Goal: Transaction & Acquisition: Purchase product/service

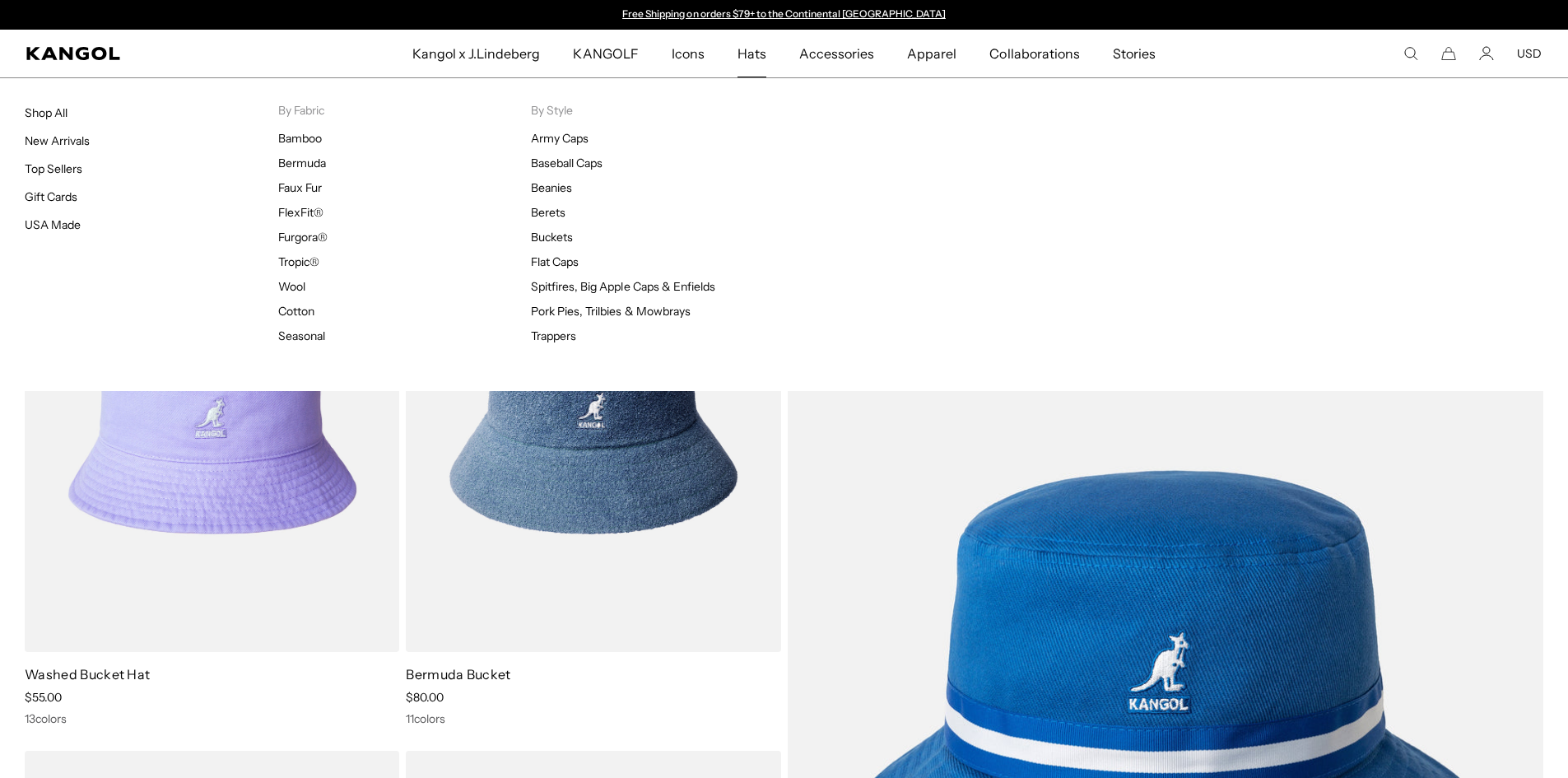
click at [764, 52] on span "Hats" at bounding box center [751, 54] width 29 height 48
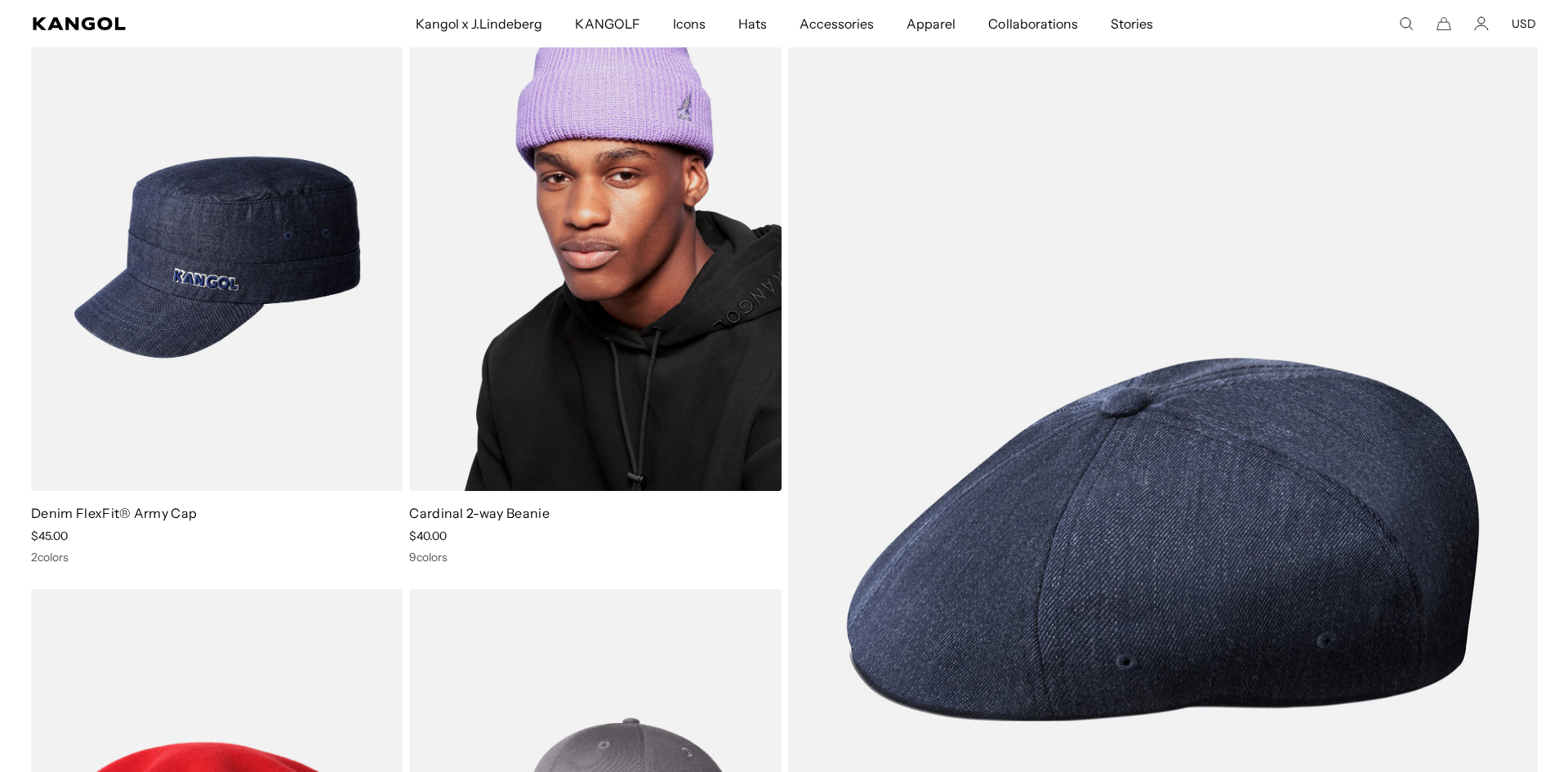
scroll to position [4575, 0]
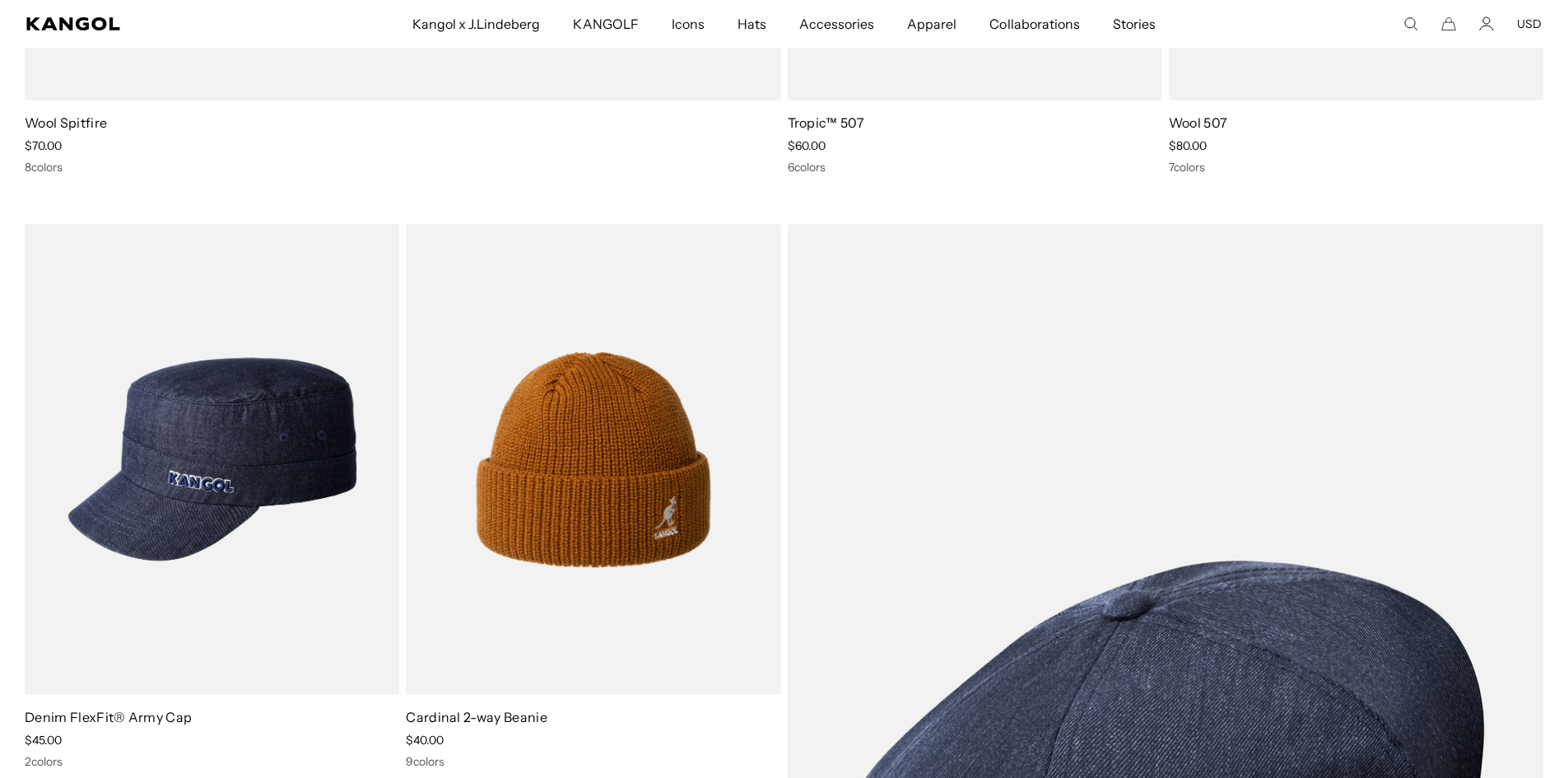
click at [1404, 27] on icon "Search here" at bounding box center [1410, 24] width 15 height 15
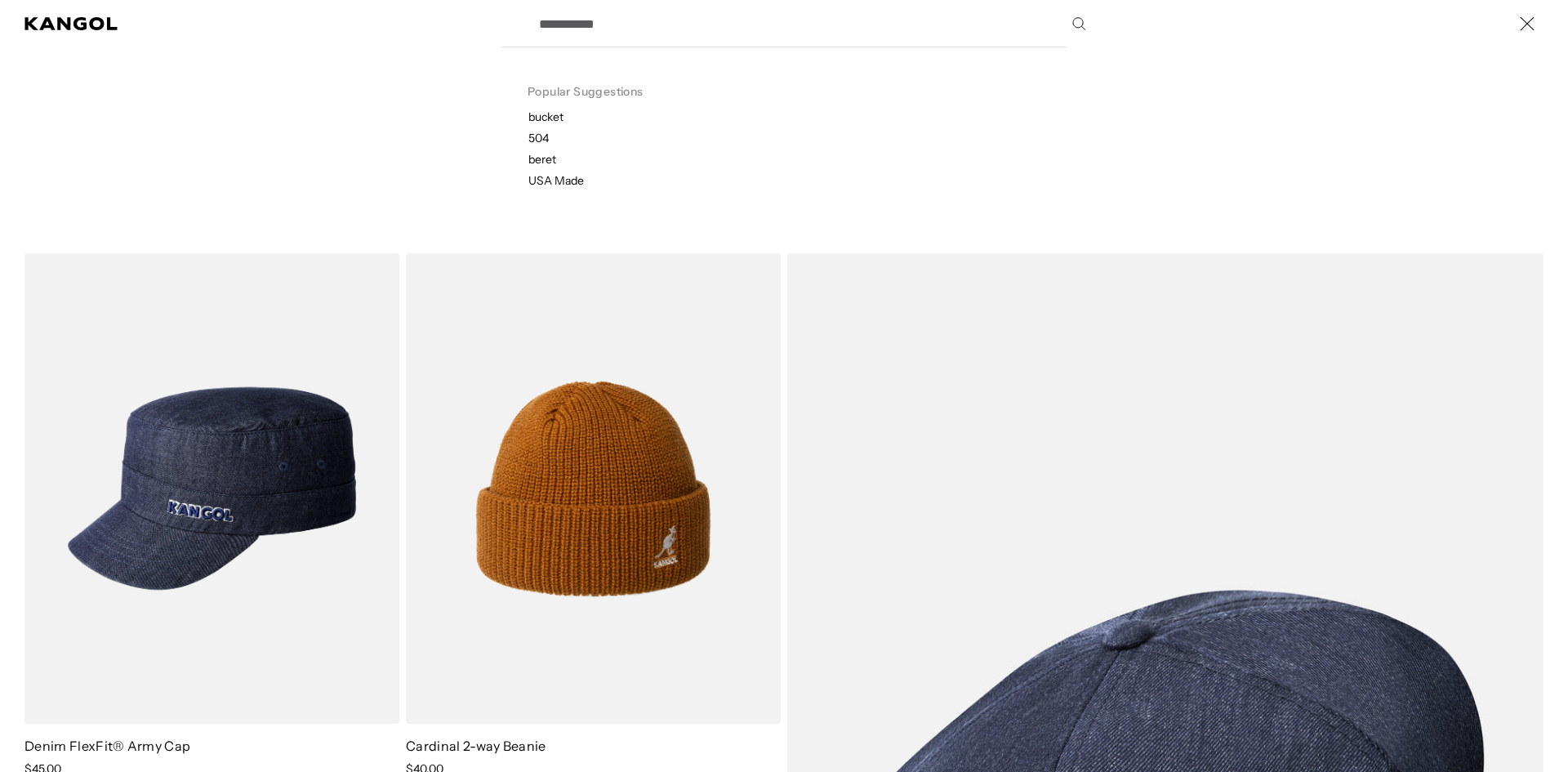
scroll to position [0, 336]
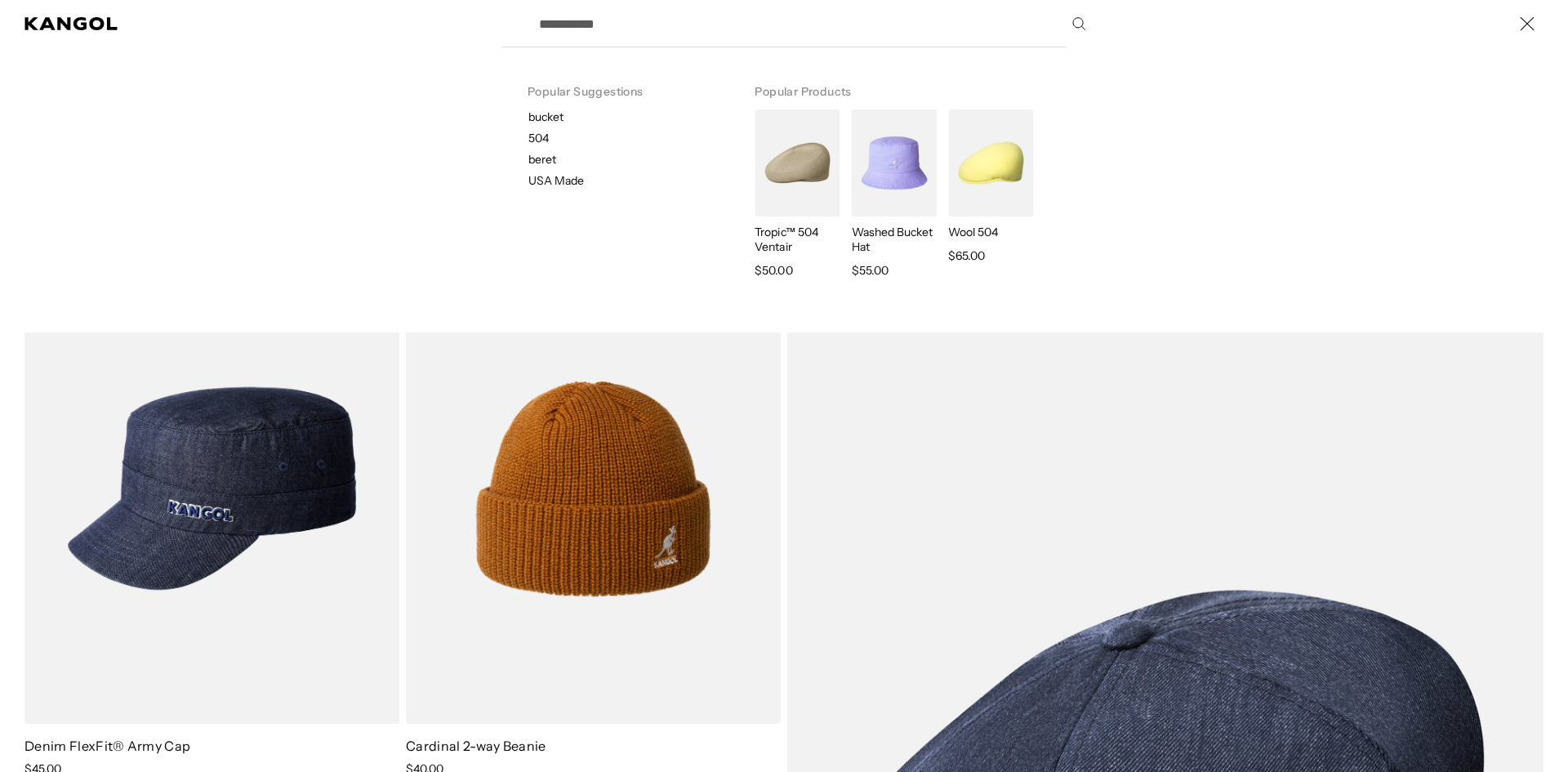
click at [792, 35] on input "Search here" at bounding box center [811, 23] width 565 height 40
click at [560, 115] on p "bucket" at bounding box center [628, 116] width 200 height 15
type input "******"
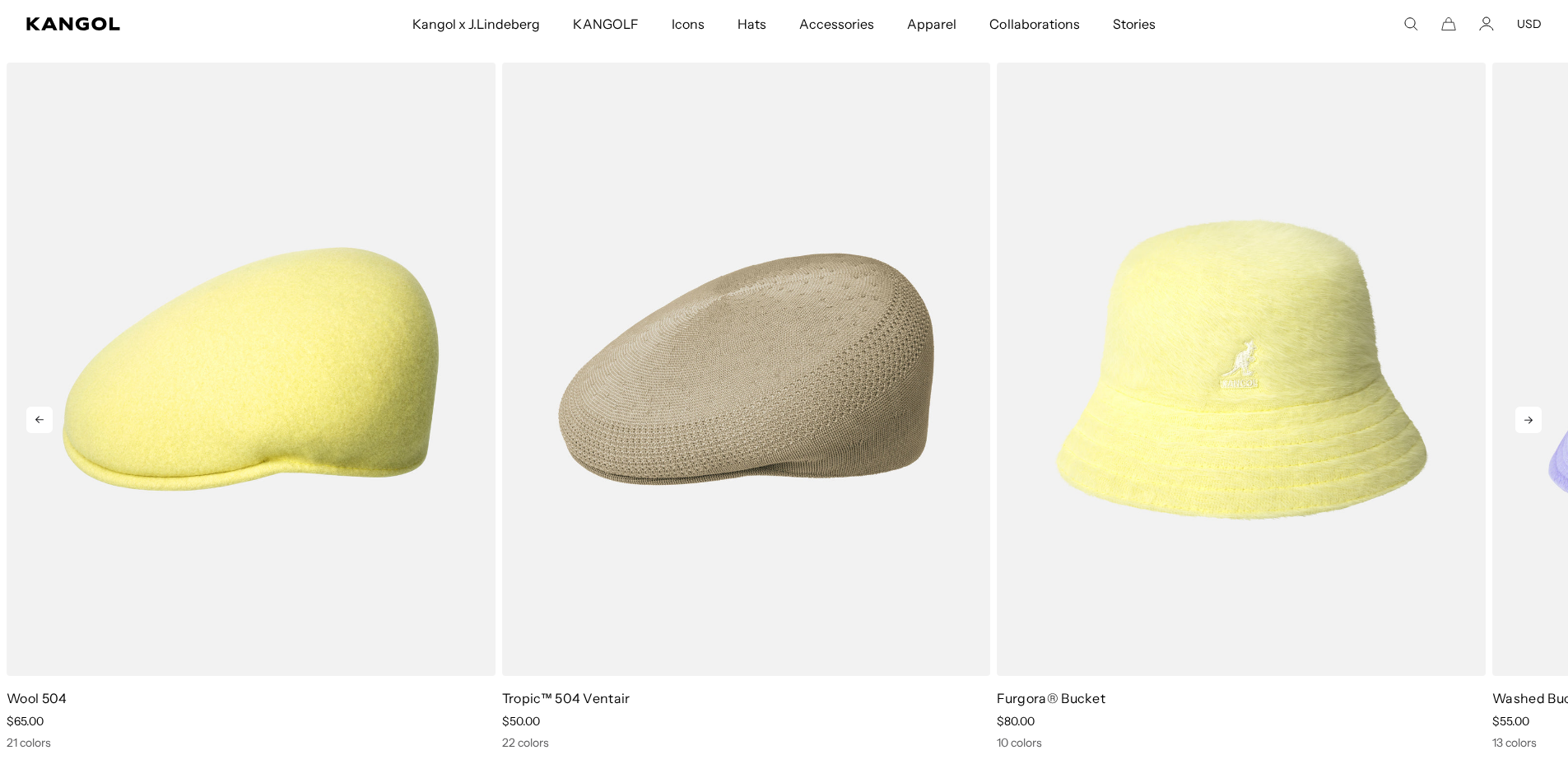
click at [1519, 418] on icon at bounding box center [1528, 419] width 27 height 27
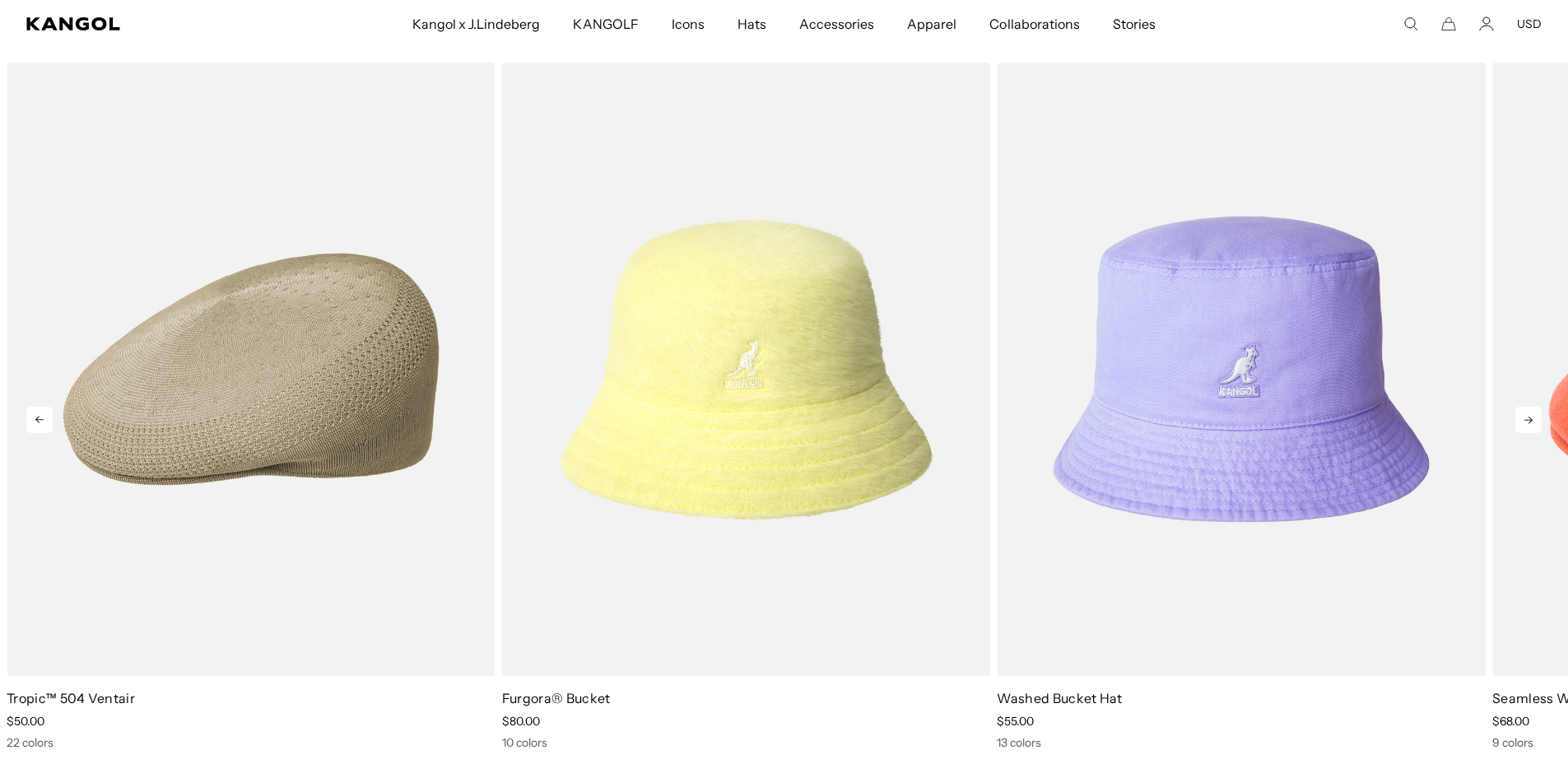
click at [1519, 418] on icon at bounding box center [1528, 419] width 27 height 27
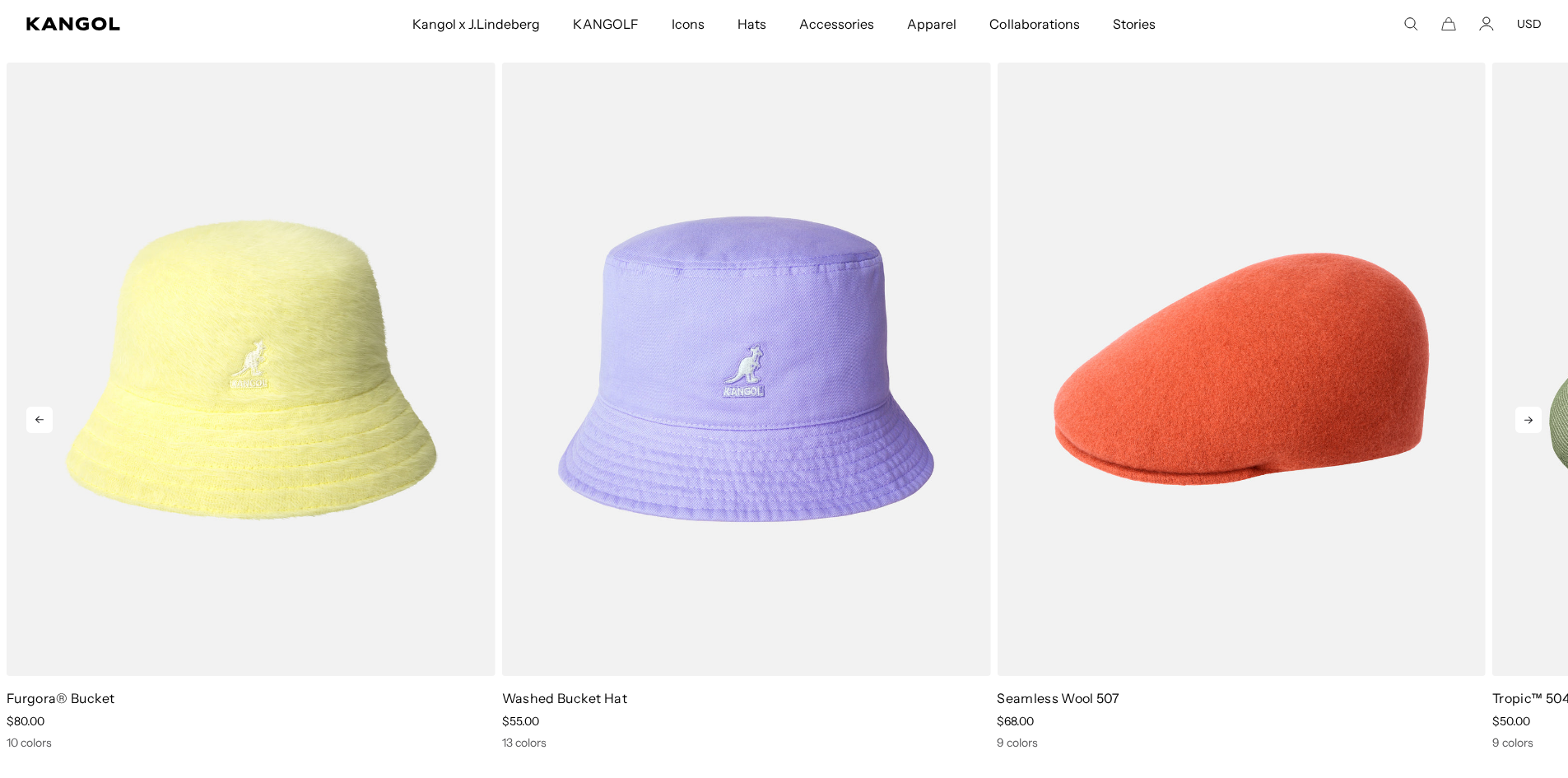
click at [1519, 418] on icon at bounding box center [1528, 419] width 27 height 27
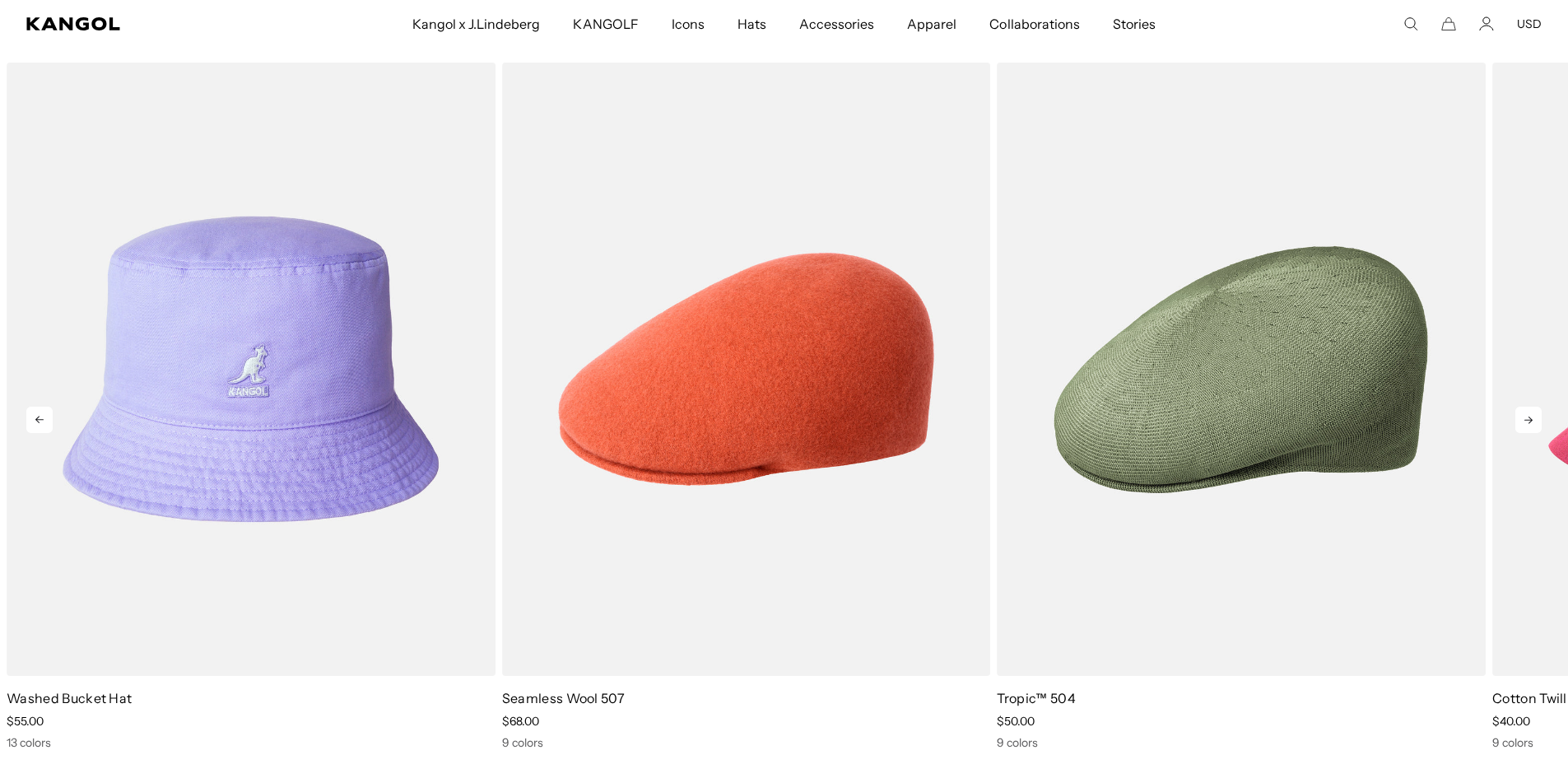
click at [1519, 418] on icon at bounding box center [1528, 419] width 27 height 27
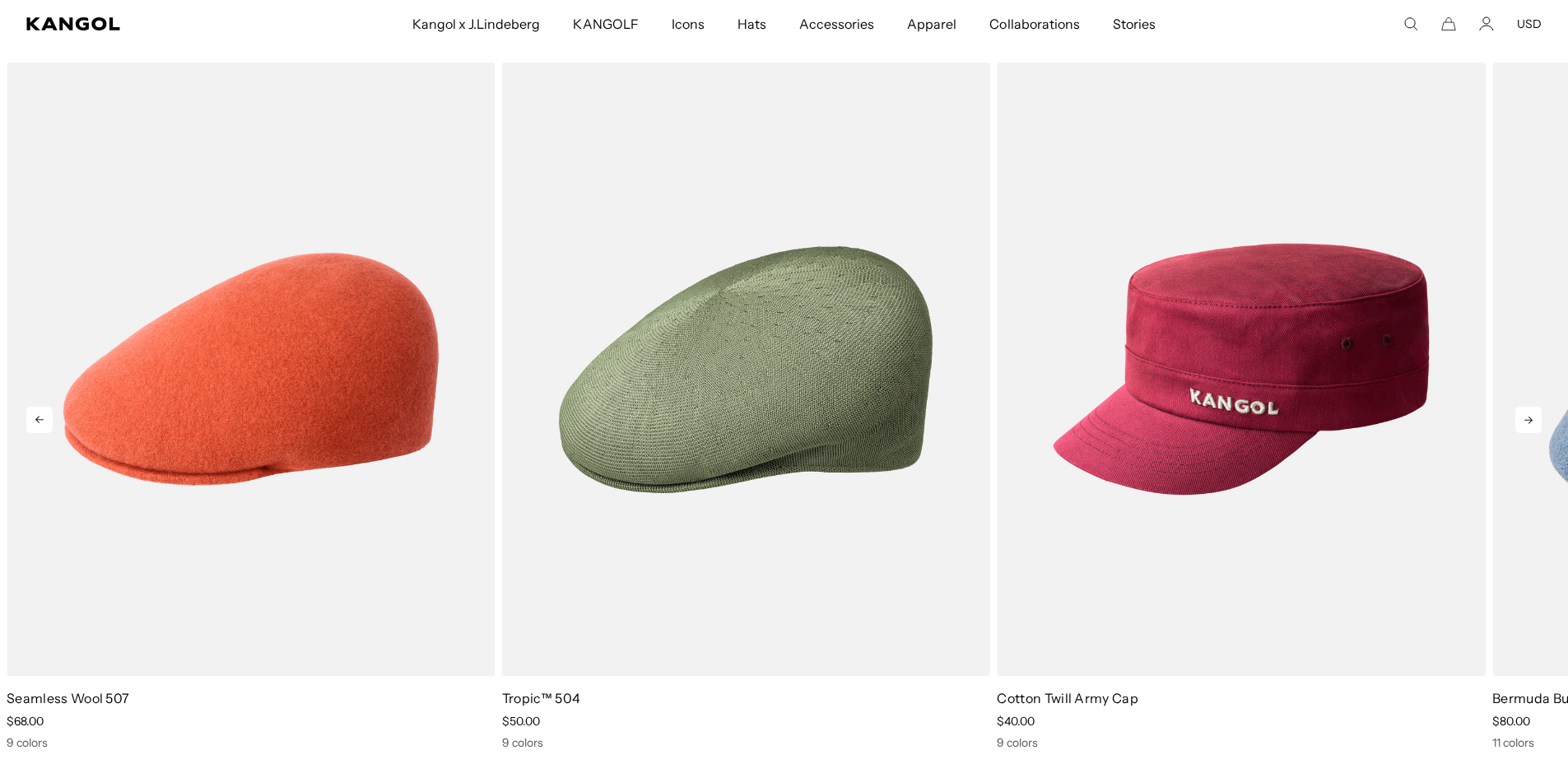
click at [1518, 418] on icon at bounding box center [1528, 419] width 27 height 27
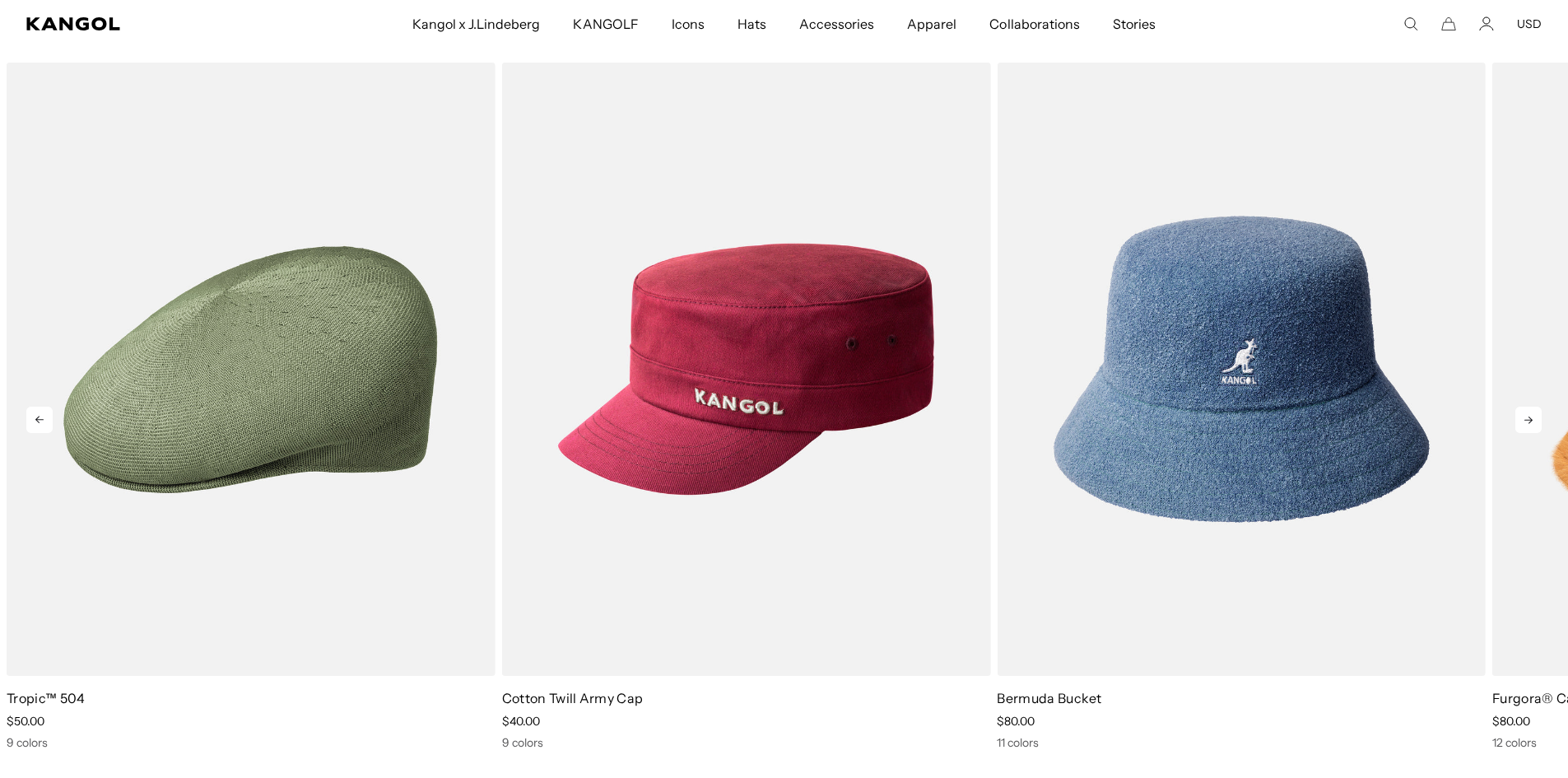
click at [1518, 418] on icon at bounding box center [1528, 419] width 27 height 27
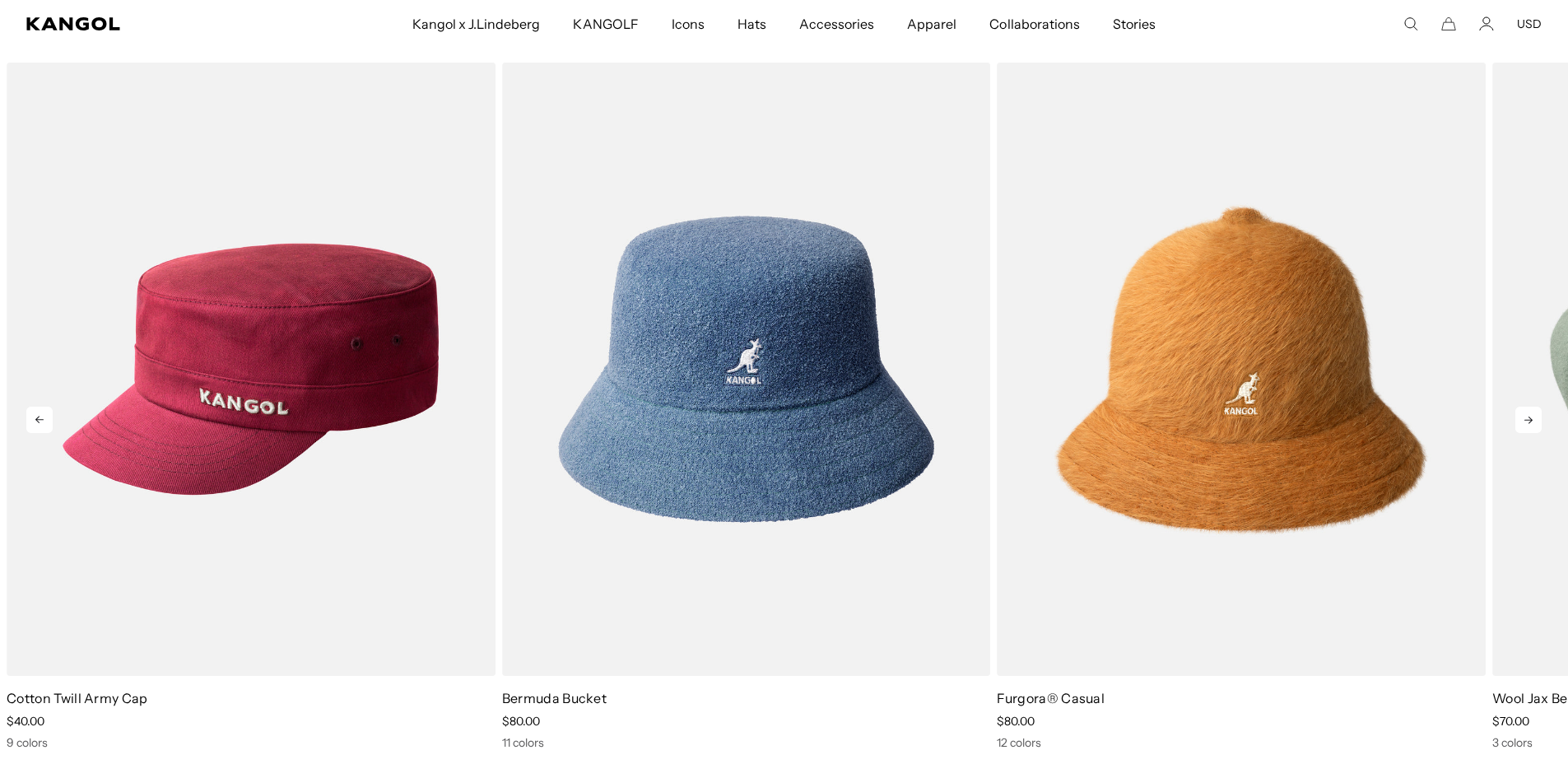
click at [1516, 419] on icon at bounding box center [1528, 419] width 27 height 27
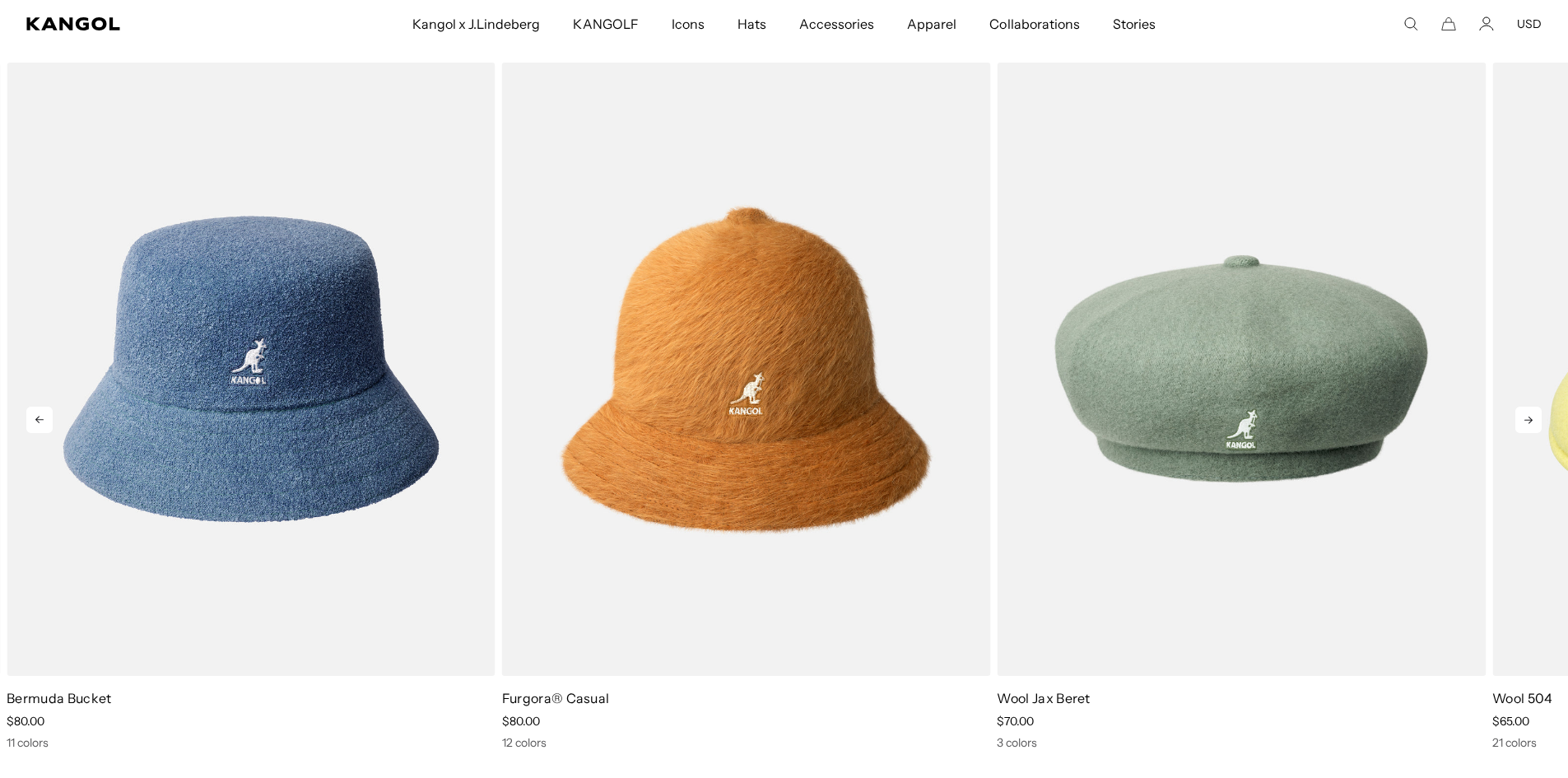
click at [1516, 419] on icon at bounding box center [1528, 419] width 27 height 27
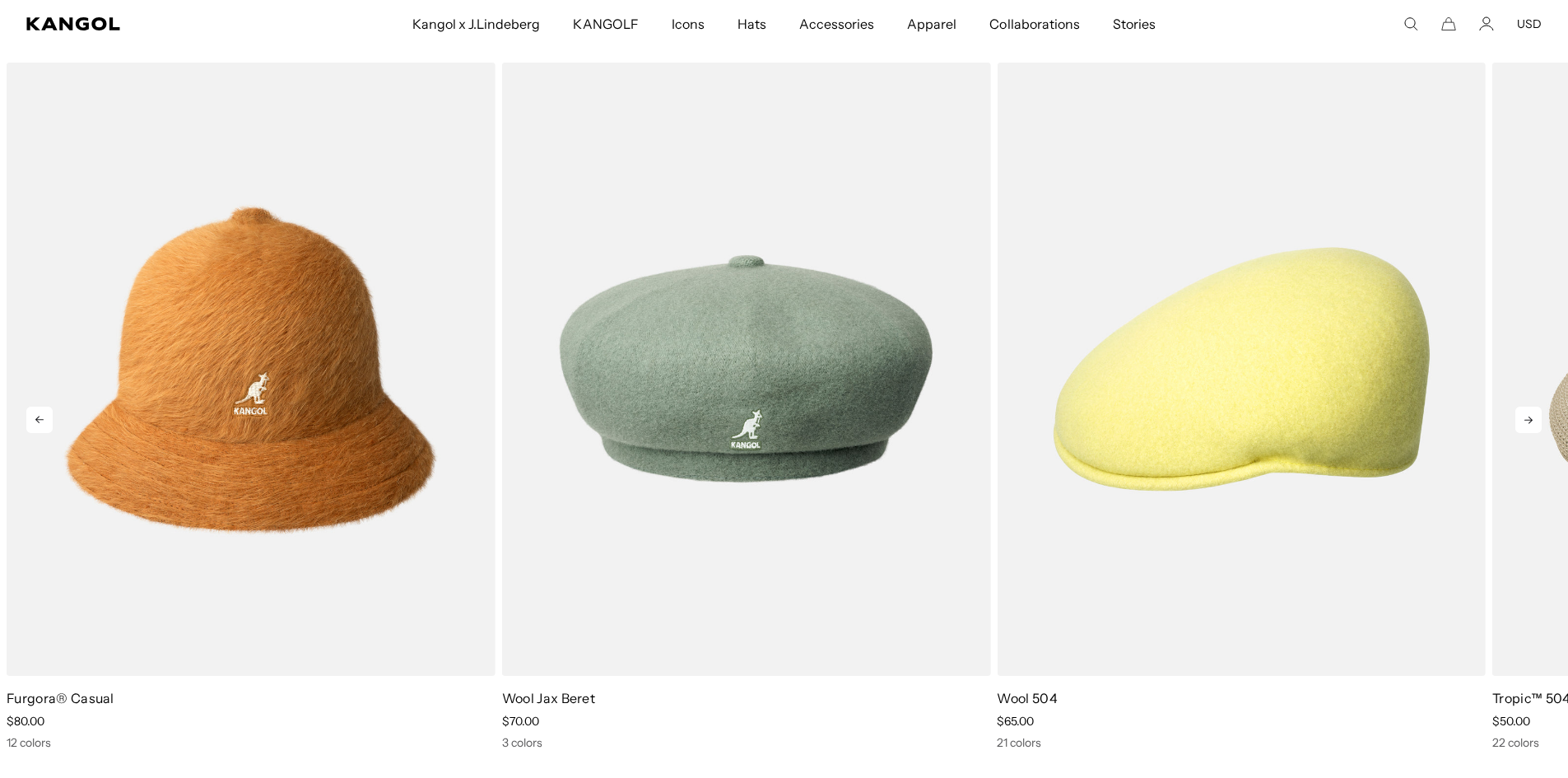
click at [1516, 419] on icon at bounding box center [1528, 419] width 27 height 27
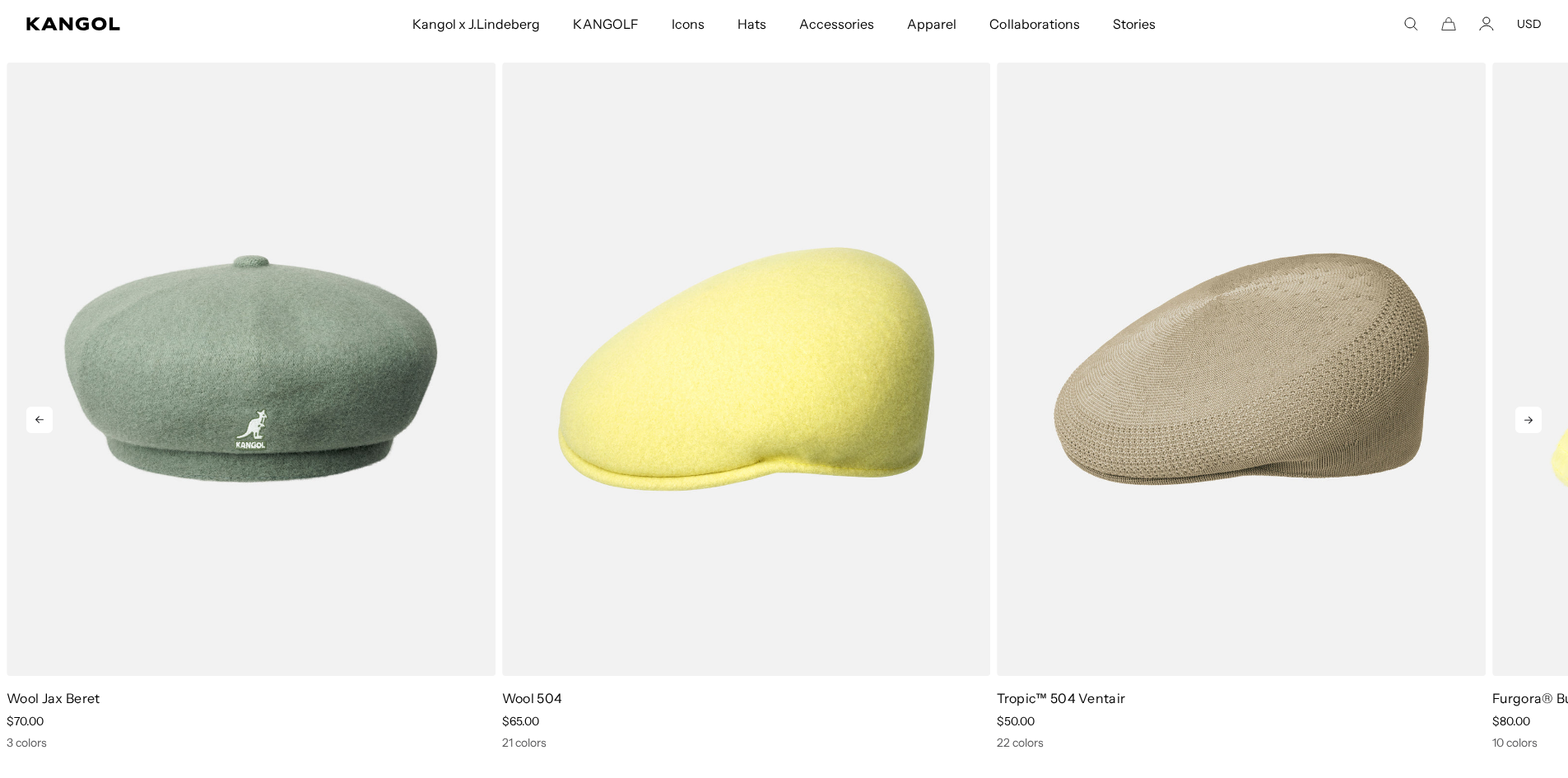
click at [1516, 419] on icon at bounding box center [1528, 419] width 27 height 27
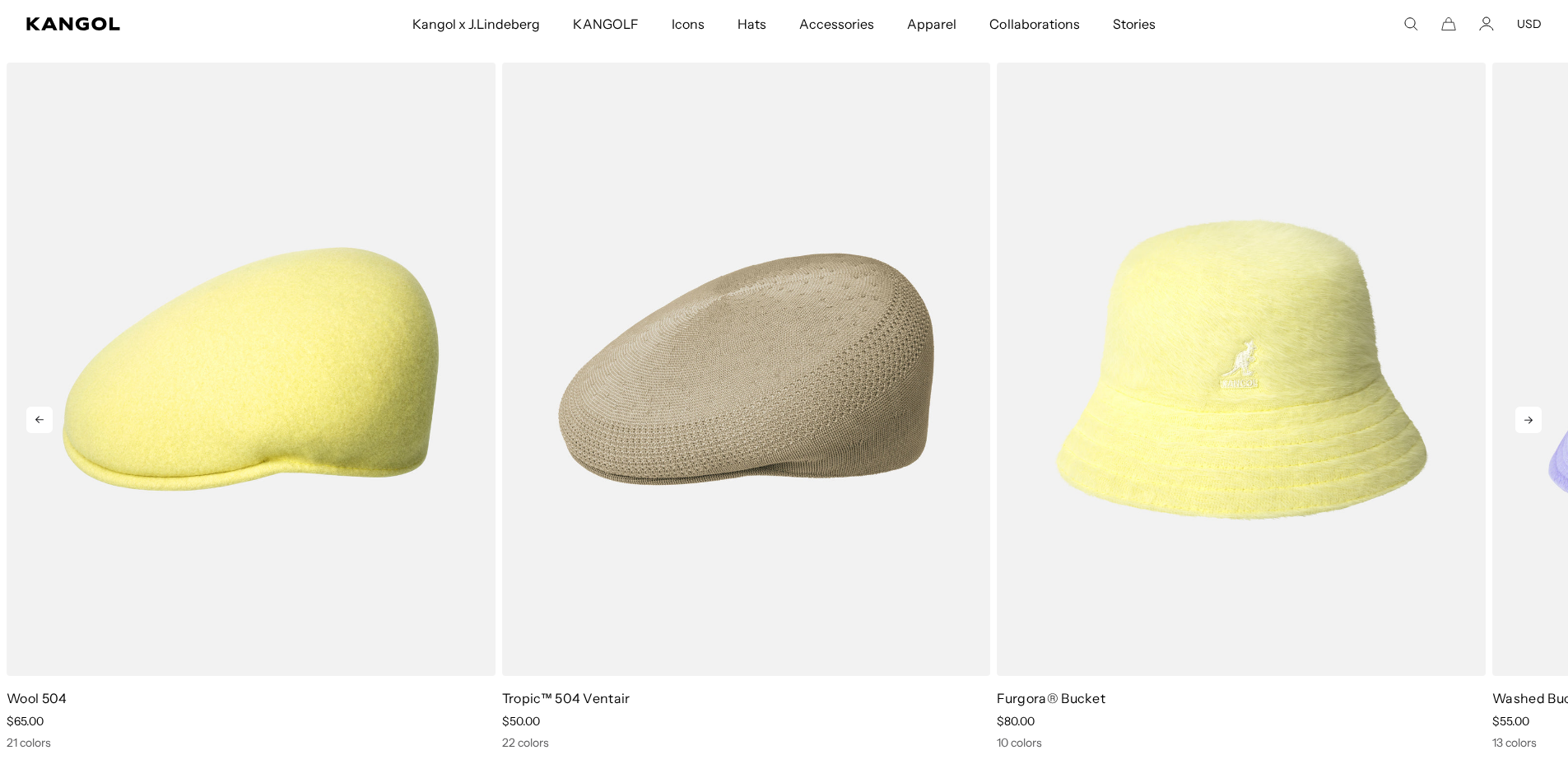
click at [1522, 419] on icon at bounding box center [1528, 419] width 27 height 27
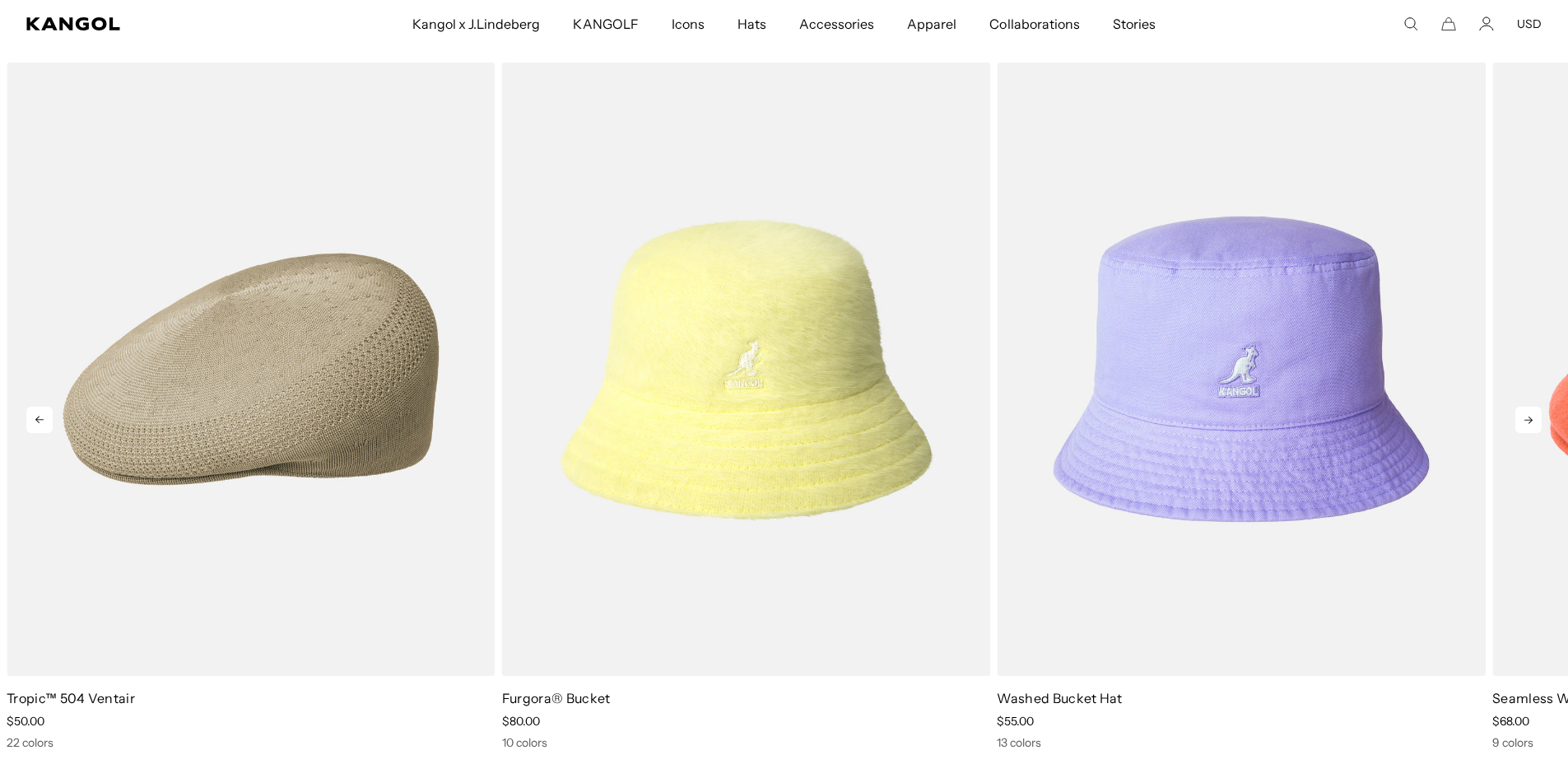
click at [1522, 419] on icon at bounding box center [1528, 419] width 27 height 27
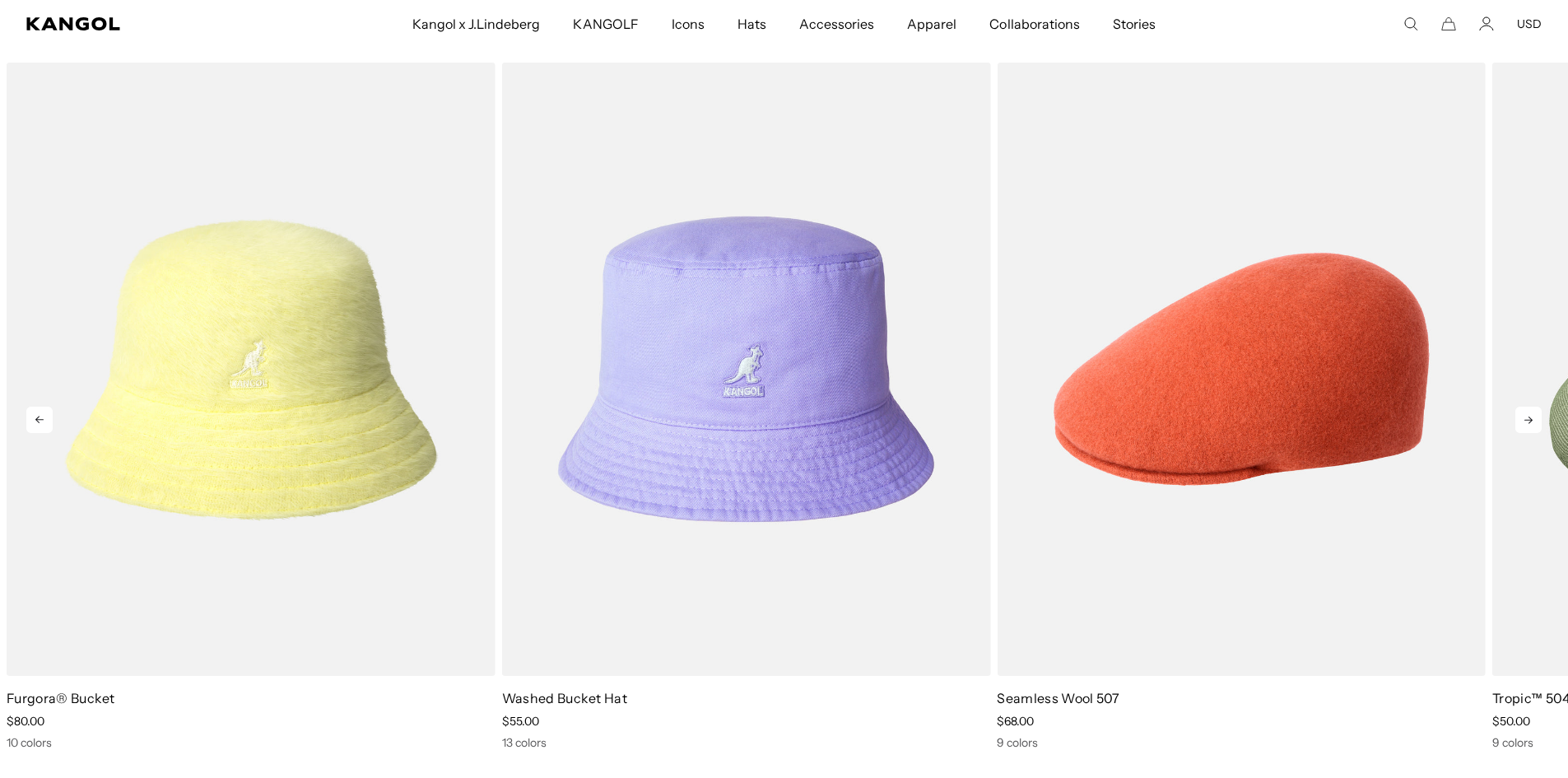
click at [1524, 421] on icon at bounding box center [1528, 419] width 27 height 27
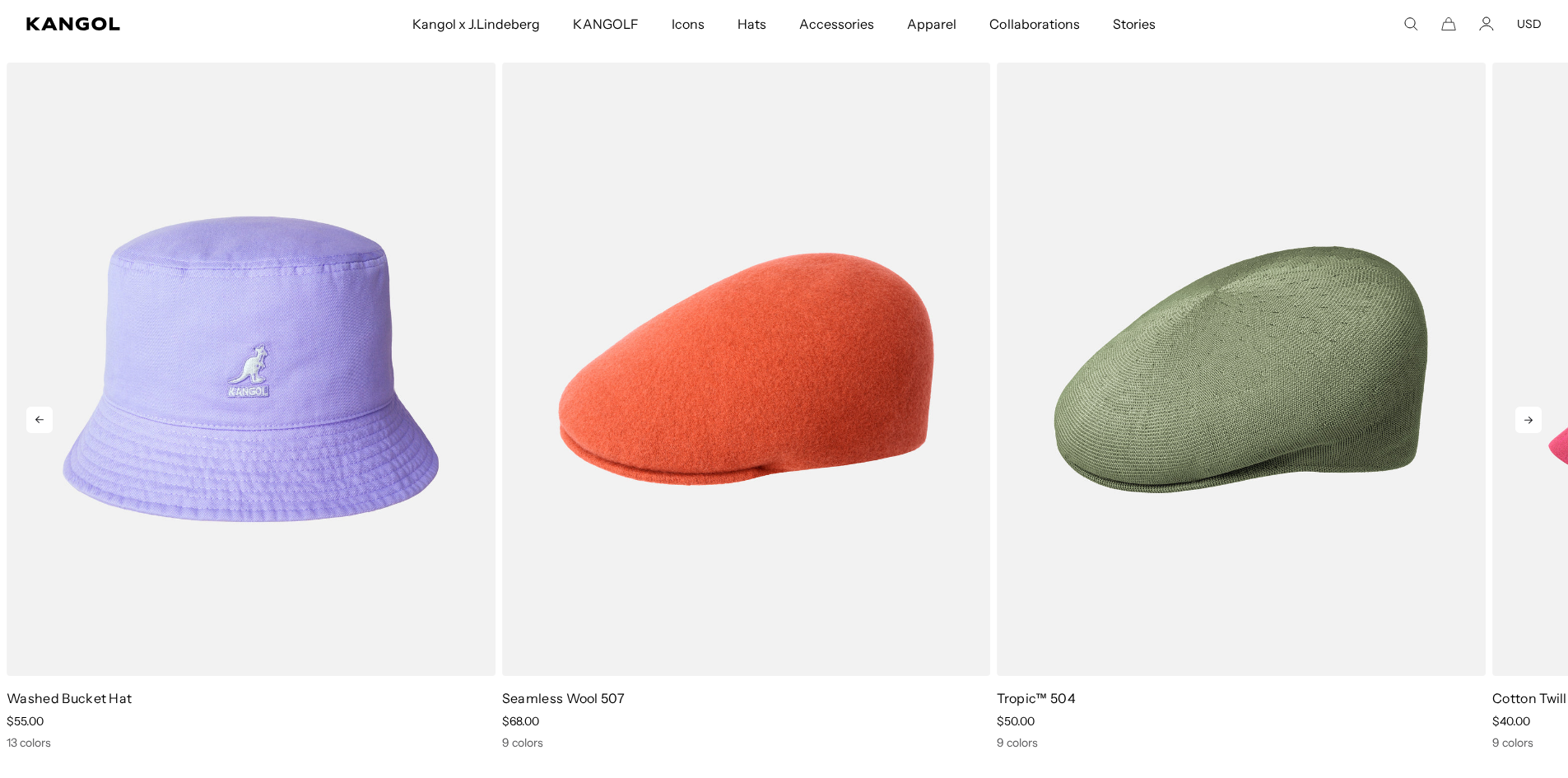
click at [1524, 421] on icon at bounding box center [1528, 419] width 27 height 27
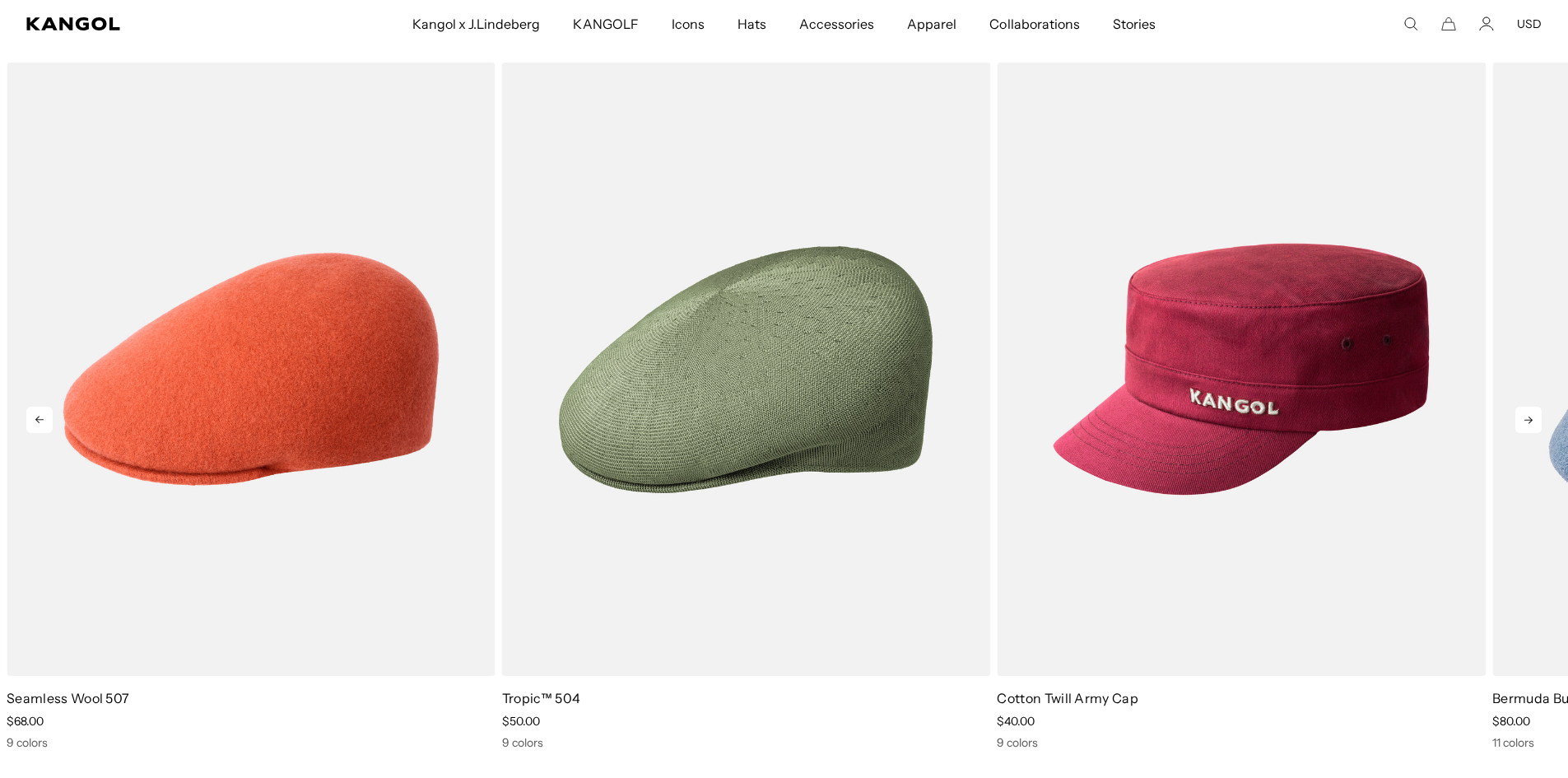
click at [1524, 421] on icon at bounding box center [1528, 419] width 27 height 27
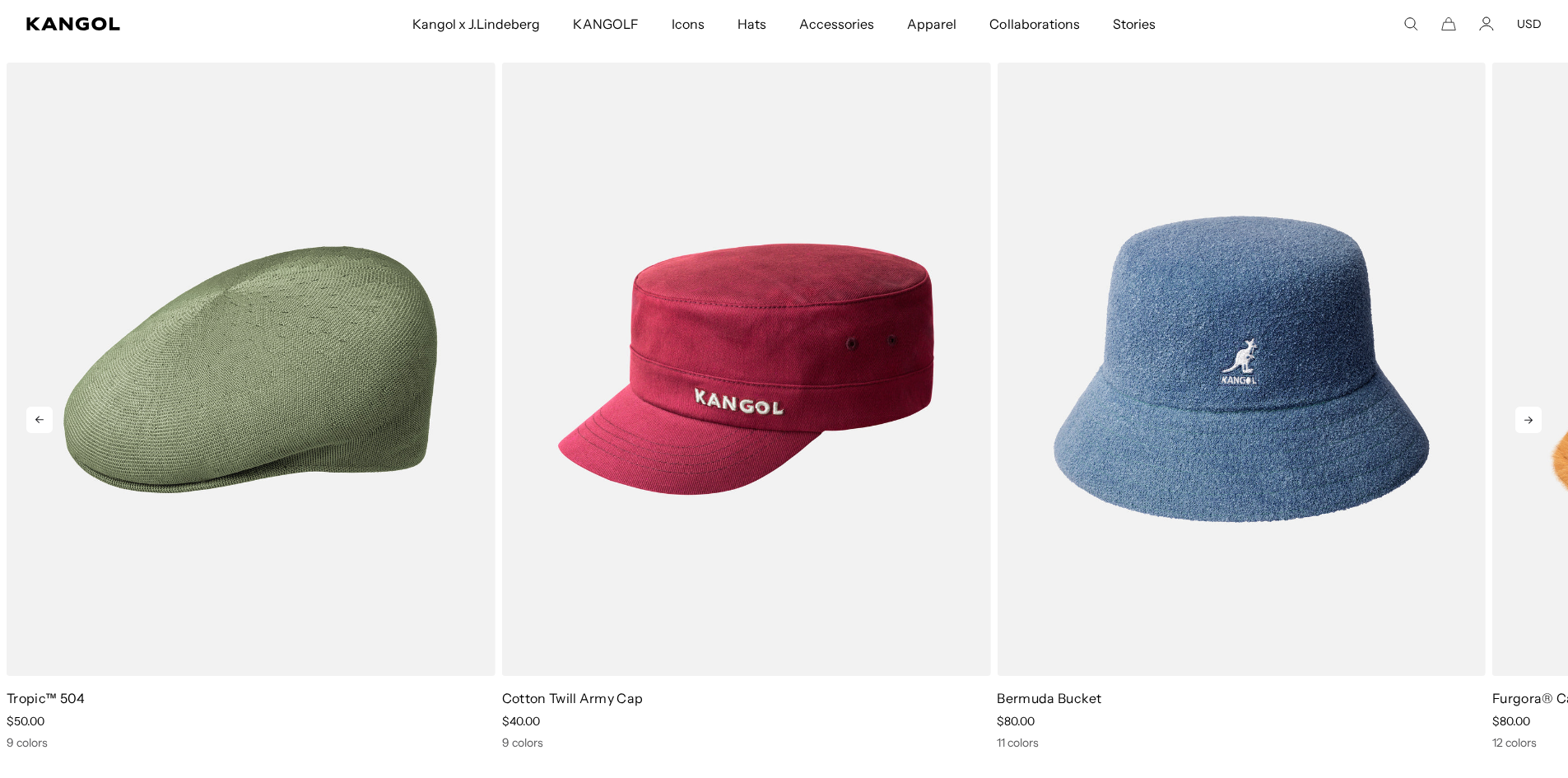
click at [1524, 421] on icon at bounding box center [1528, 419] width 27 height 27
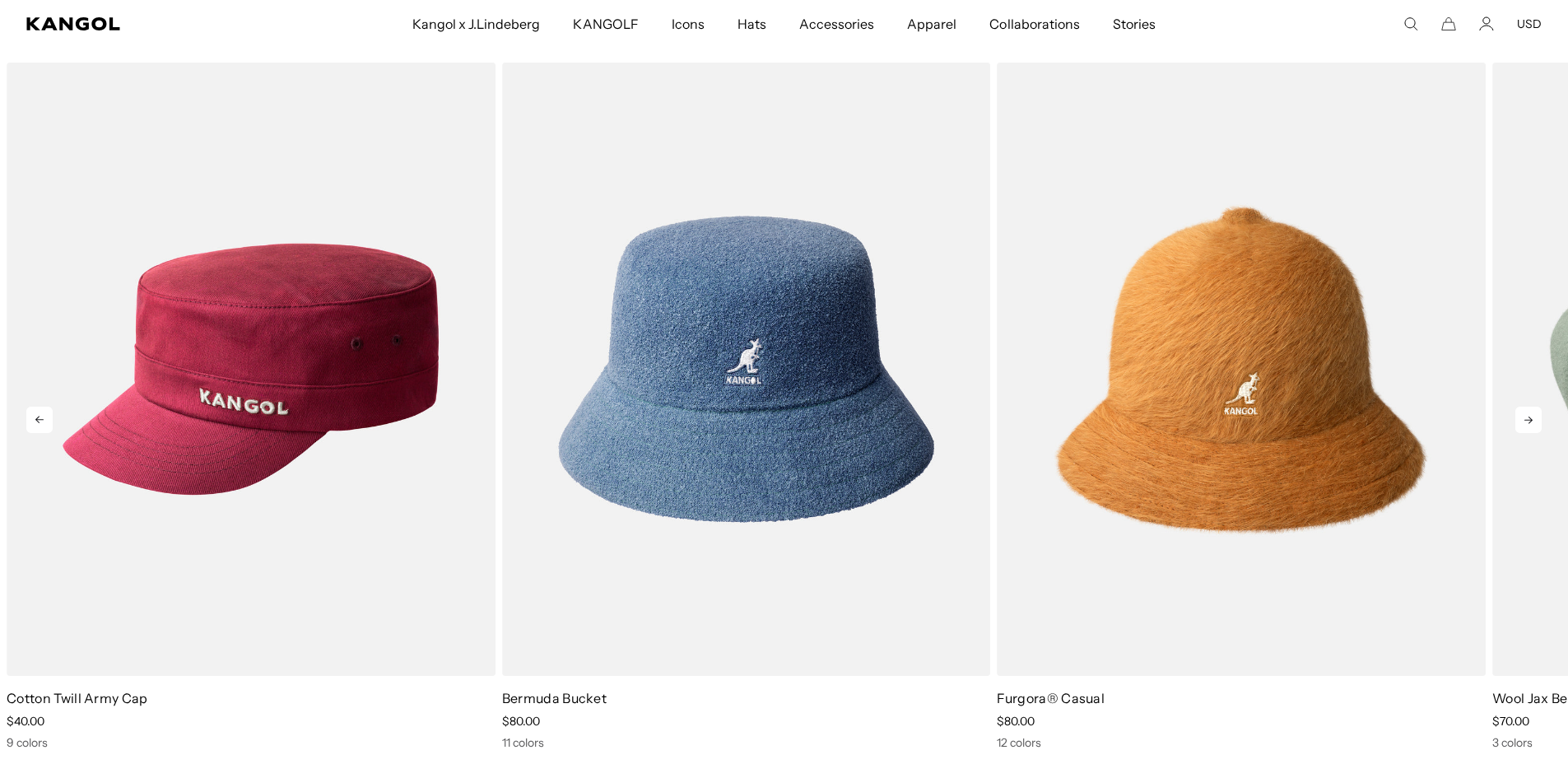
click at [1524, 421] on icon at bounding box center [1528, 419] width 27 height 27
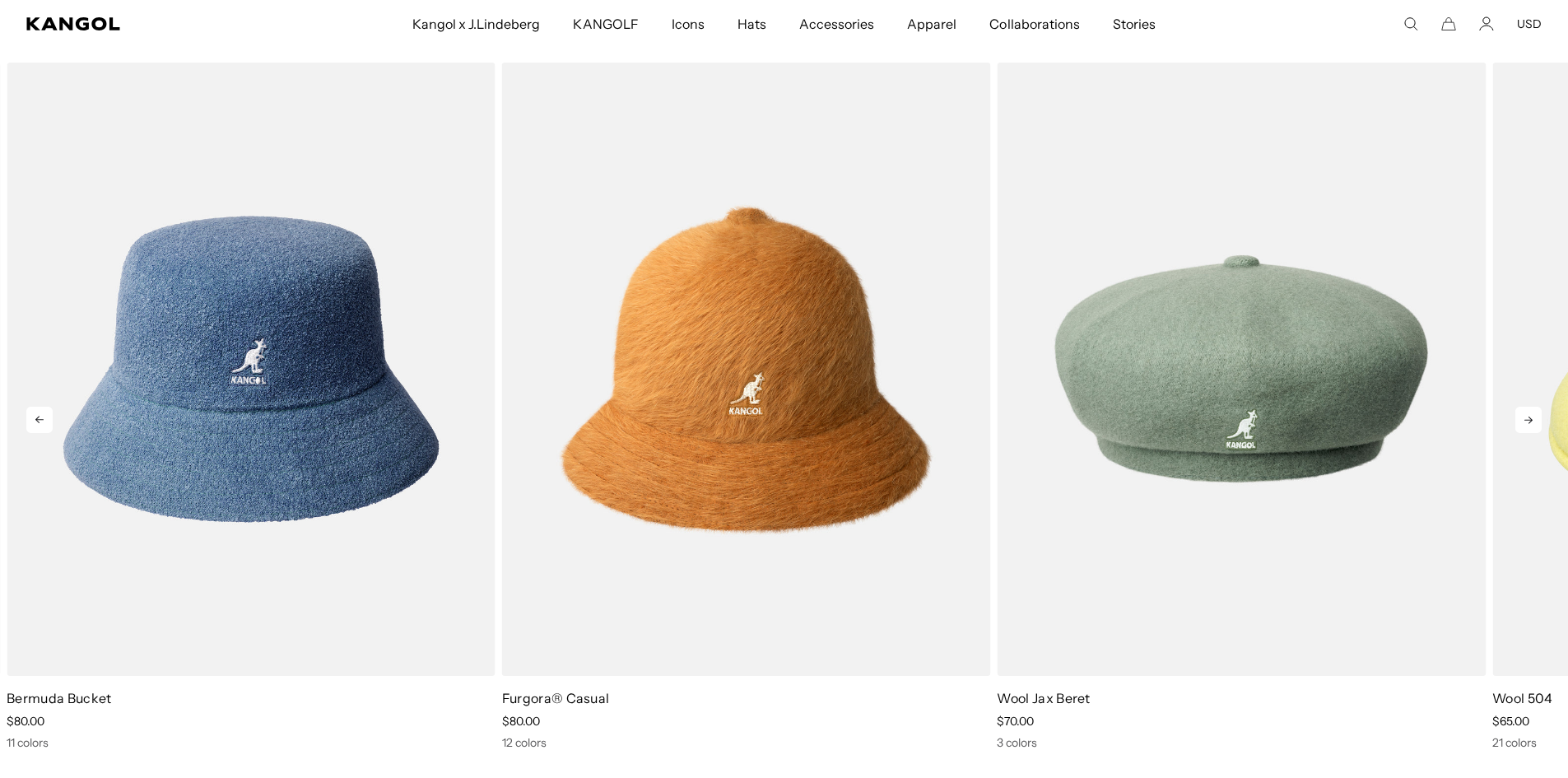
click at [1524, 421] on icon at bounding box center [1528, 419] width 27 height 27
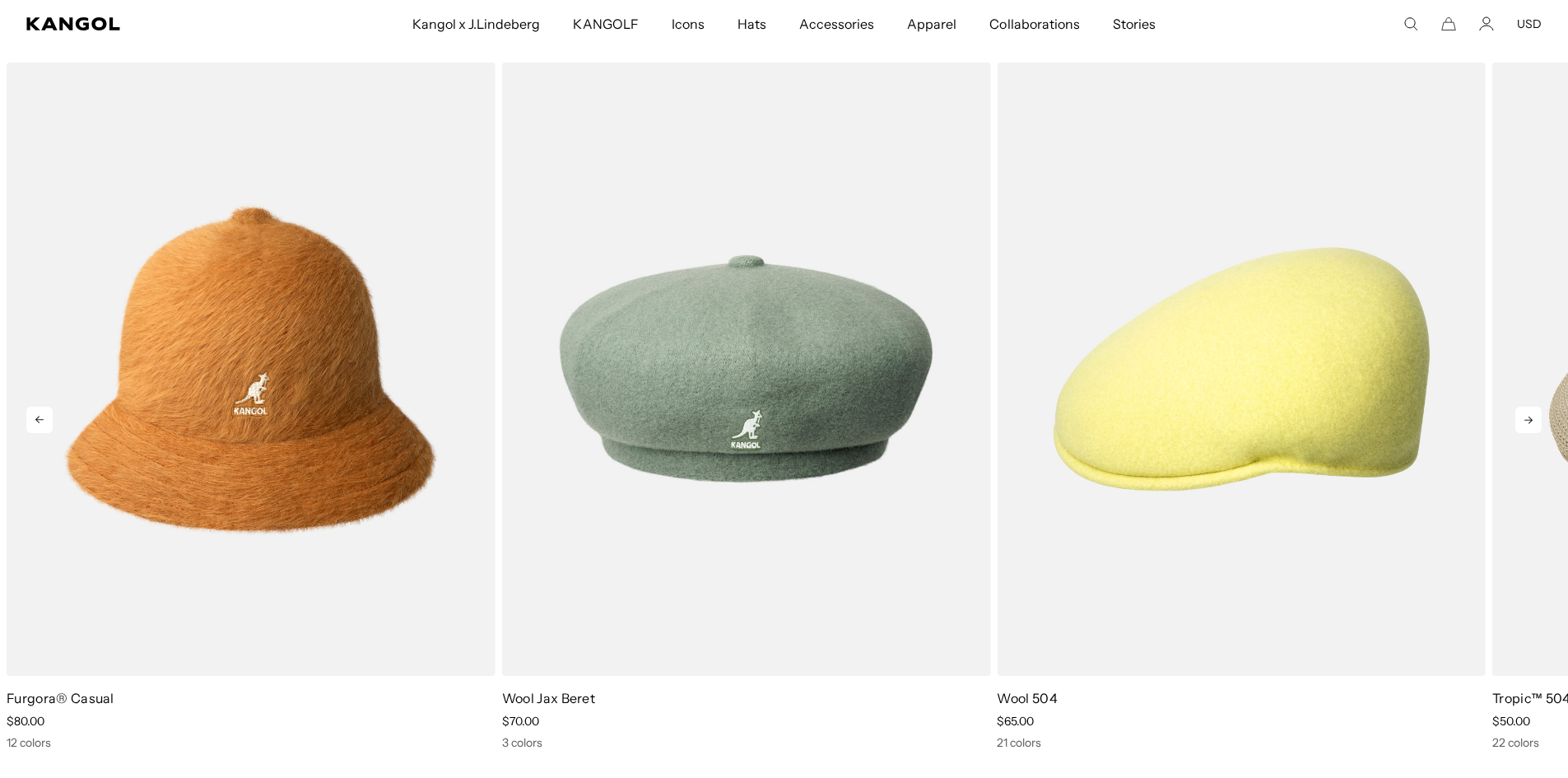
click at [1524, 421] on icon at bounding box center [1528, 419] width 27 height 27
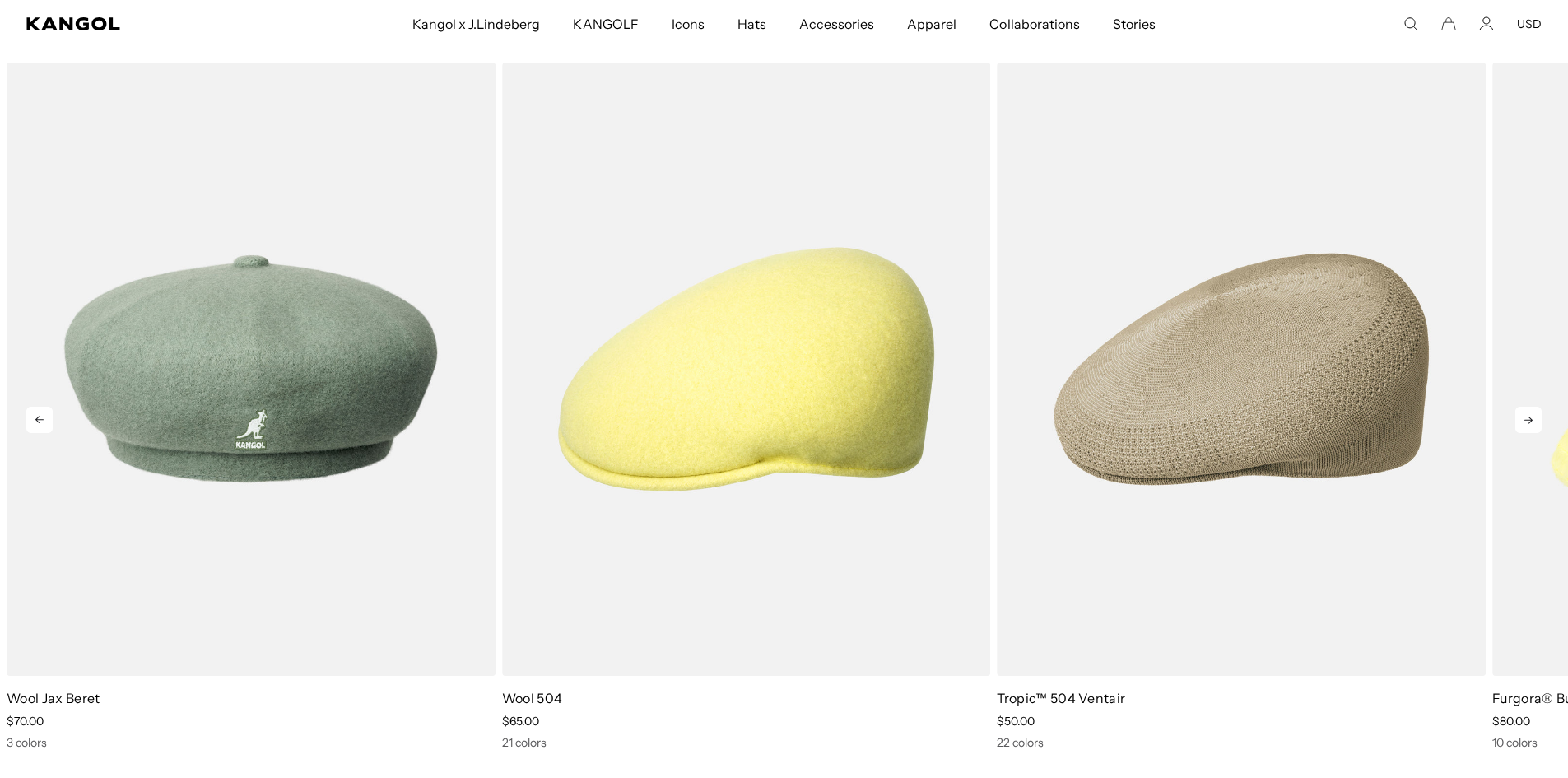
click at [1524, 421] on icon at bounding box center [1528, 419] width 27 height 27
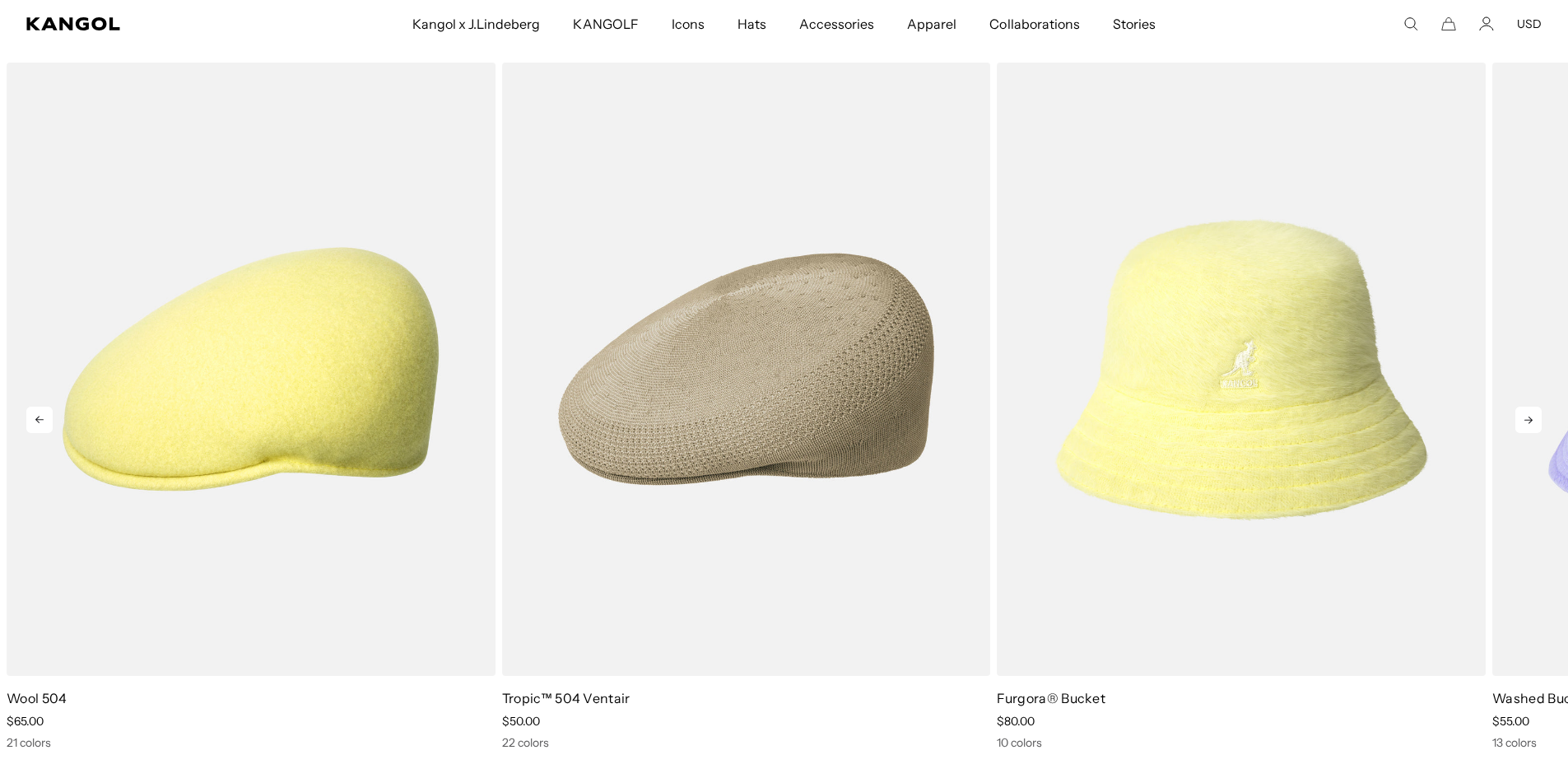
click at [1524, 421] on icon at bounding box center [1528, 419] width 27 height 27
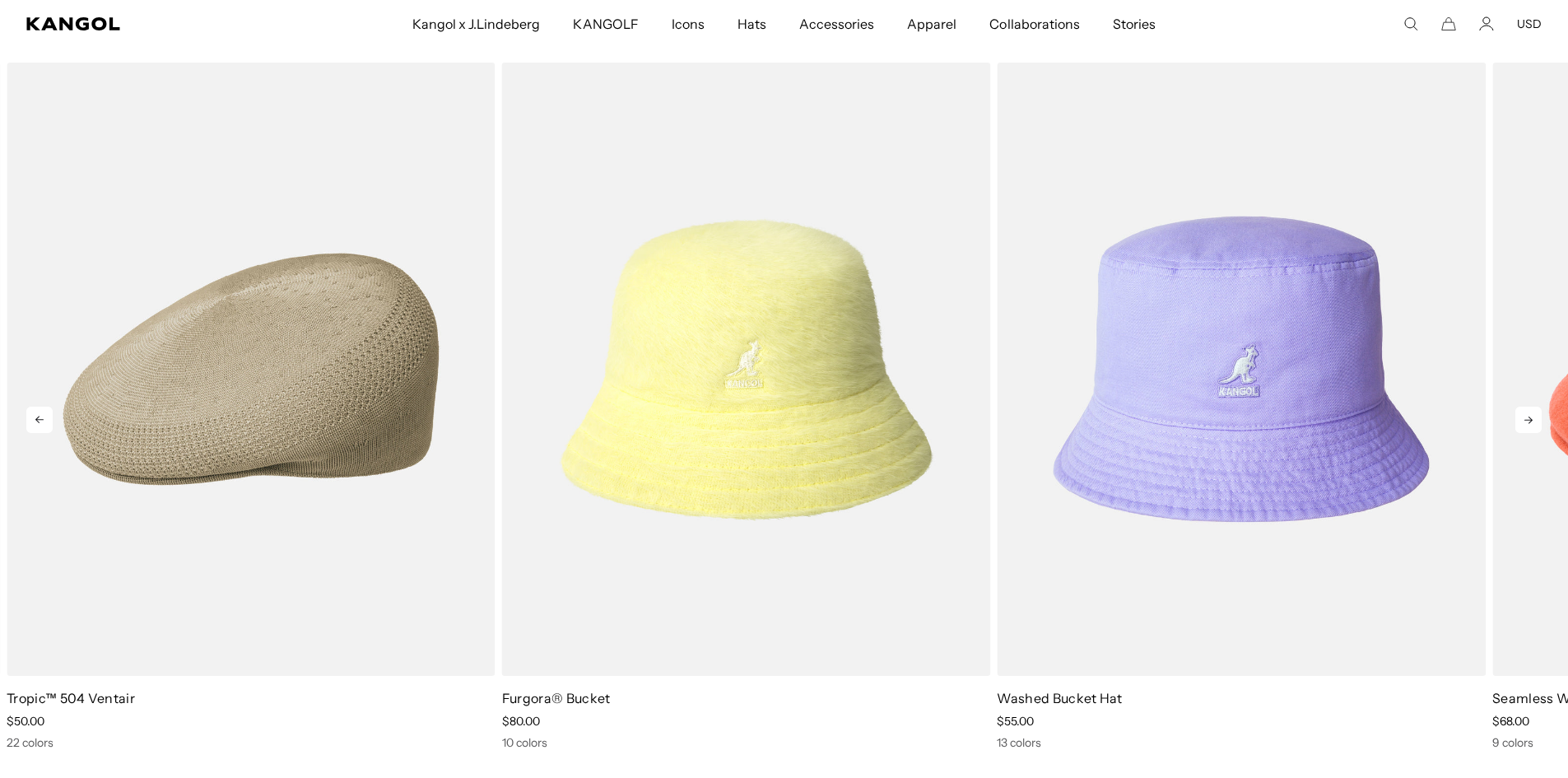
click at [1524, 421] on icon at bounding box center [1528, 419] width 27 height 27
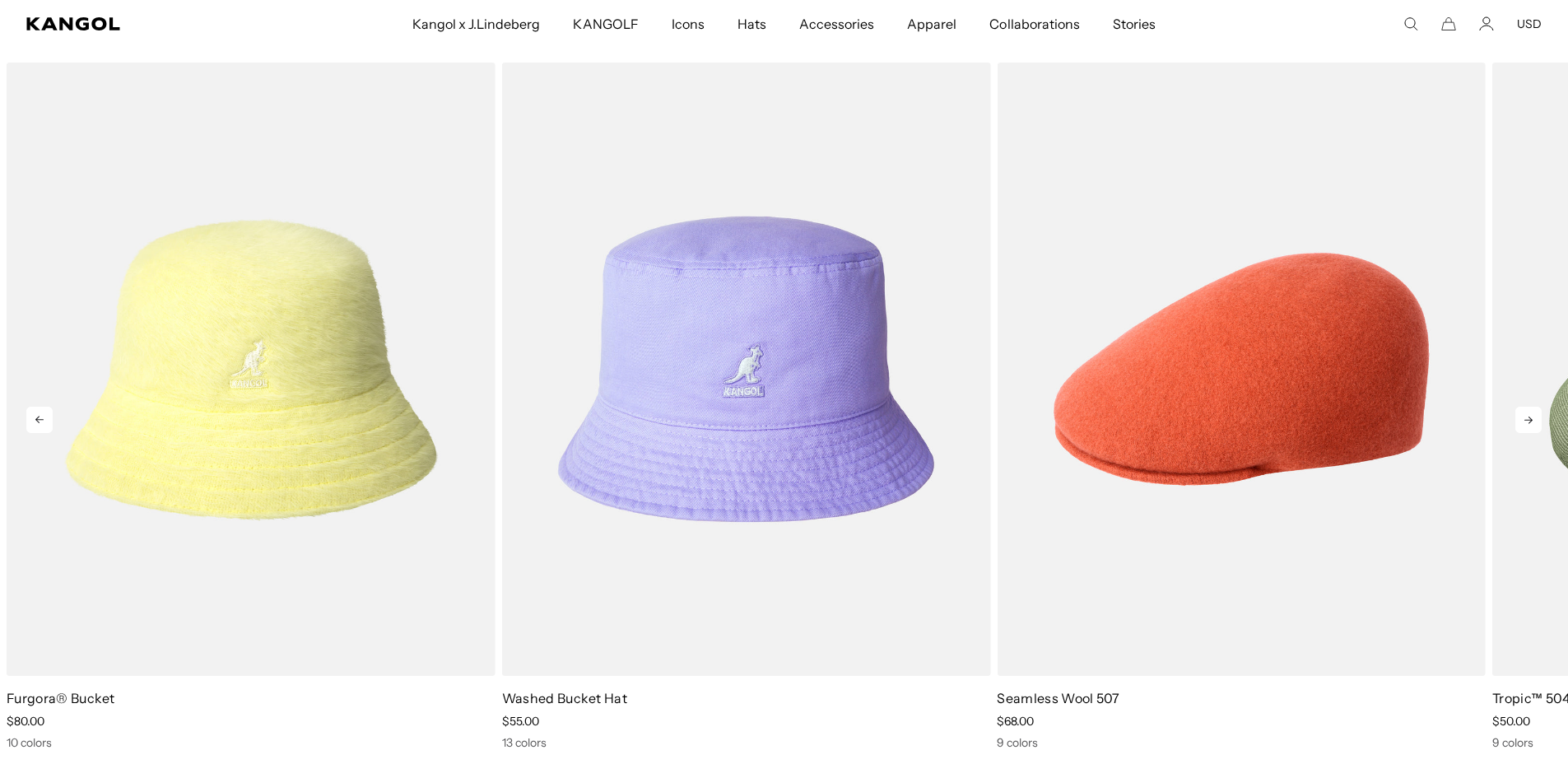
click at [1522, 415] on icon at bounding box center [1528, 419] width 27 height 27
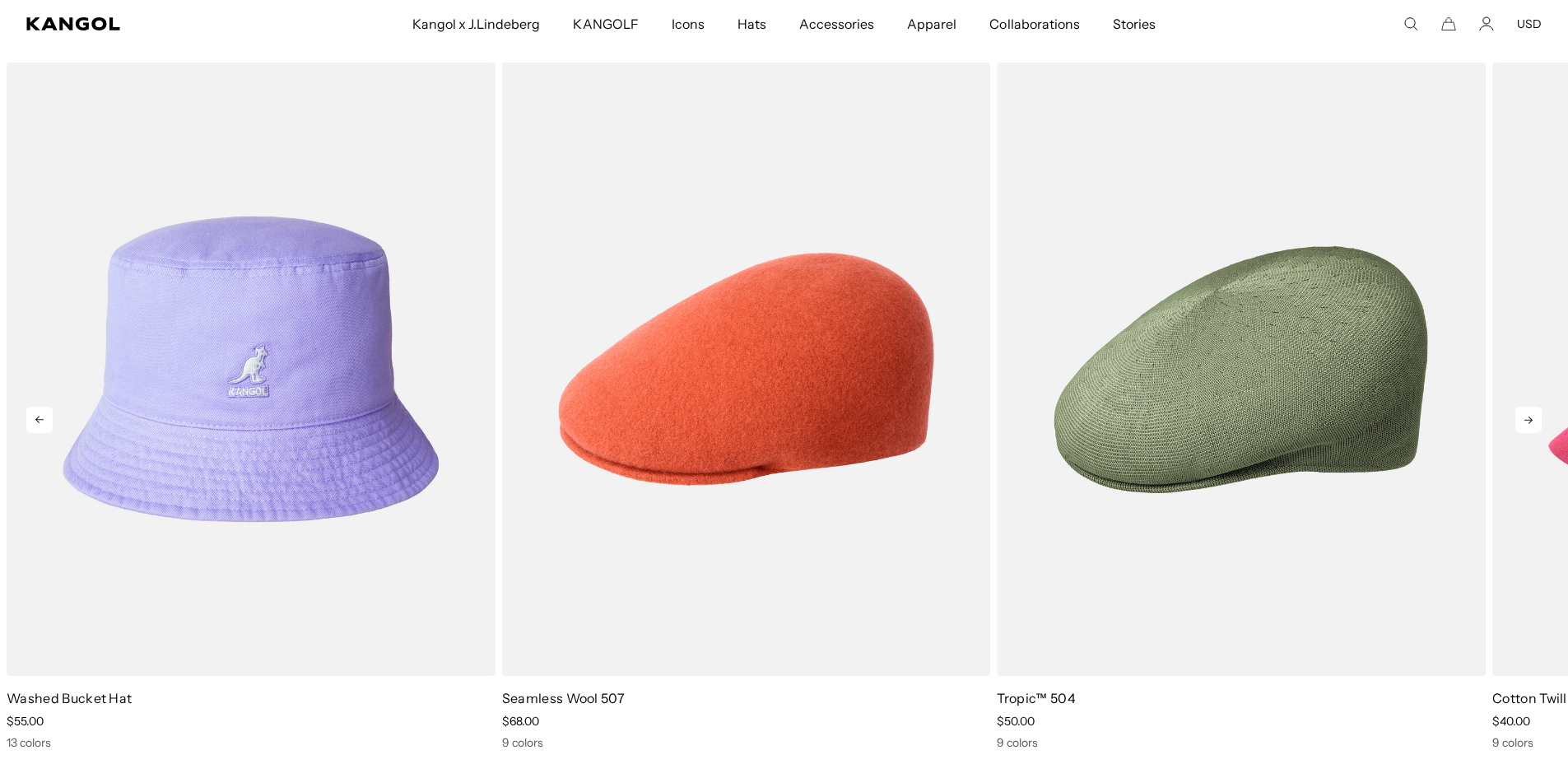
click at [1522, 415] on icon at bounding box center [1528, 419] width 27 height 27
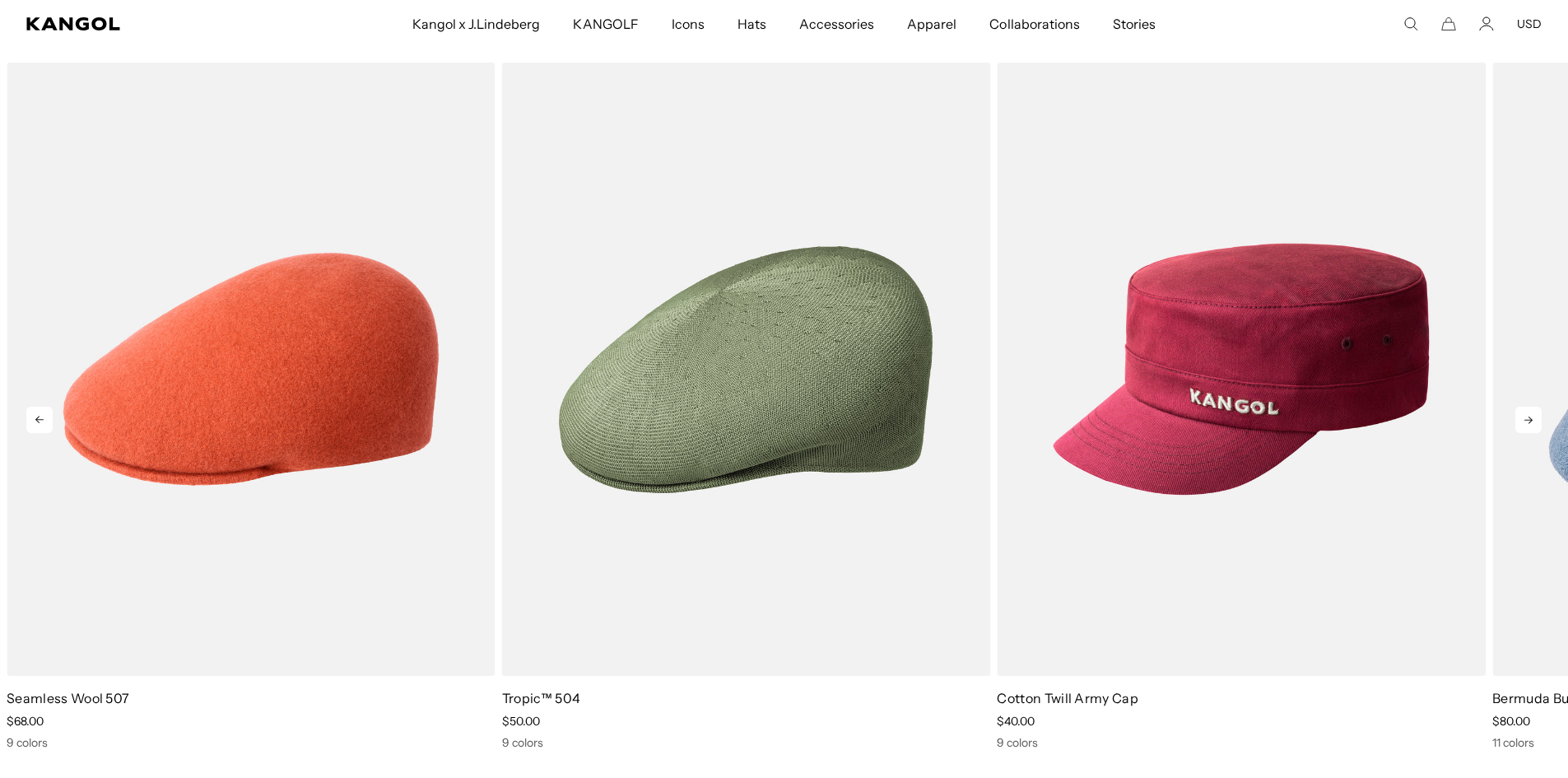
click at [1522, 415] on icon at bounding box center [1528, 419] width 27 height 27
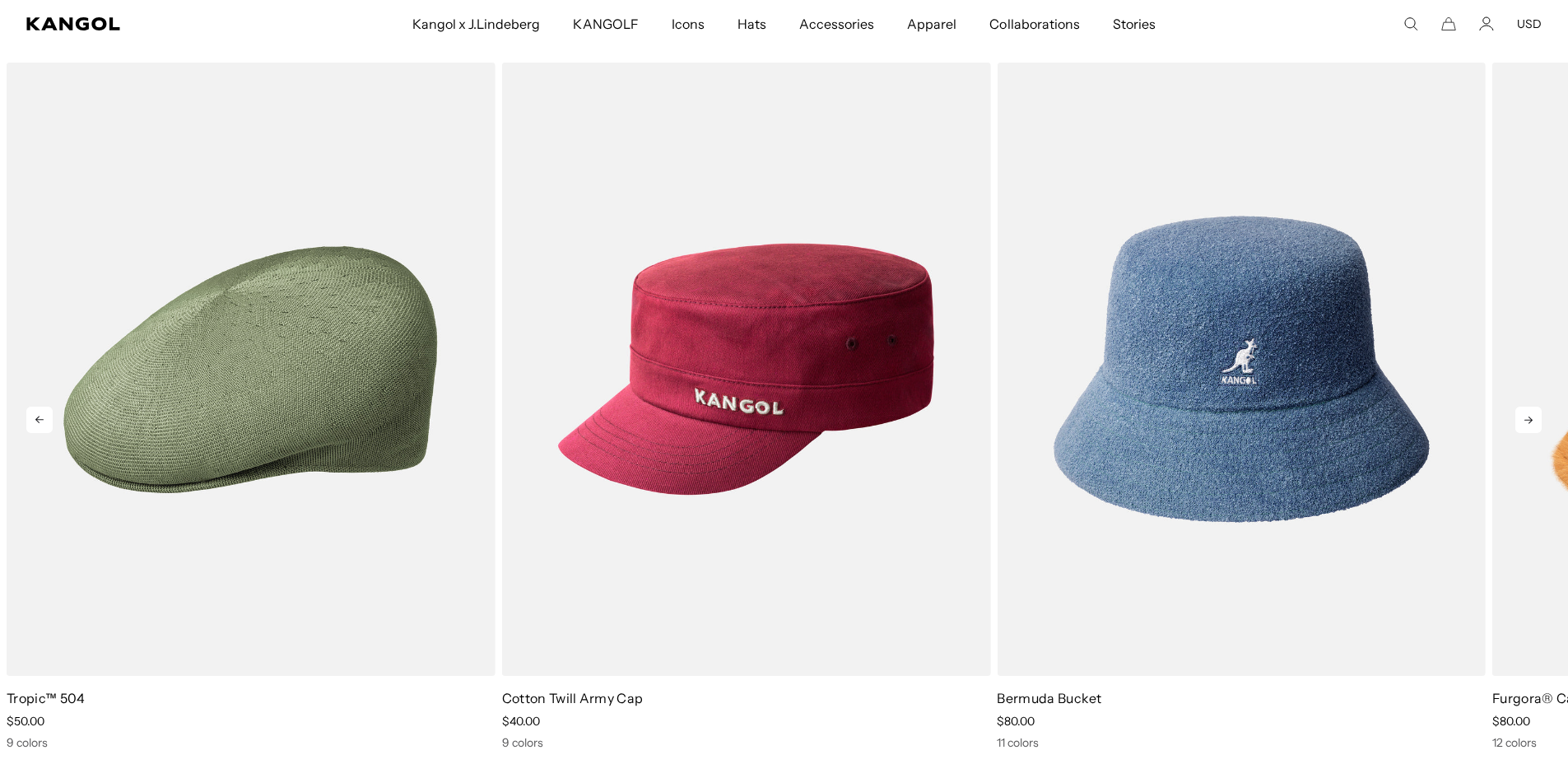
click at [1522, 418] on icon at bounding box center [1528, 419] width 27 height 27
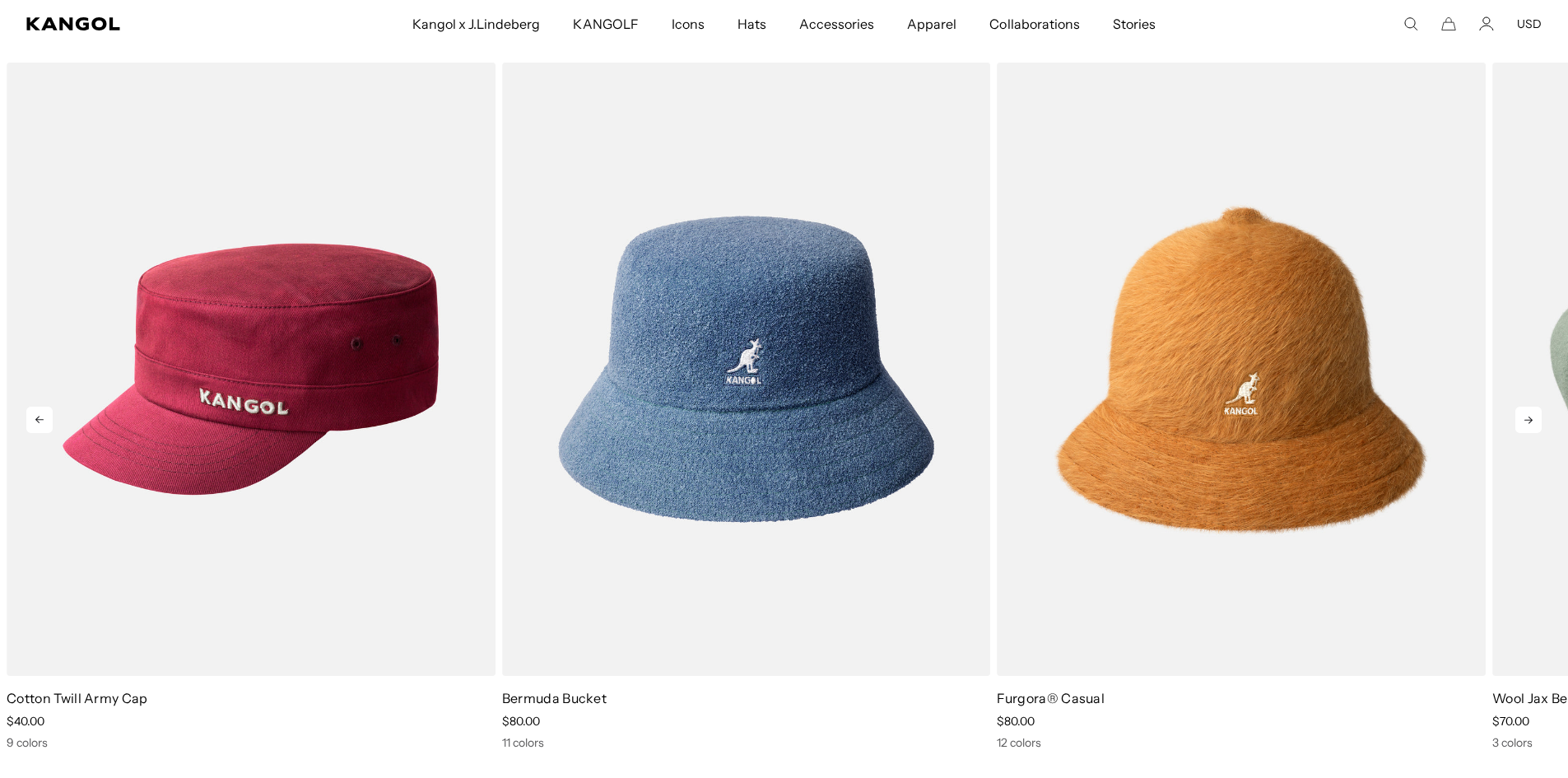
click at [1522, 418] on icon at bounding box center [1528, 419] width 27 height 27
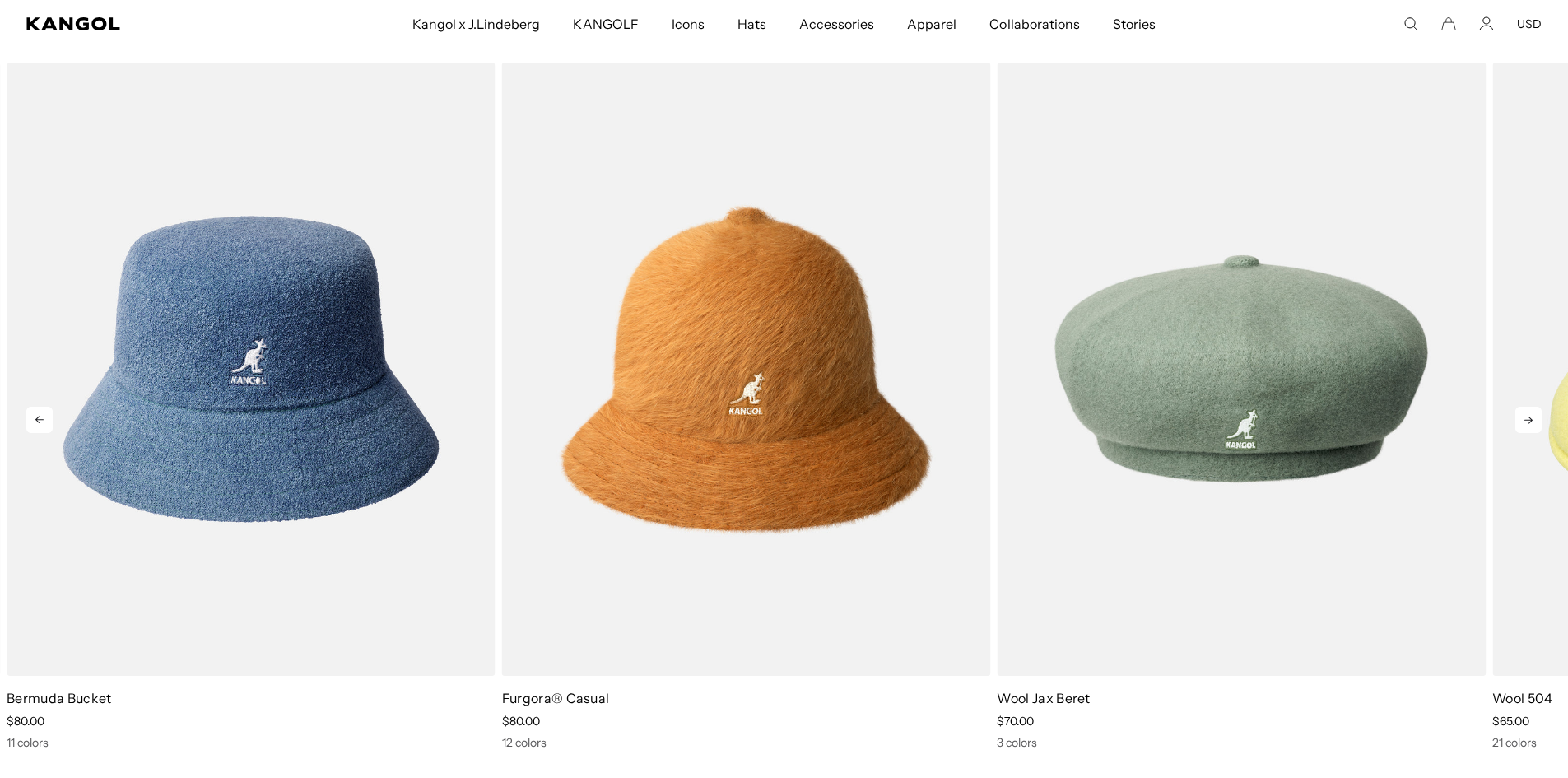
click at [1522, 418] on icon at bounding box center [1528, 419] width 27 height 27
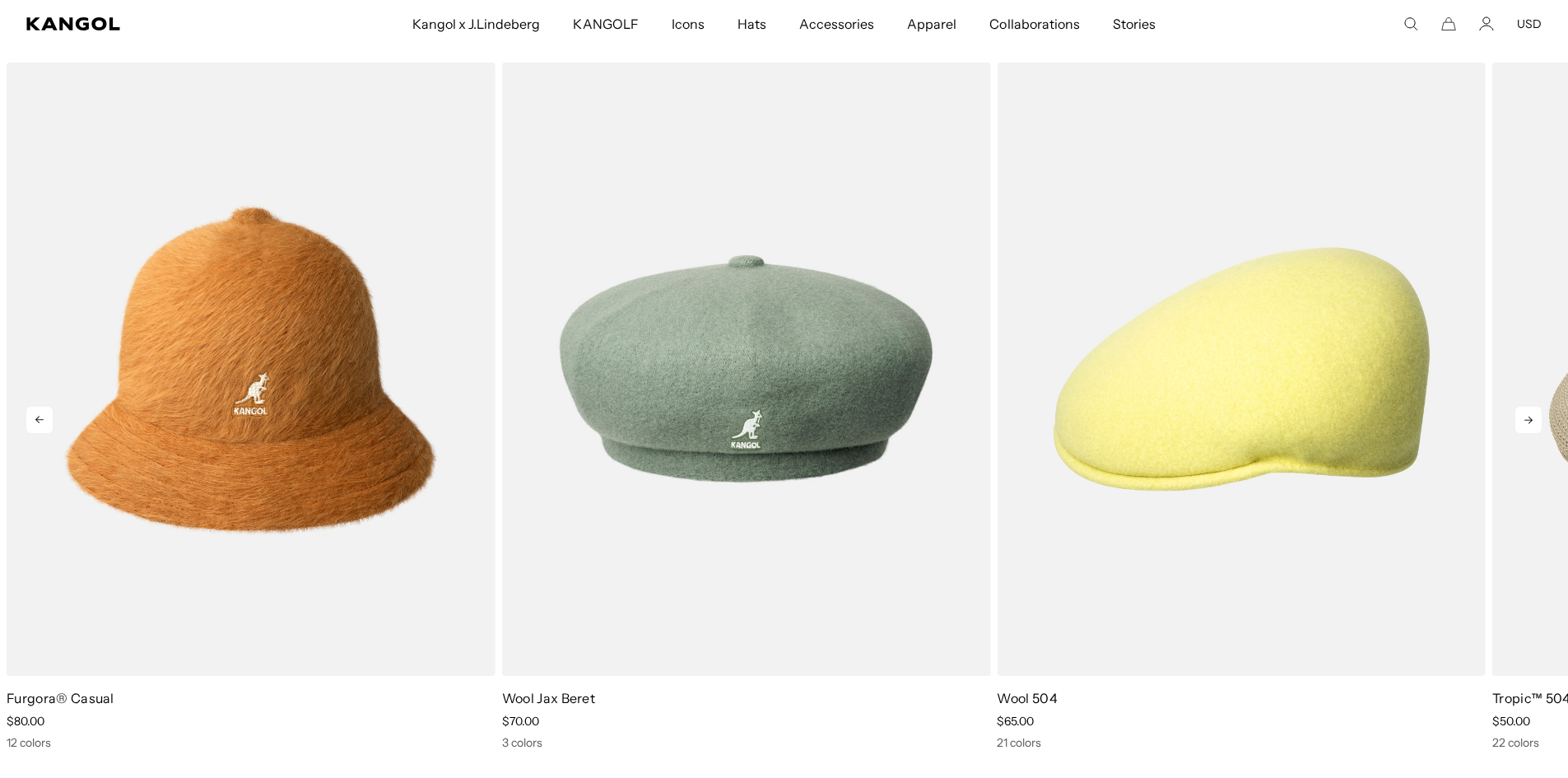
click at [1521, 417] on icon at bounding box center [1528, 419] width 27 height 27
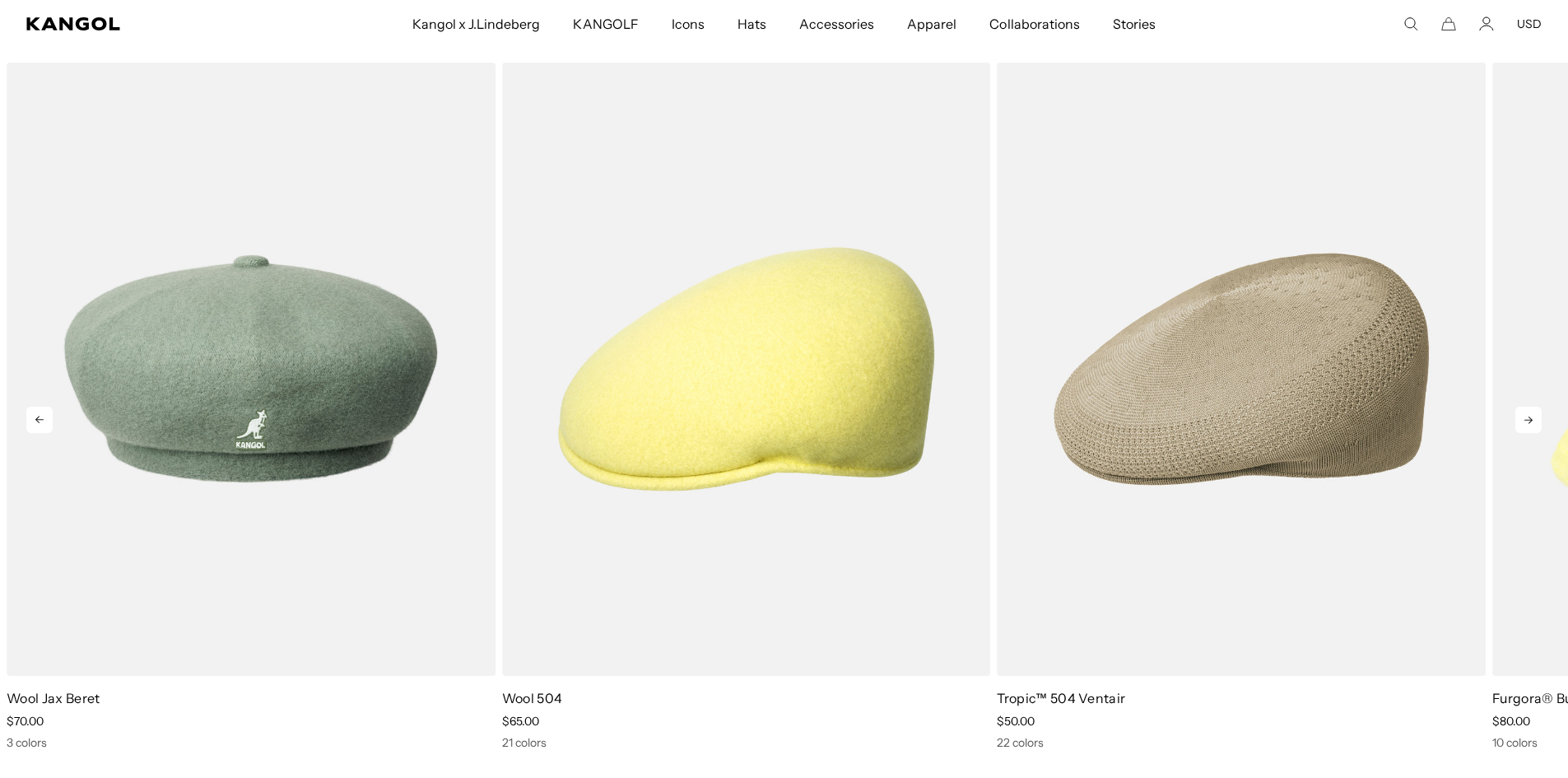
scroll to position [0, 339]
click at [1521, 417] on icon at bounding box center [1528, 419] width 27 height 27
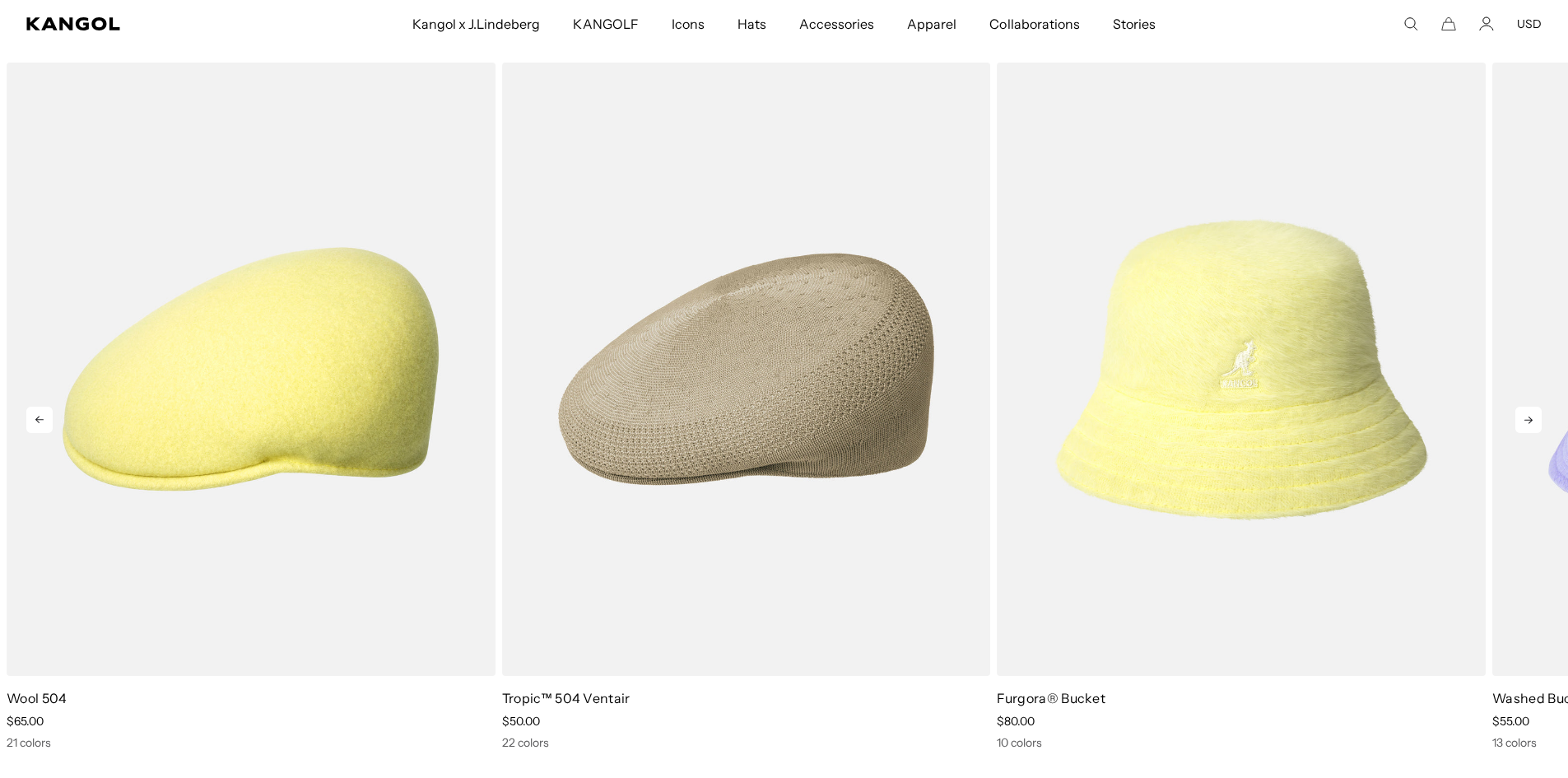
click at [1520, 417] on icon at bounding box center [1528, 419] width 27 height 27
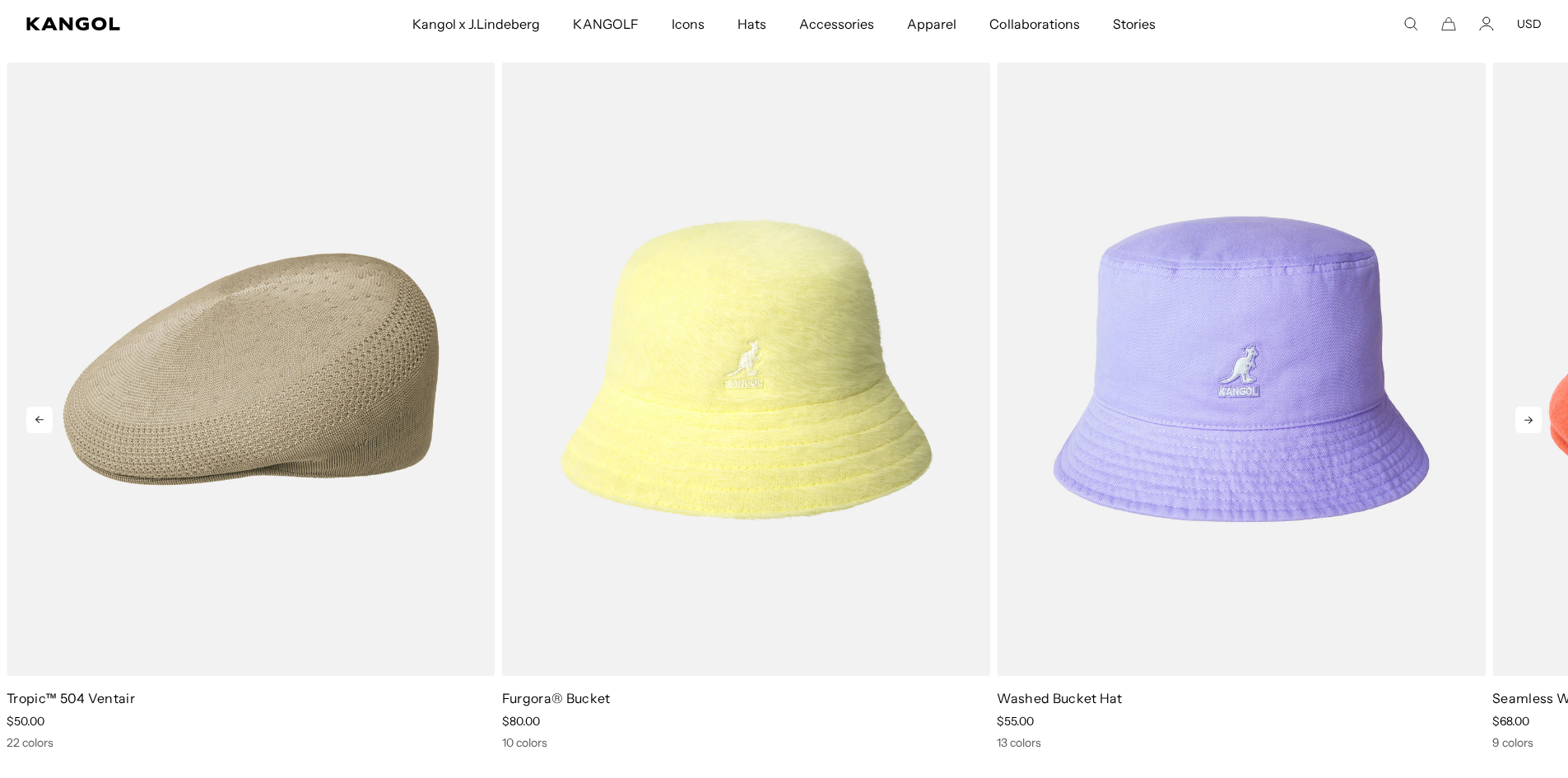
click at [1520, 417] on icon at bounding box center [1528, 419] width 27 height 27
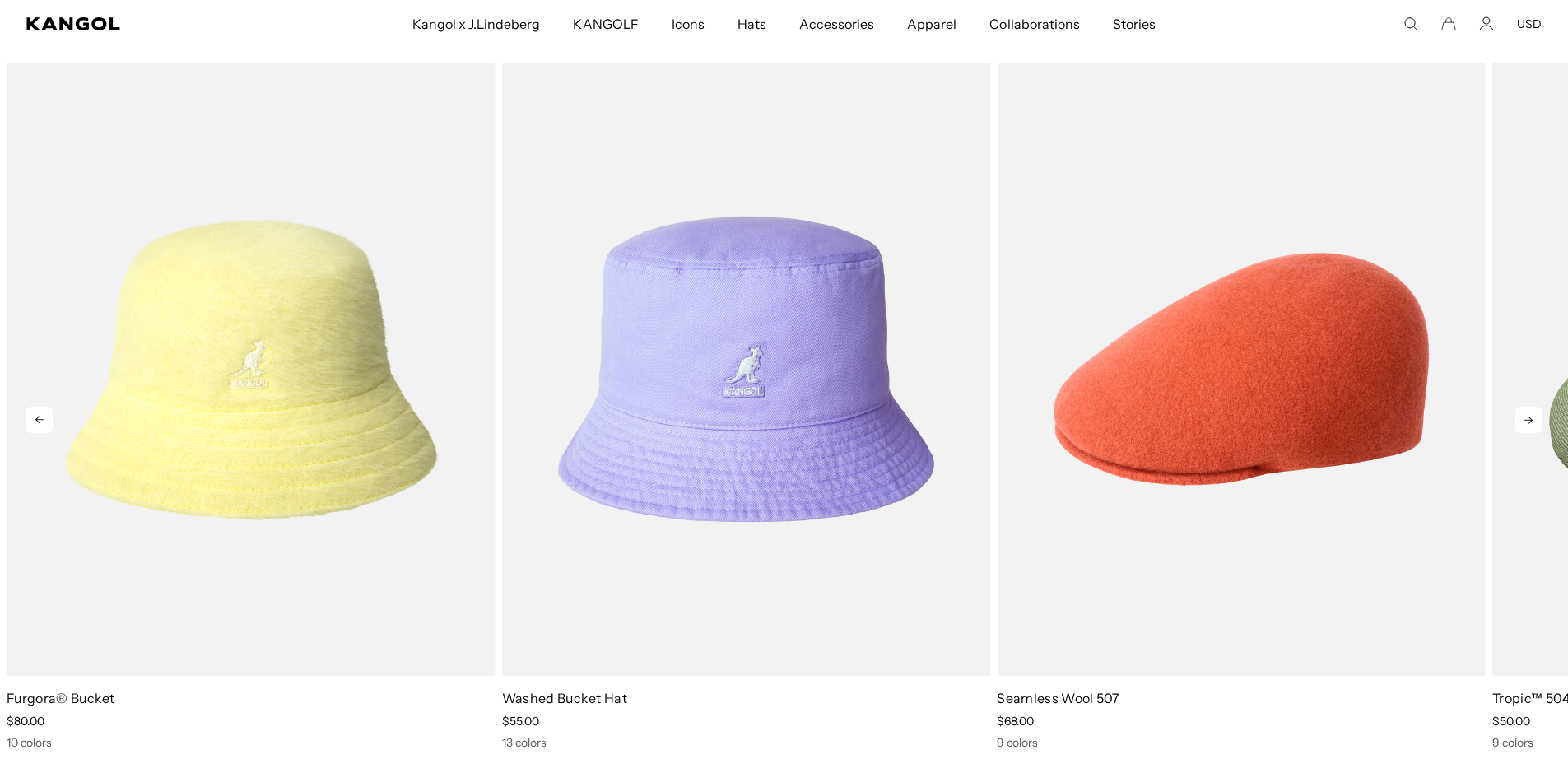
click at [1515, 415] on icon at bounding box center [1528, 419] width 27 height 27
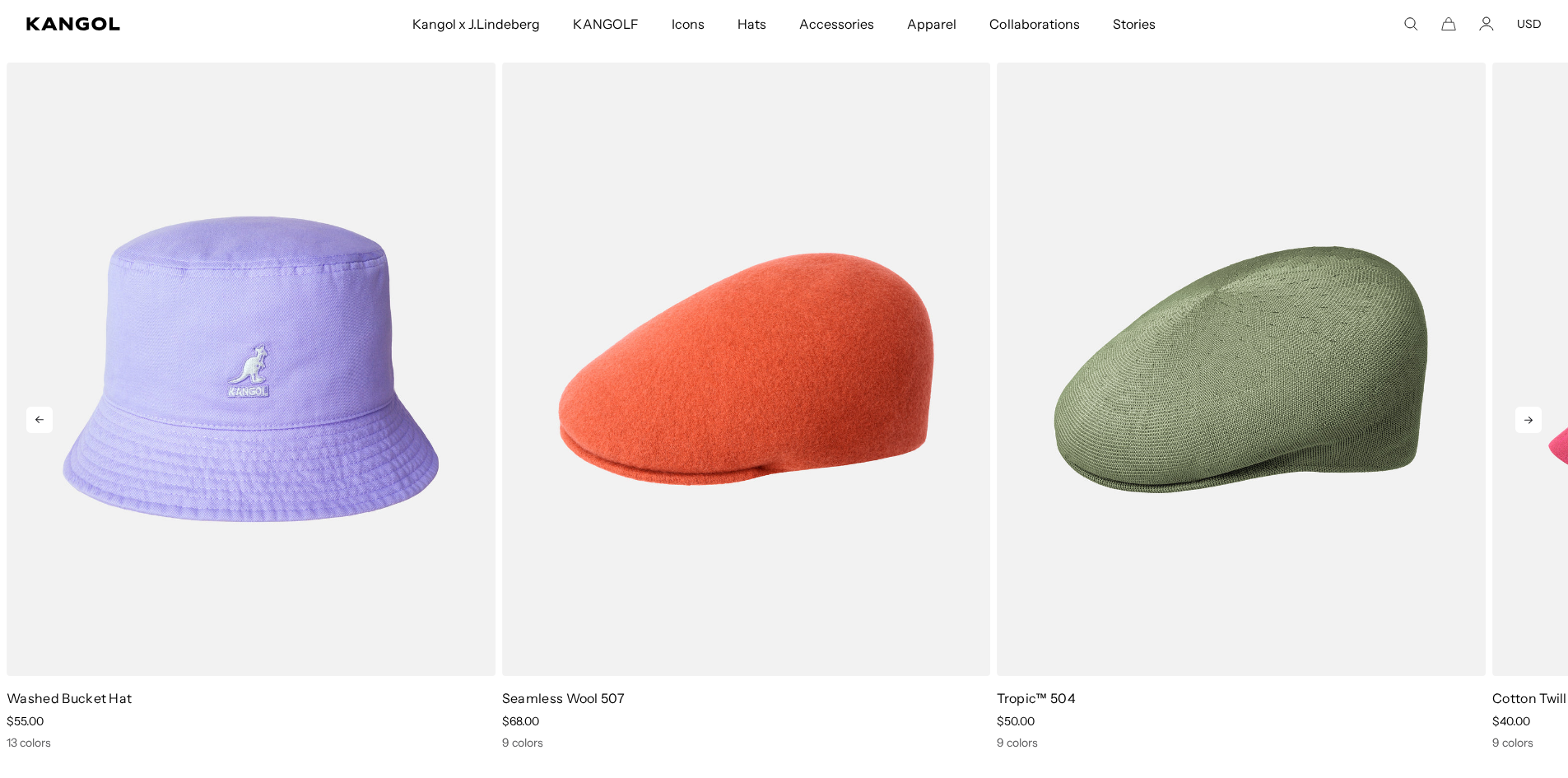
click at [1516, 415] on icon at bounding box center [1528, 419] width 27 height 27
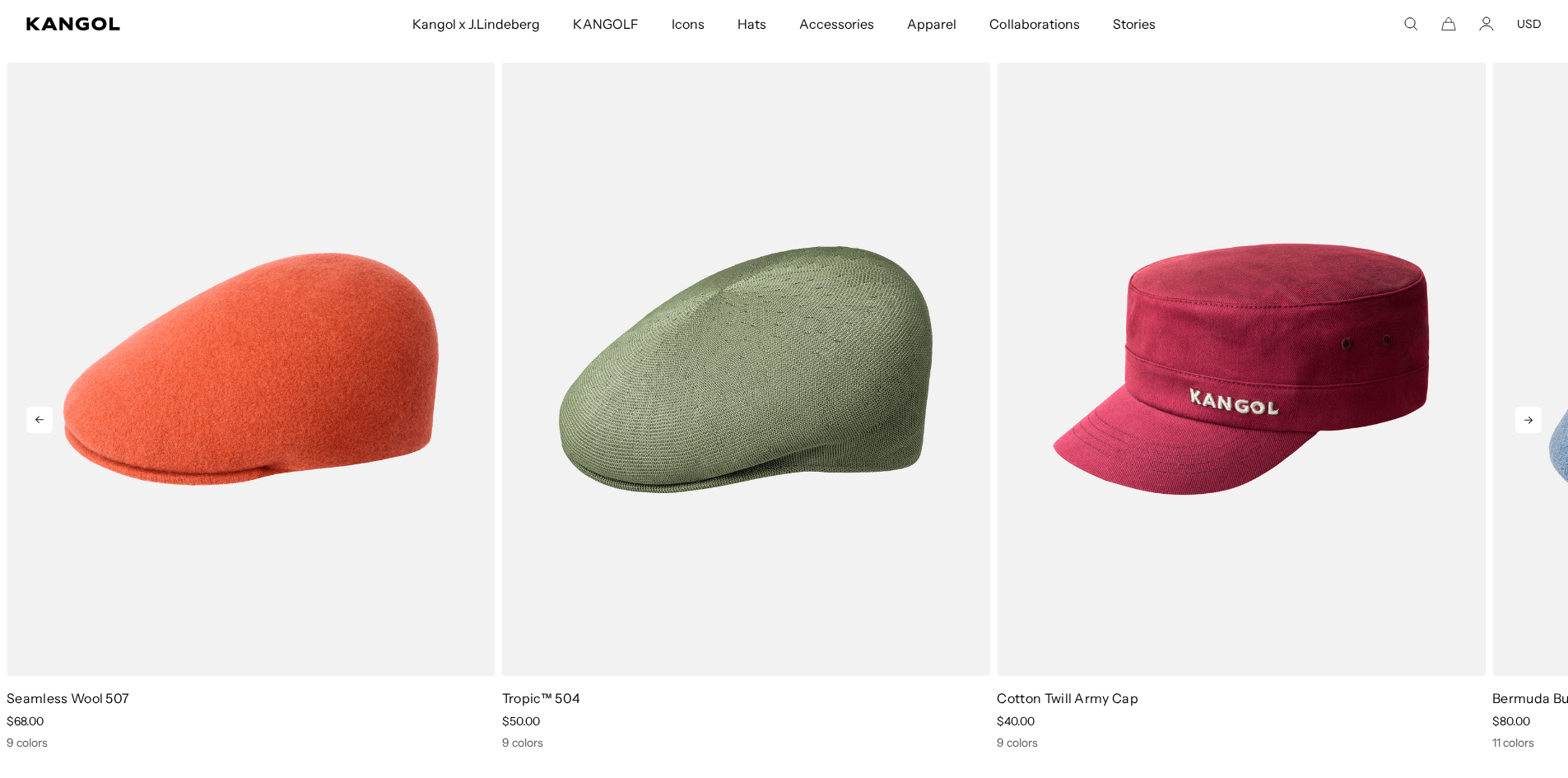
click at [1517, 415] on icon at bounding box center [1528, 419] width 27 height 27
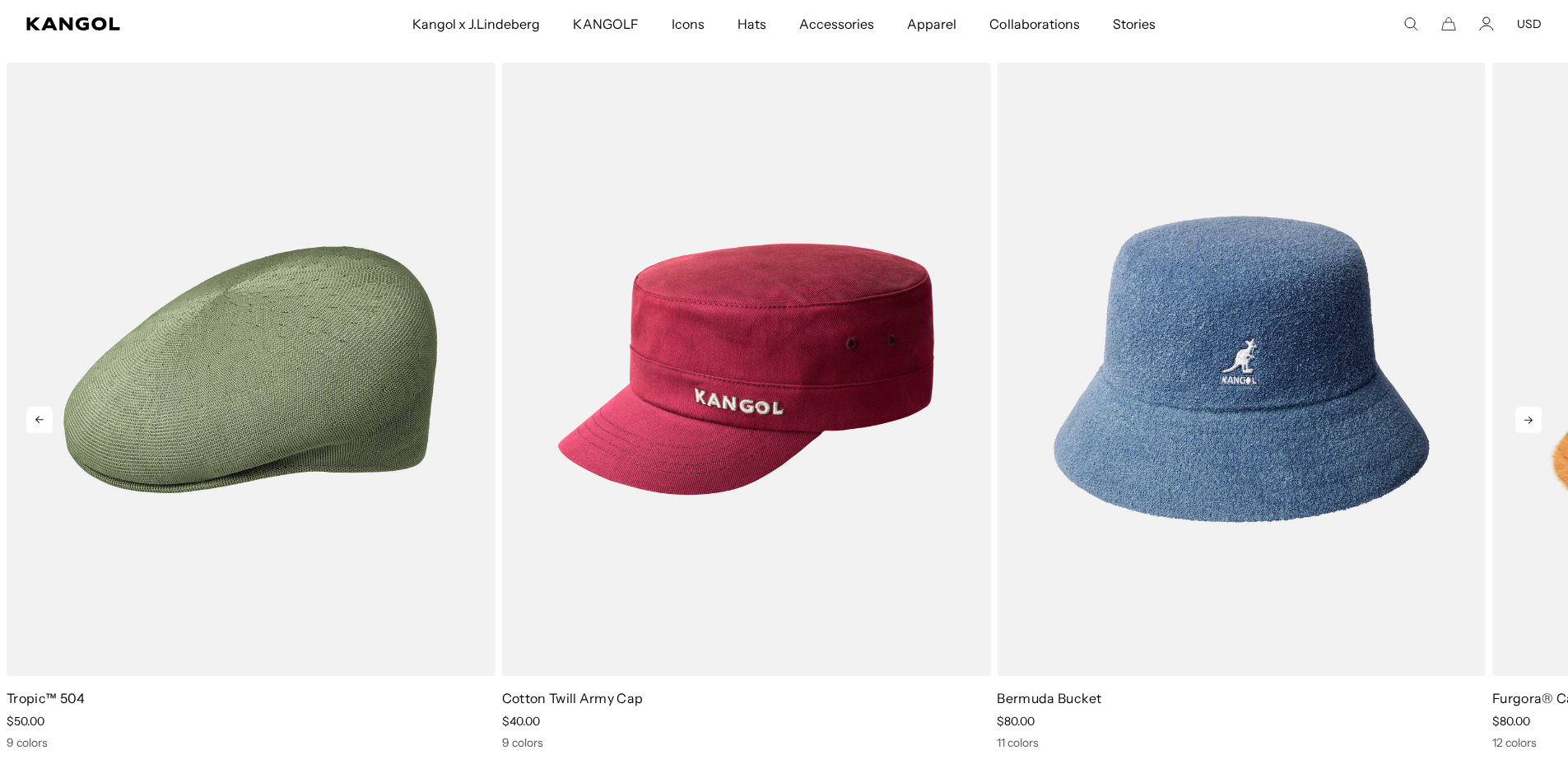
scroll to position [0, 0]
click at [1517, 415] on icon at bounding box center [1528, 419] width 27 height 27
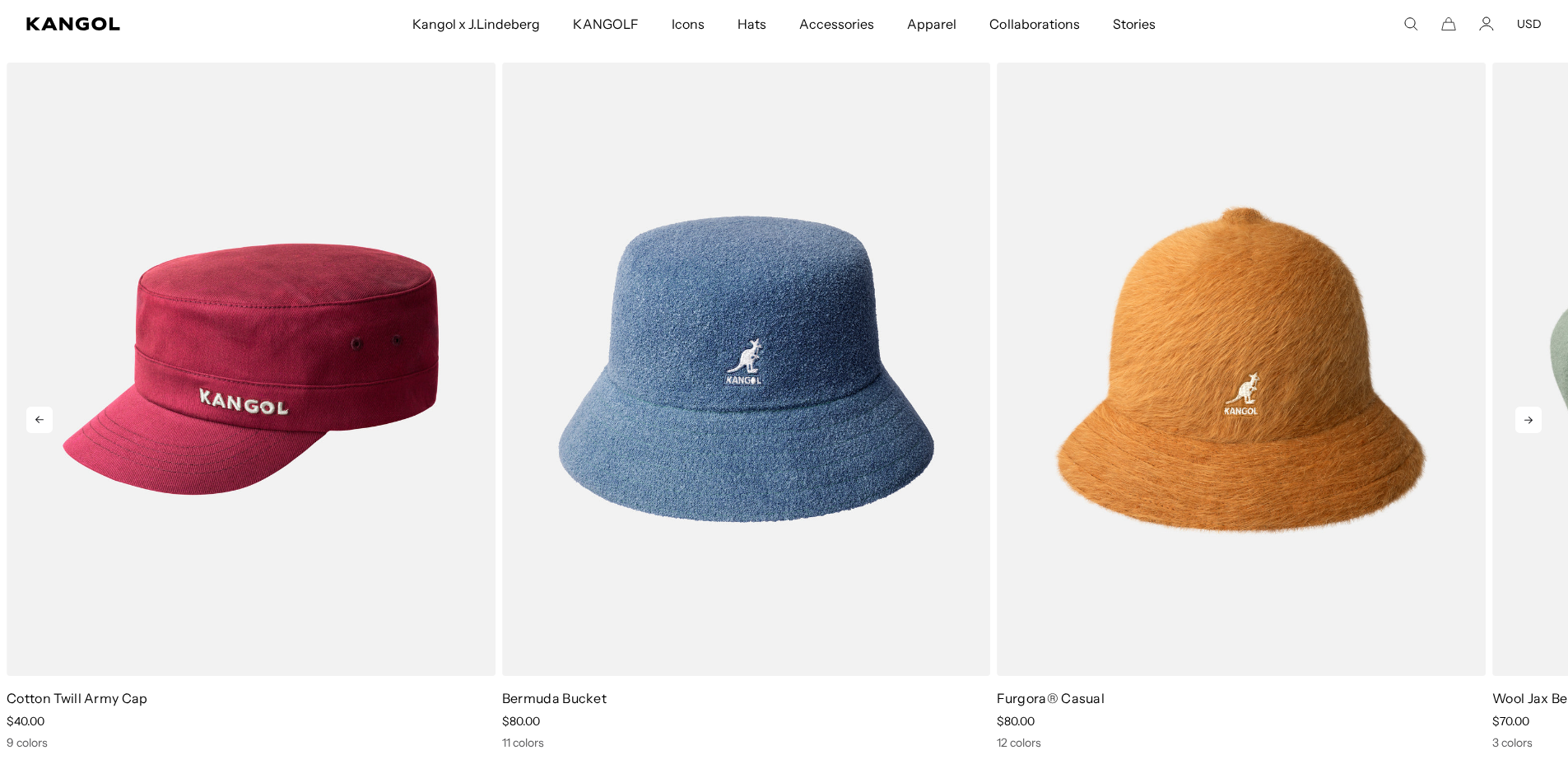
click at [1516, 417] on icon at bounding box center [1528, 419] width 27 height 27
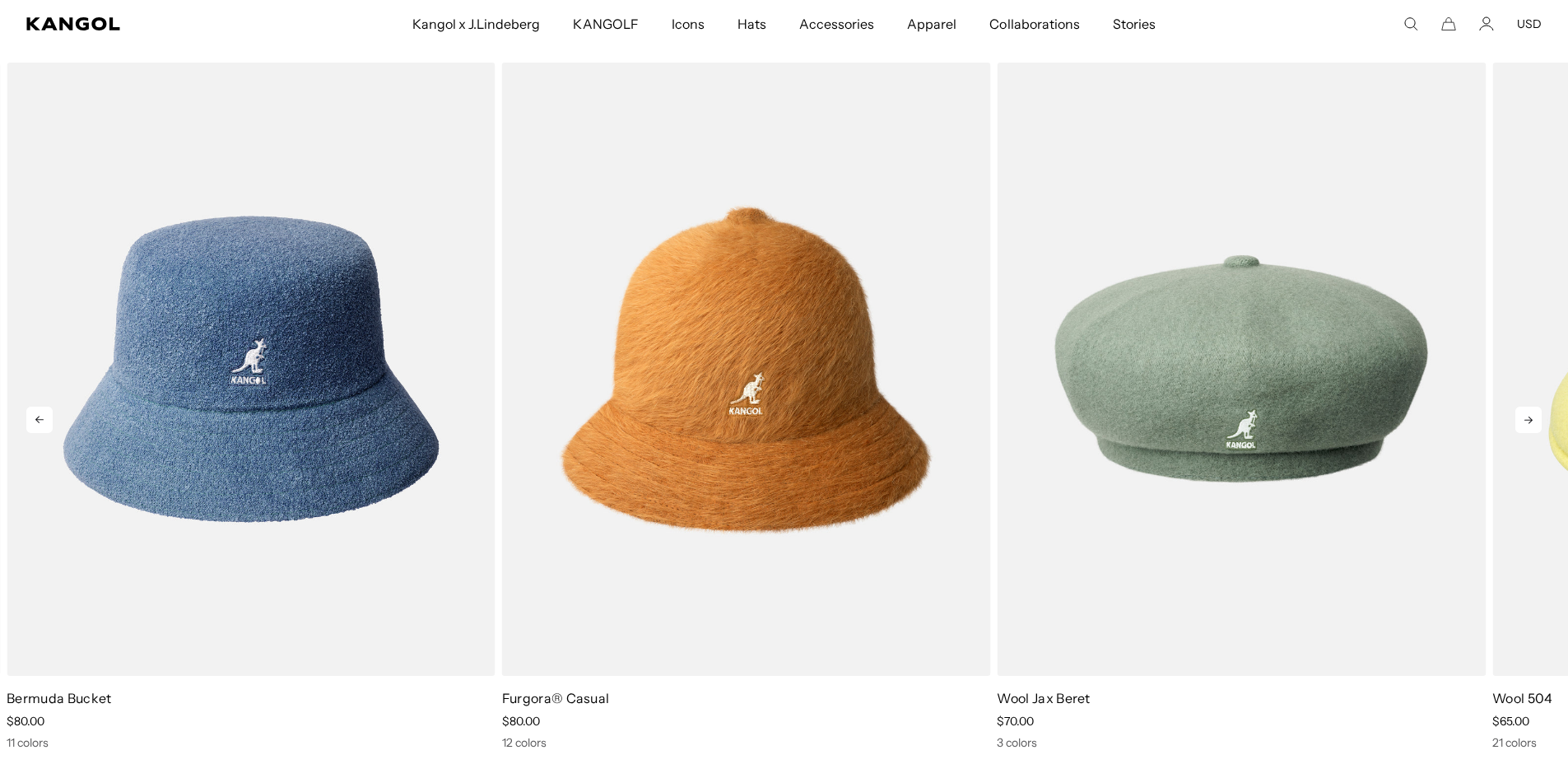
click at [1516, 417] on icon at bounding box center [1528, 419] width 27 height 27
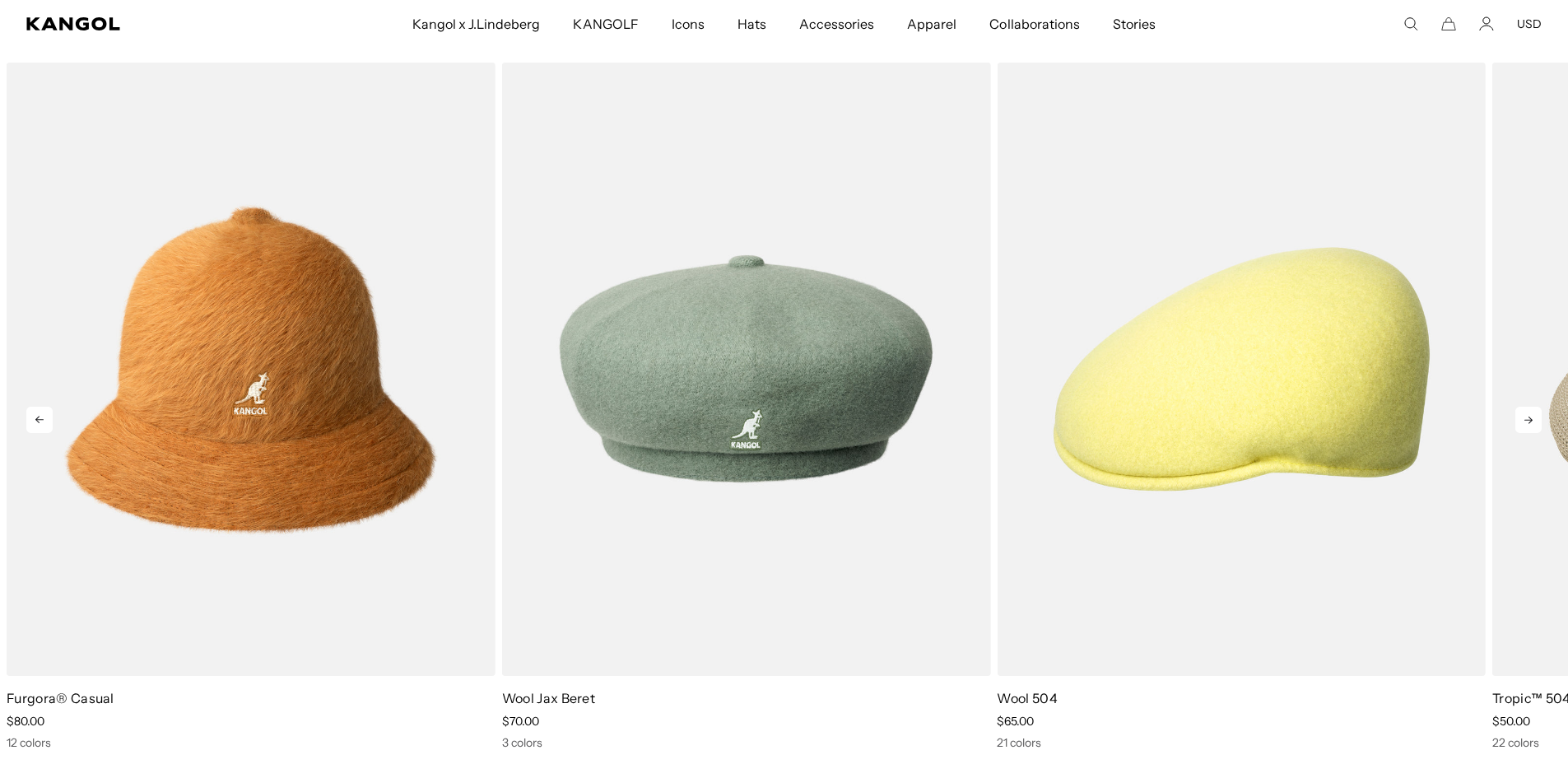
click at [1516, 417] on icon at bounding box center [1528, 419] width 27 height 27
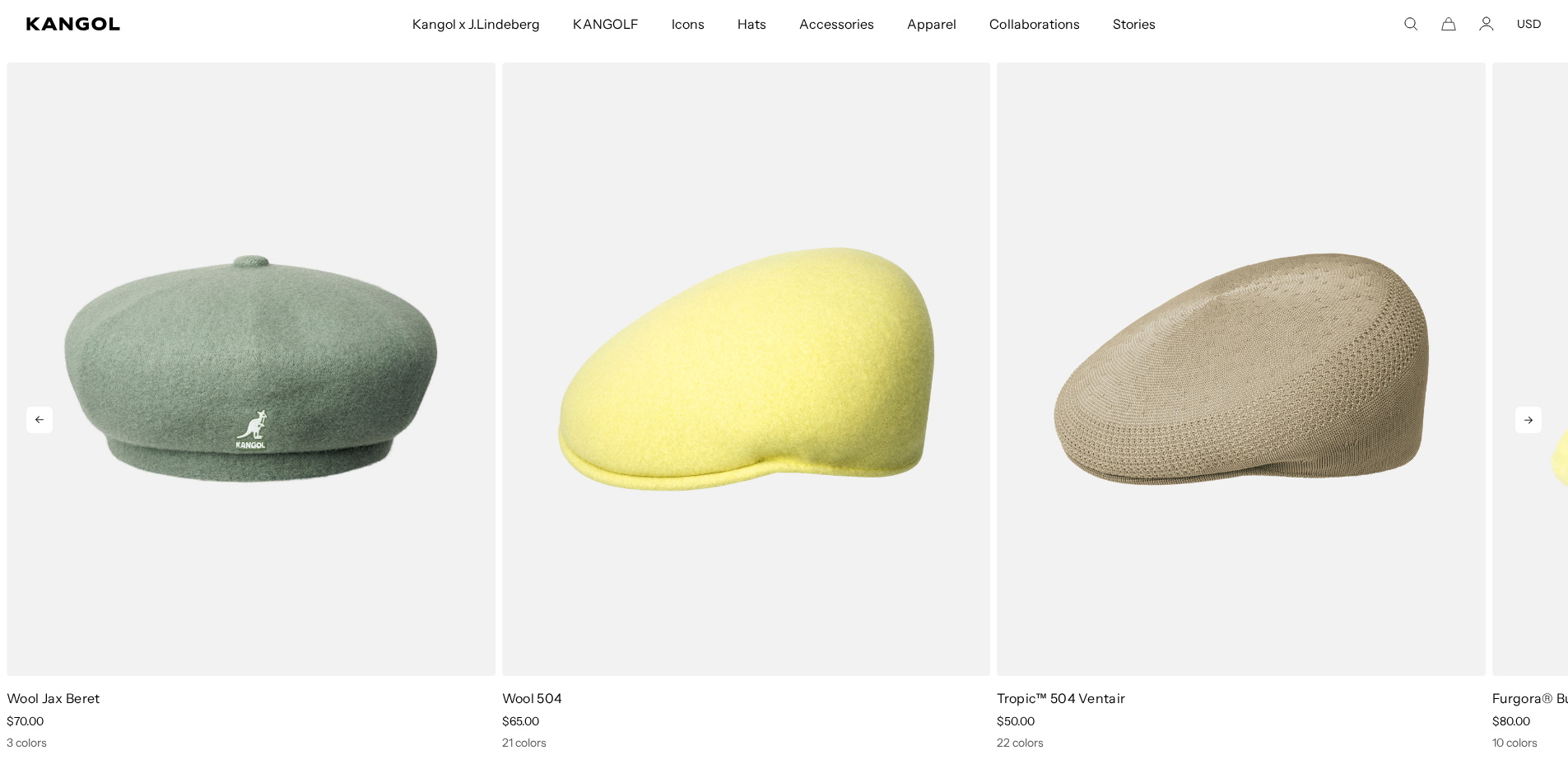
click at [1516, 417] on icon at bounding box center [1528, 419] width 27 height 27
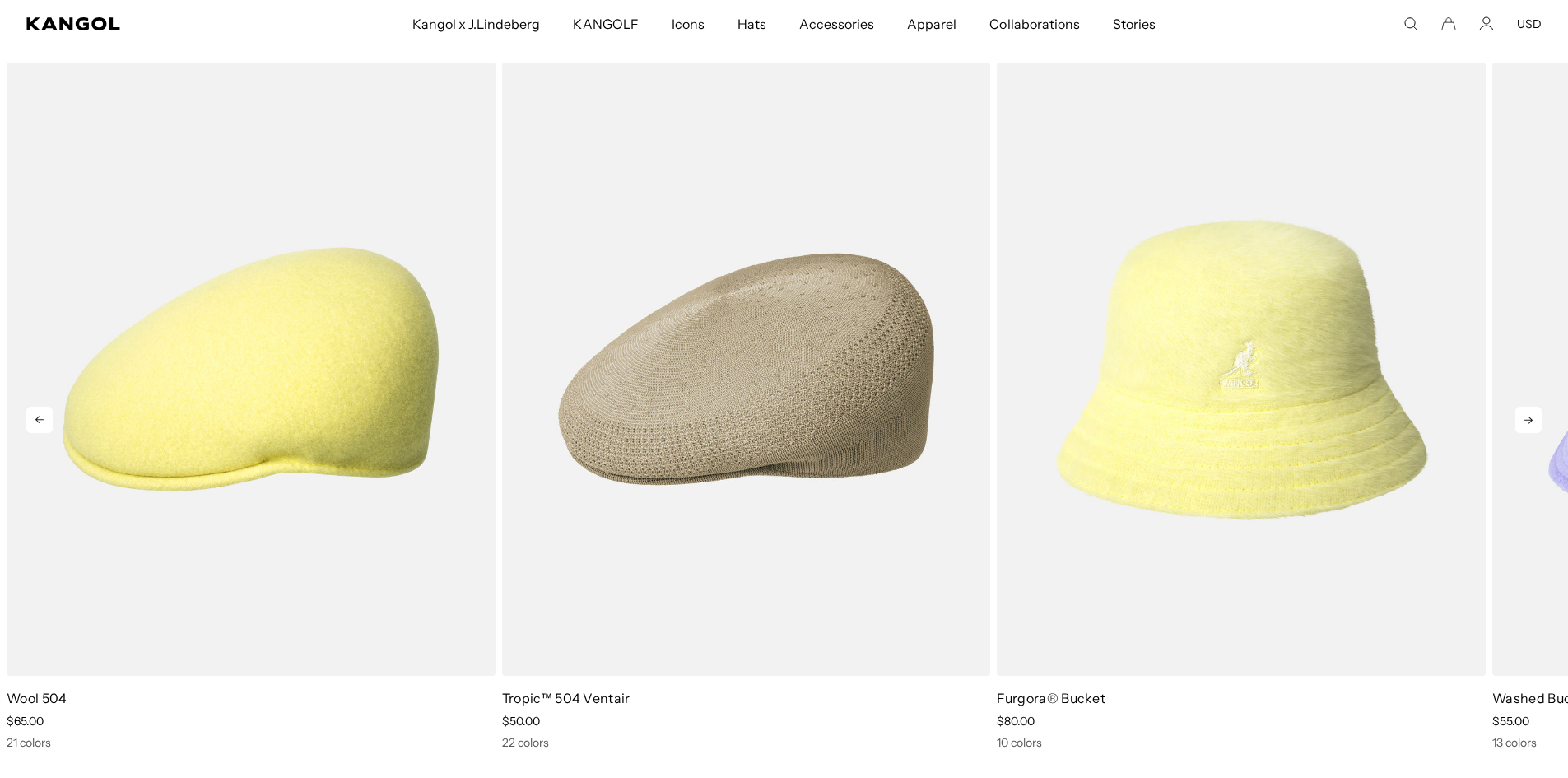
click at [1516, 418] on icon at bounding box center [1528, 419] width 27 height 27
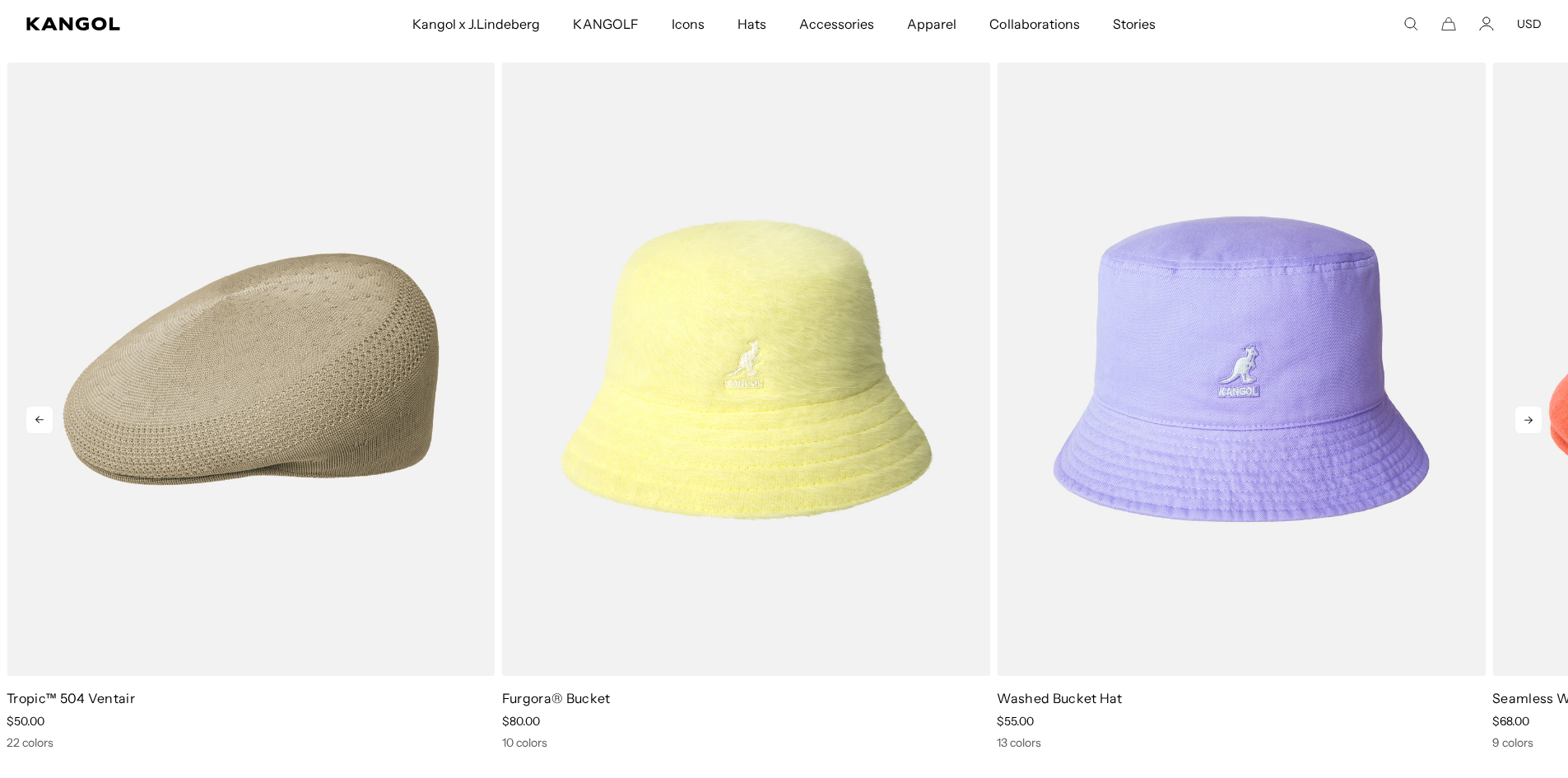
click at [1516, 418] on icon at bounding box center [1528, 419] width 27 height 27
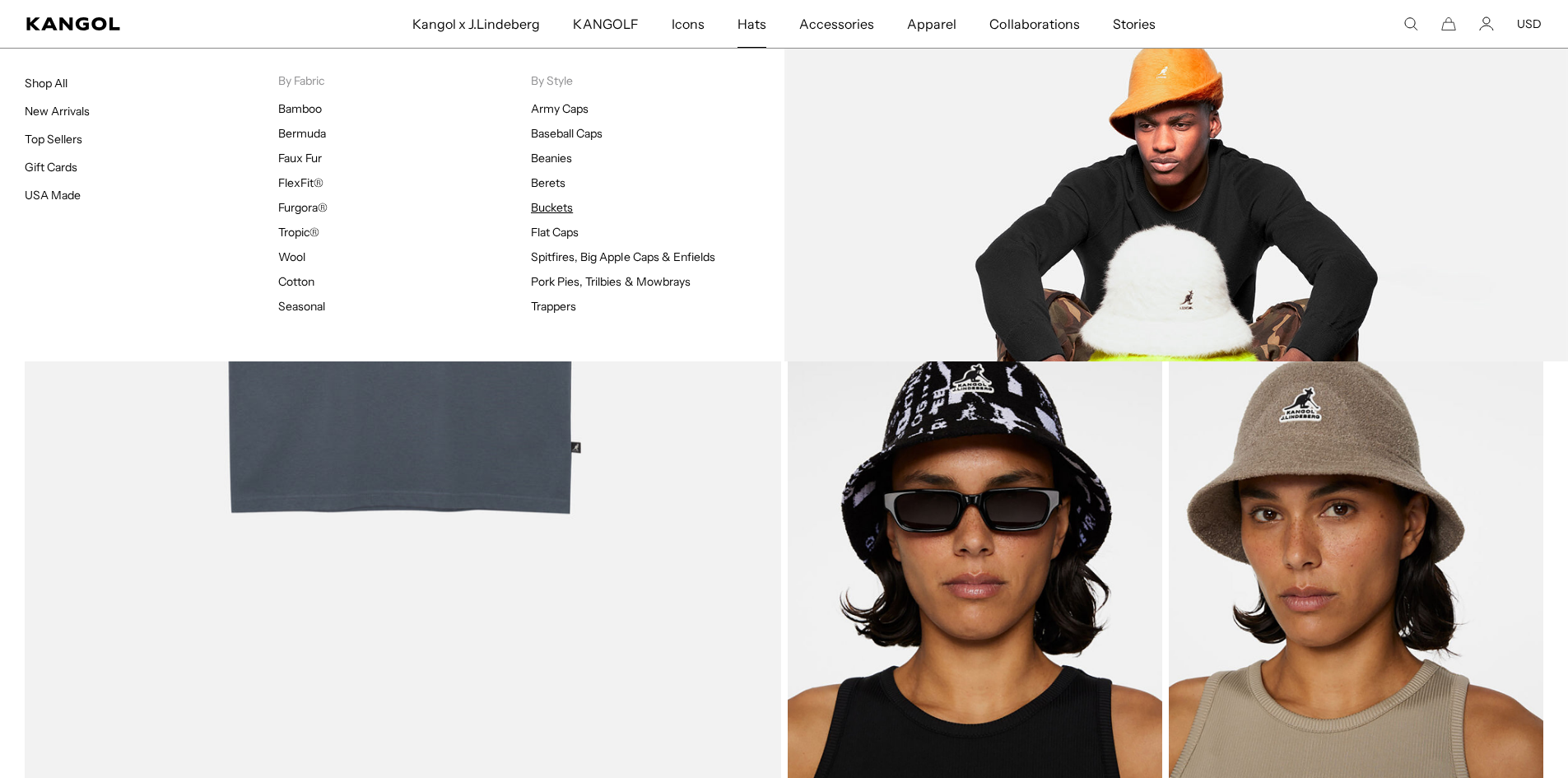
click at [558, 211] on link "Buckets" at bounding box center [551, 207] width 42 height 15
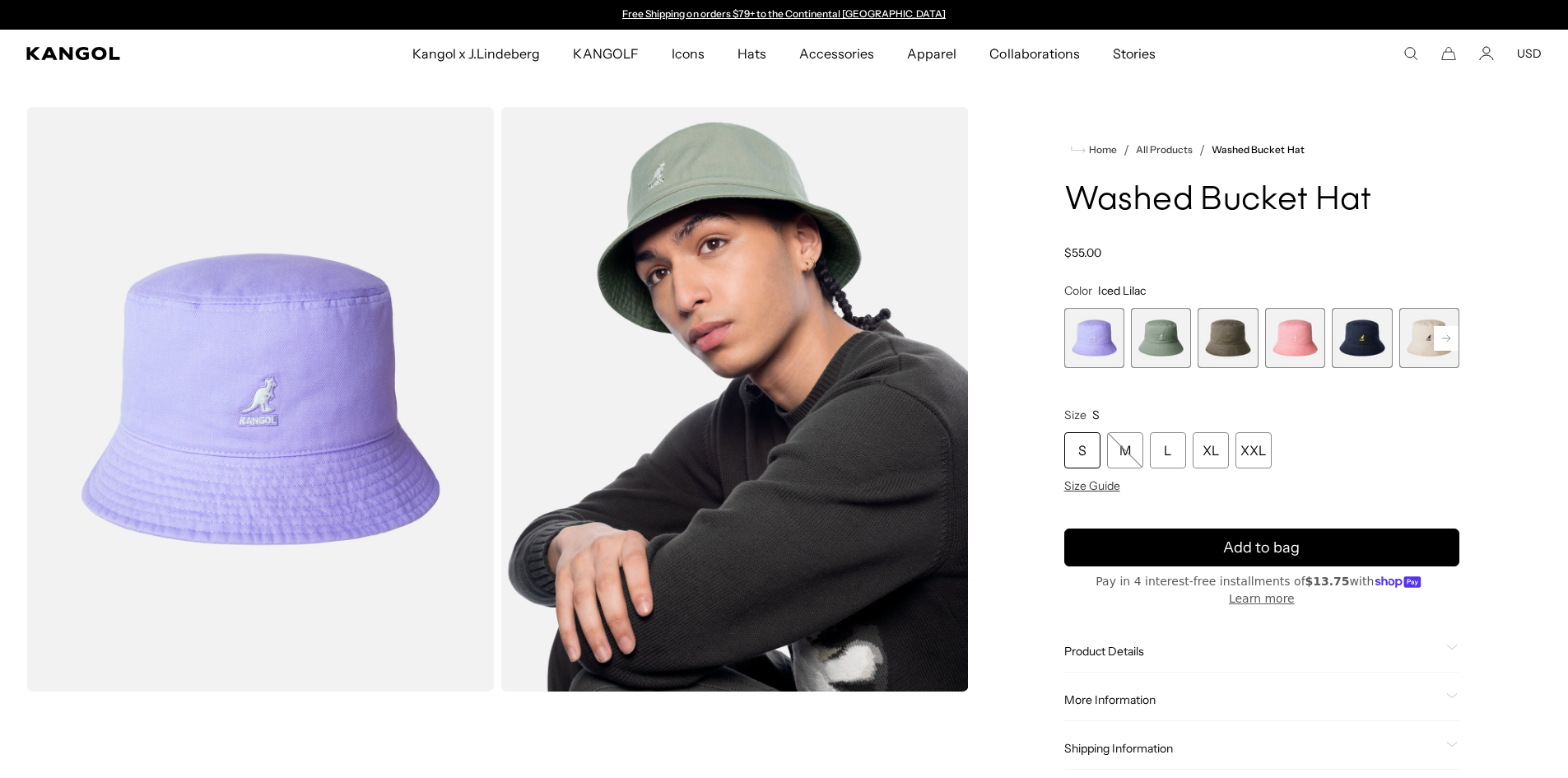
click at [1171, 347] on span "2 of 13" at bounding box center [1161, 338] width 60 height 60
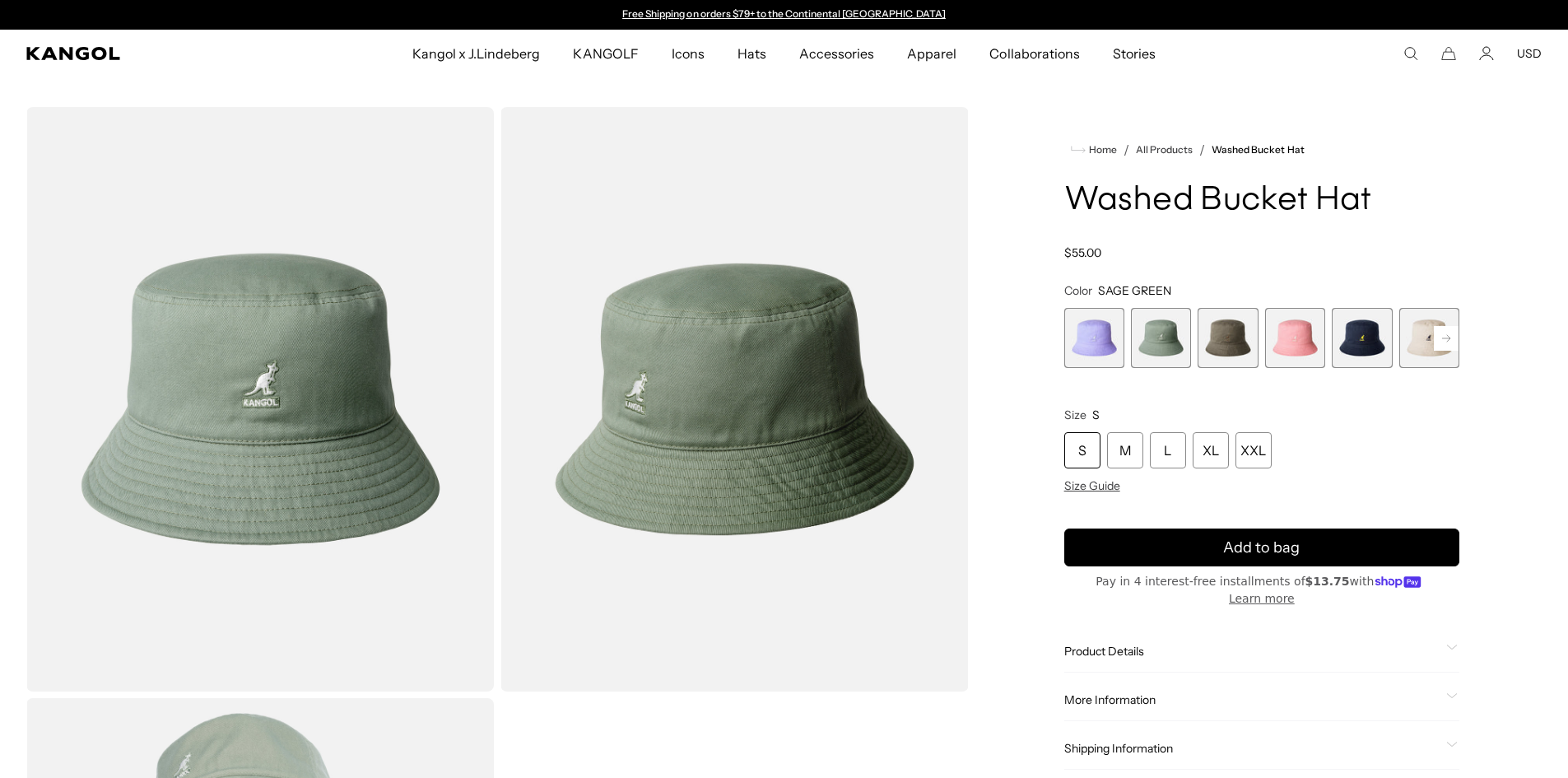
click at [1229, 353] on span "3 of 13" at bounding box center [1227, 338] width 60 height 60
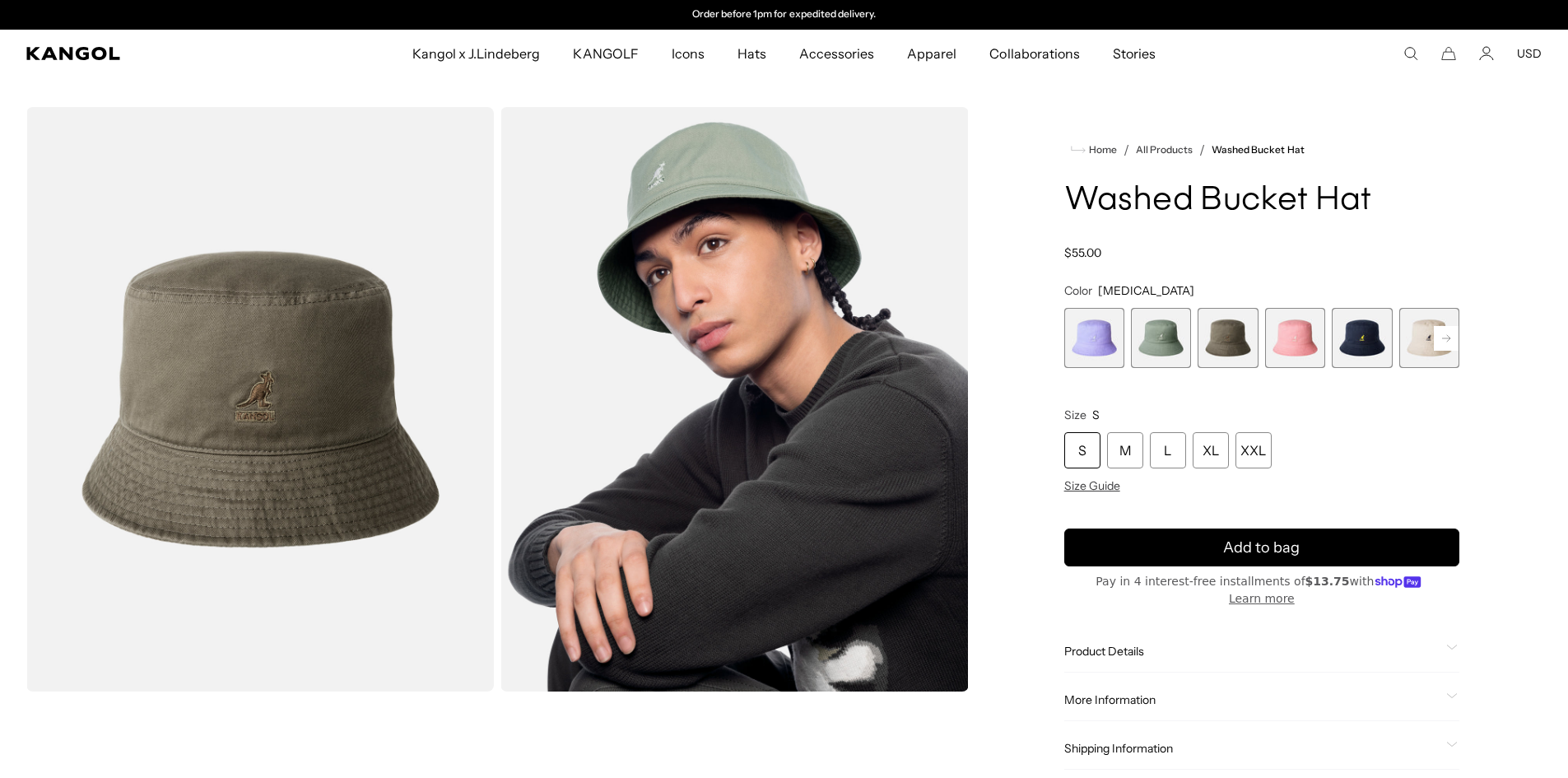
click at [1453, 339] on rect at bounding box center [1445, 338] width 25 height 25
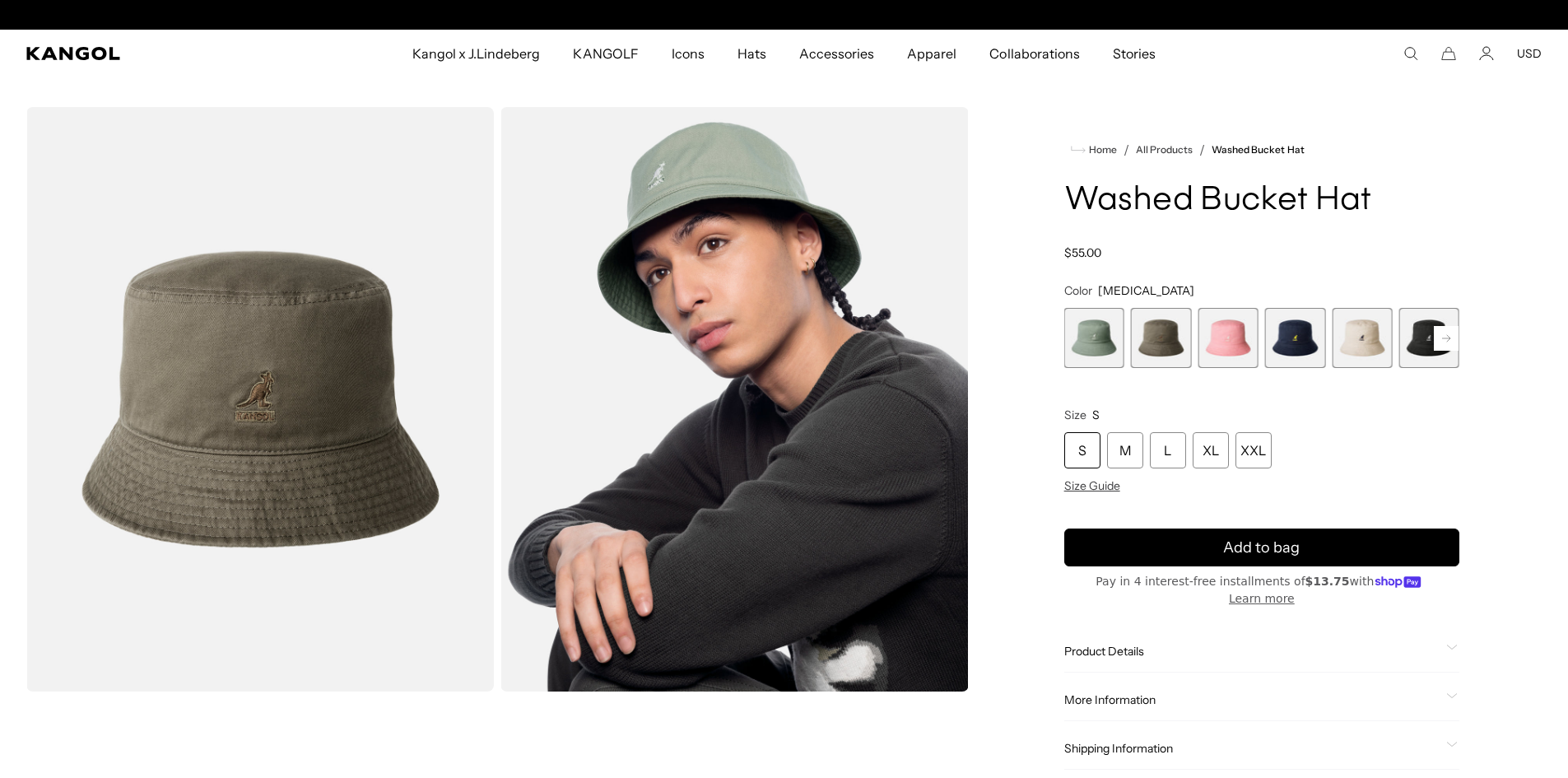
click at [1453, 339] on rect at bounding box center [1445, 338] width 25 height 25
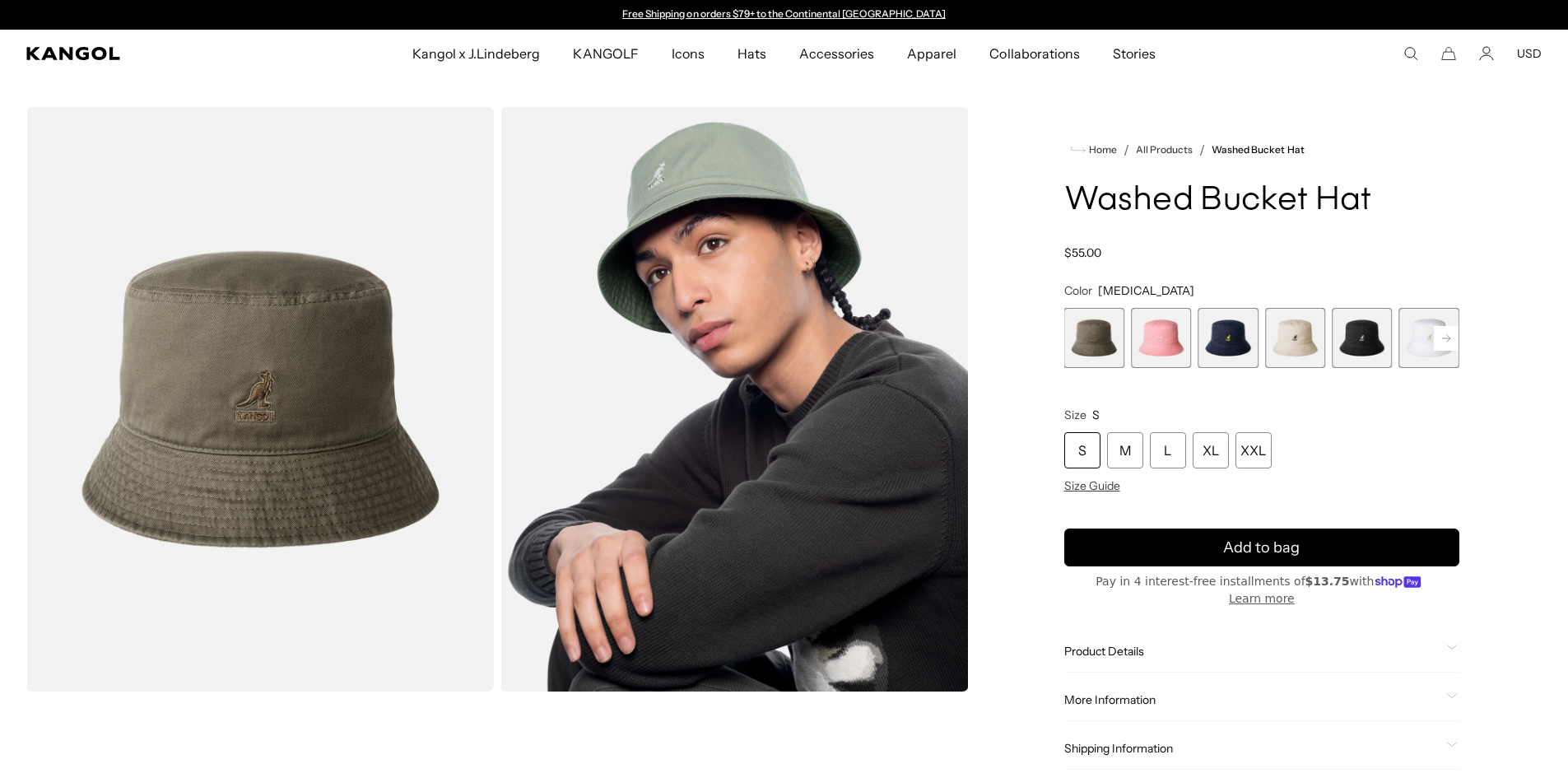
click at [1453, 339] on rect at bounding box center [1445, 338] width 25 height 25
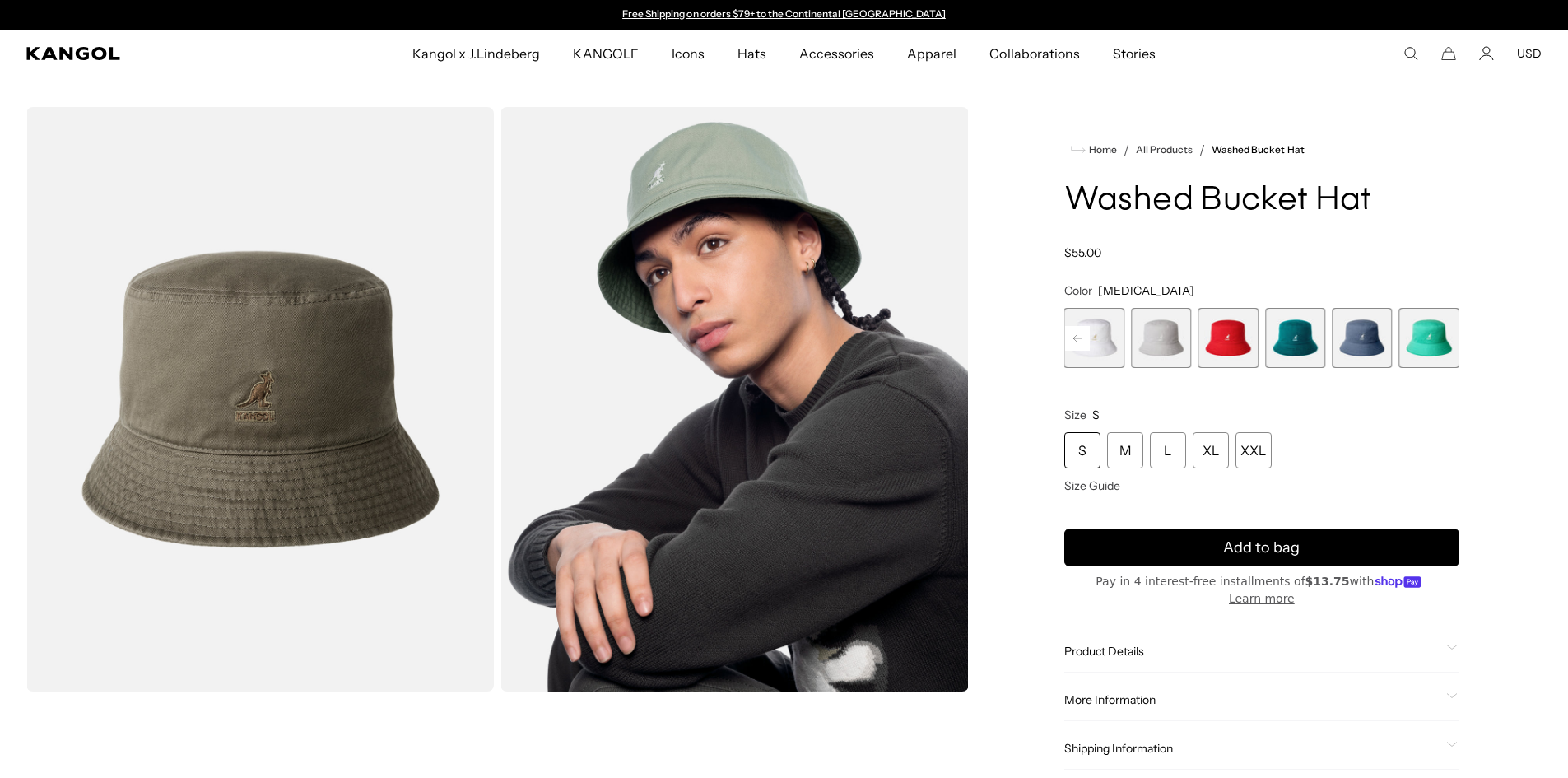
click at [1453, 339] on span "13 of 13" at bounding box center [1429, 338] width 60 height 60
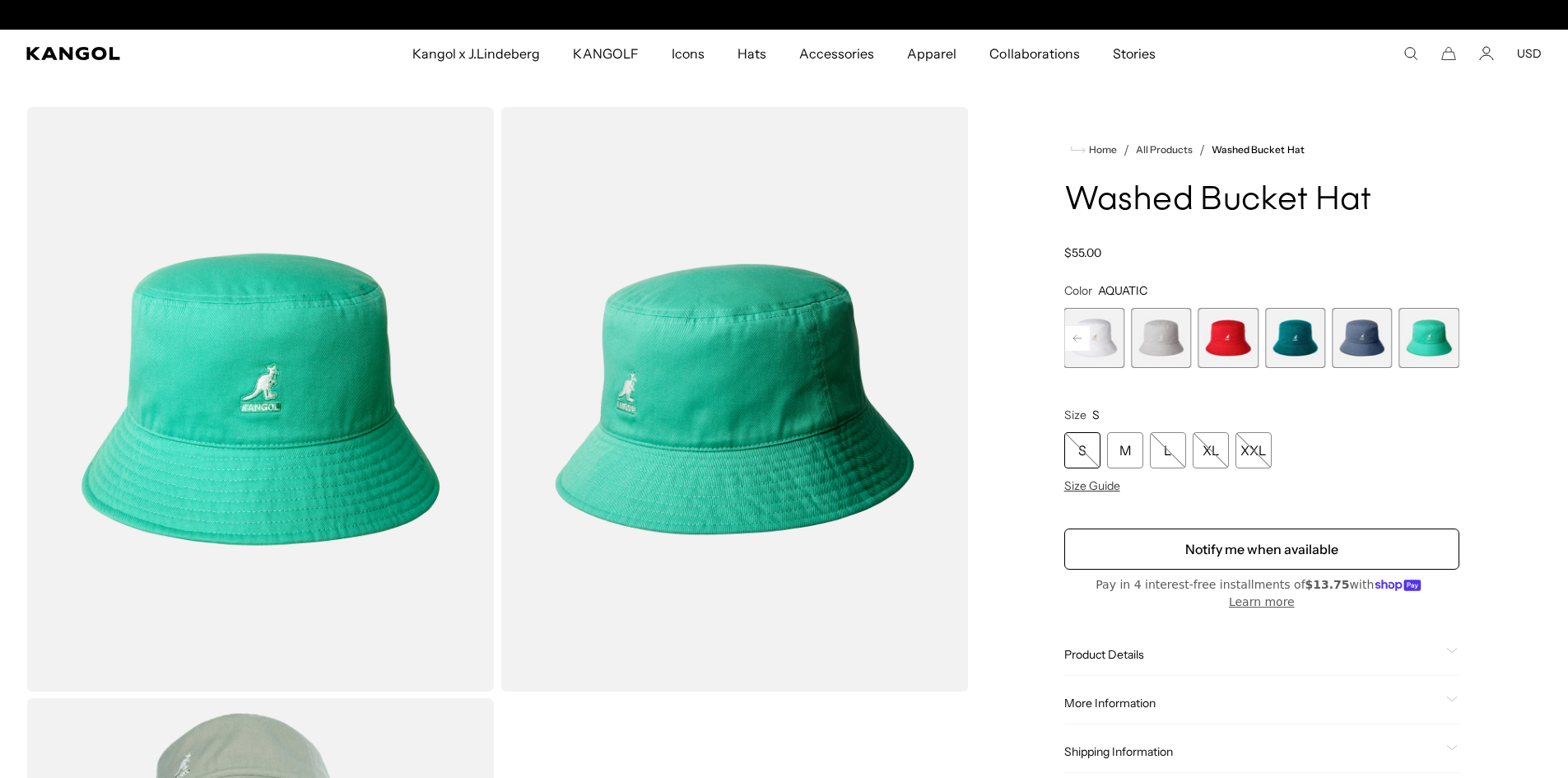
click at [1280, 329] on span "11 of 13" at bounding box center [1295, 338] width 60 height 60
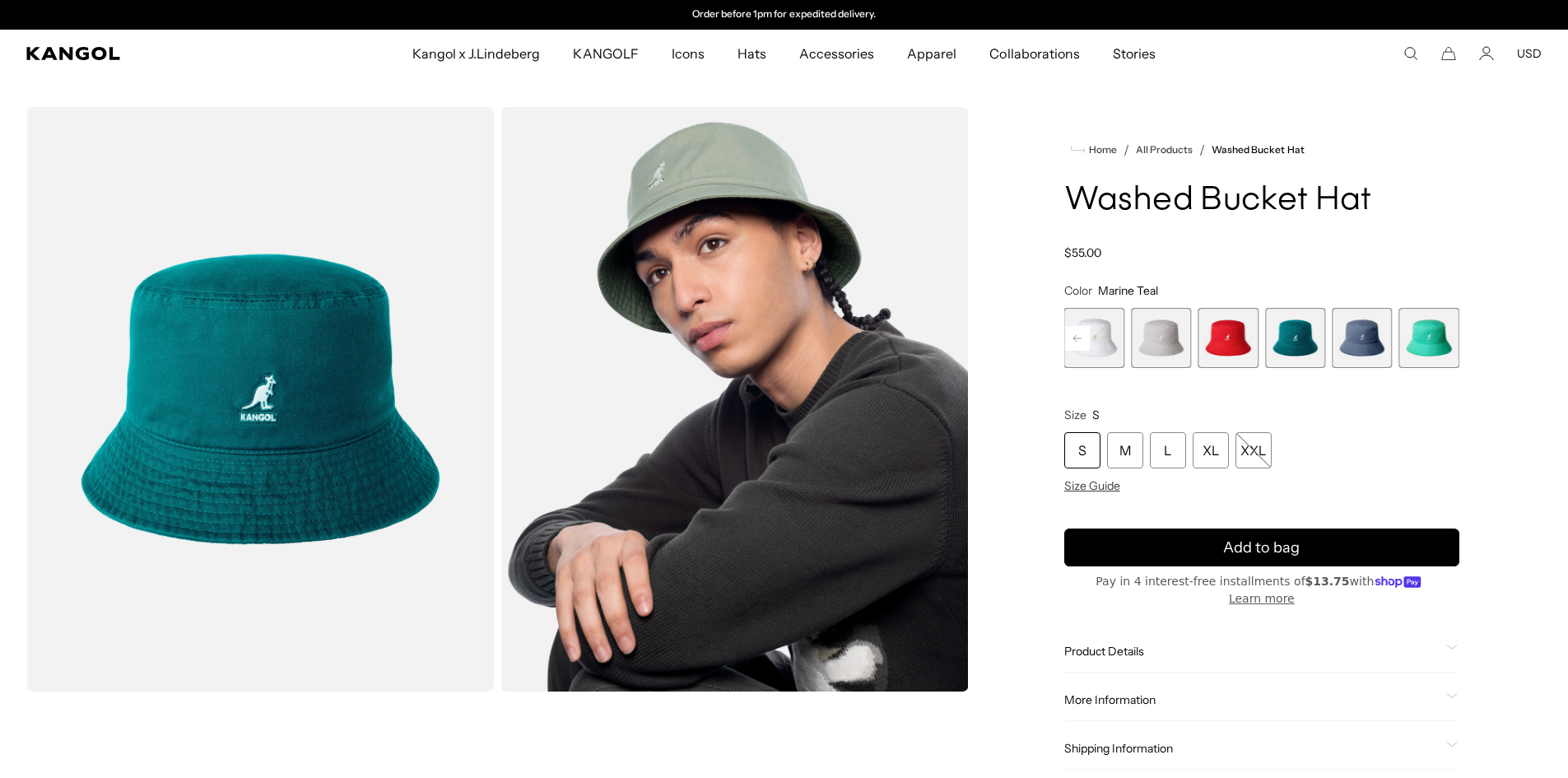
click at [1323, 409] on legend "Size S" at bounding box center [1261, 414] width 395 height 15
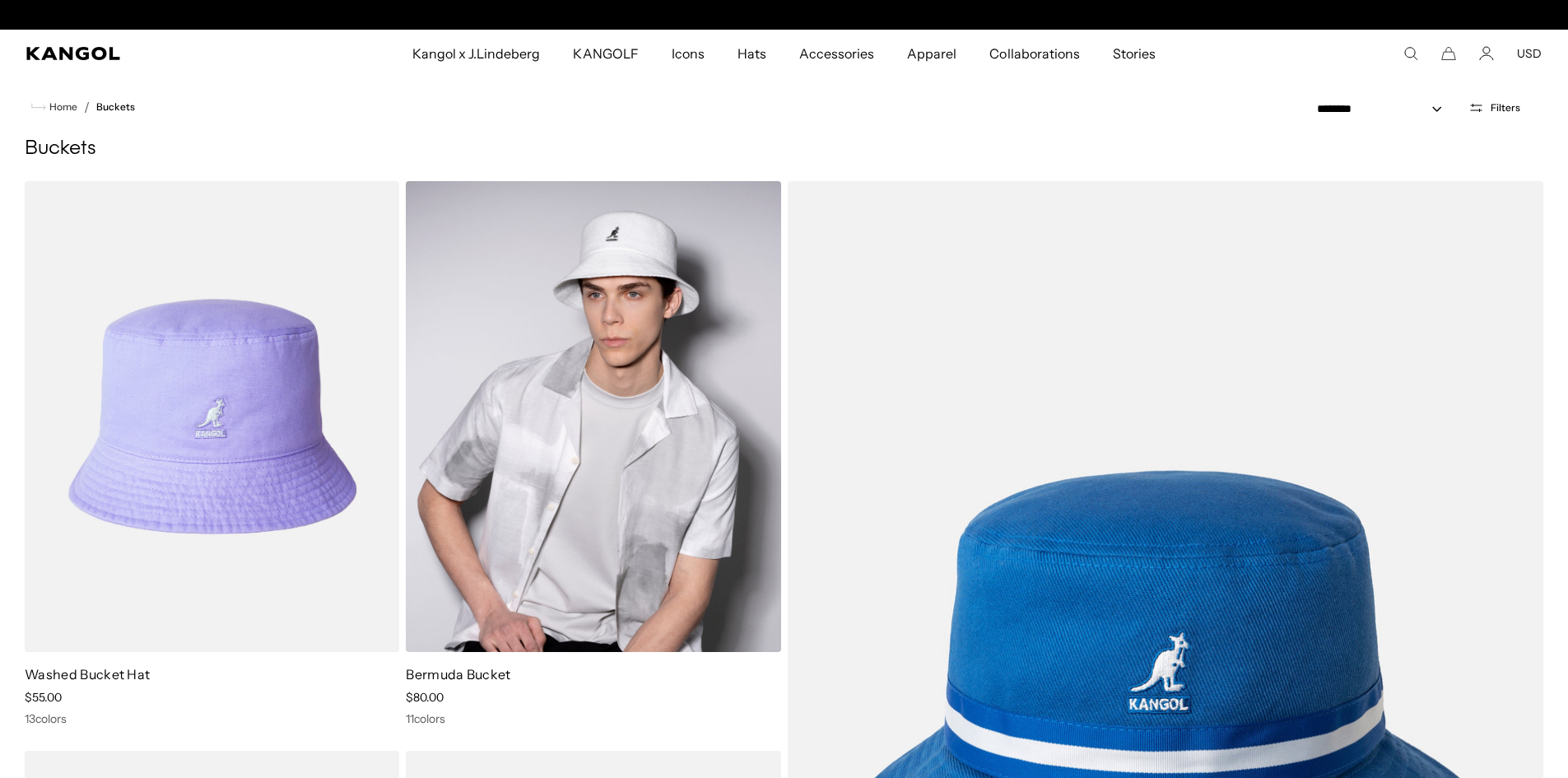
scroll to position [0, 339]
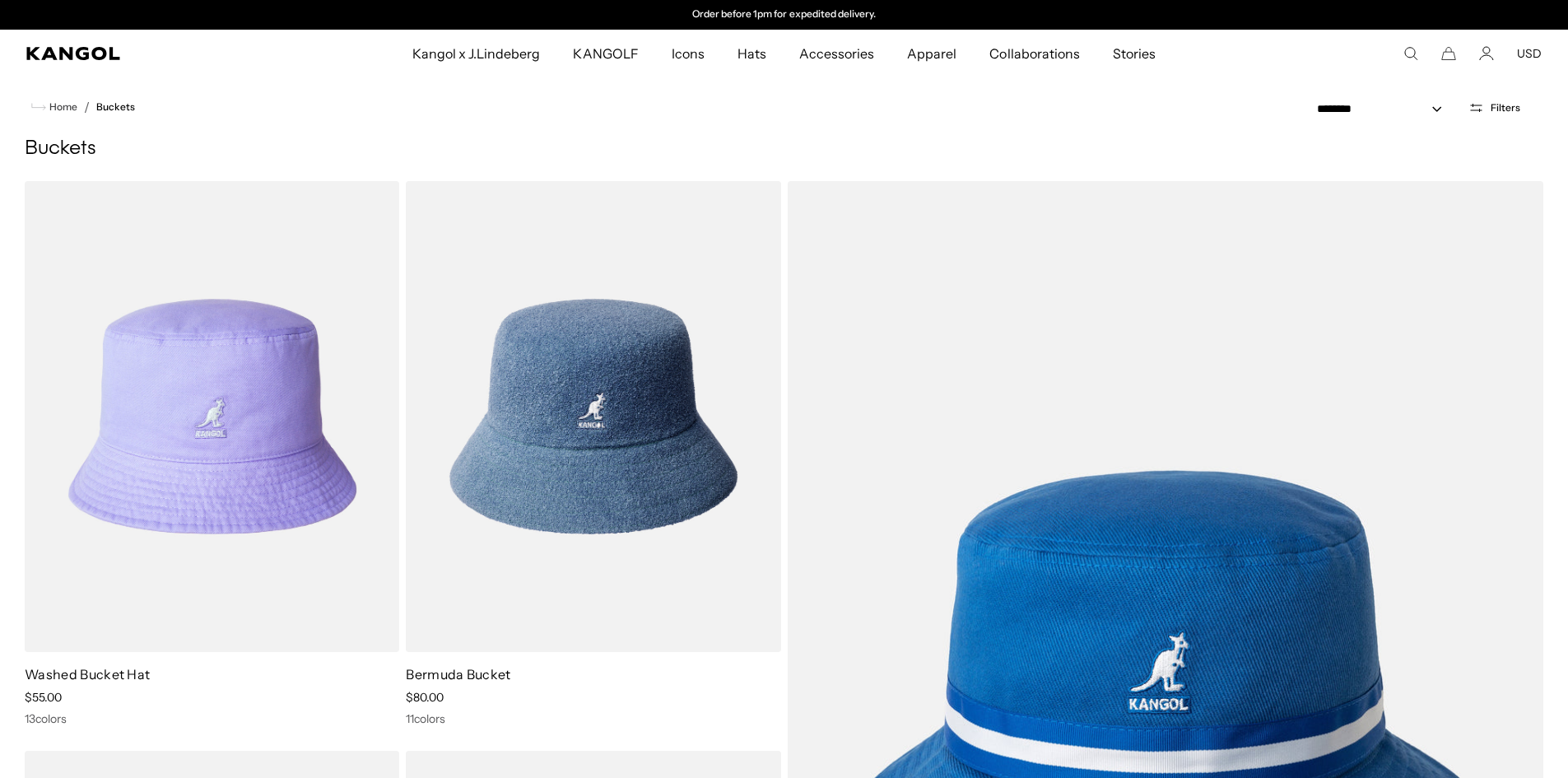
click at [391, 737] on ol "Washed Bucket Hat Sale Price $55.00 13 colors Bermuda Bucket Sale Price $80.00 …" at bounding box center [784, 737] width 1518 height 1114
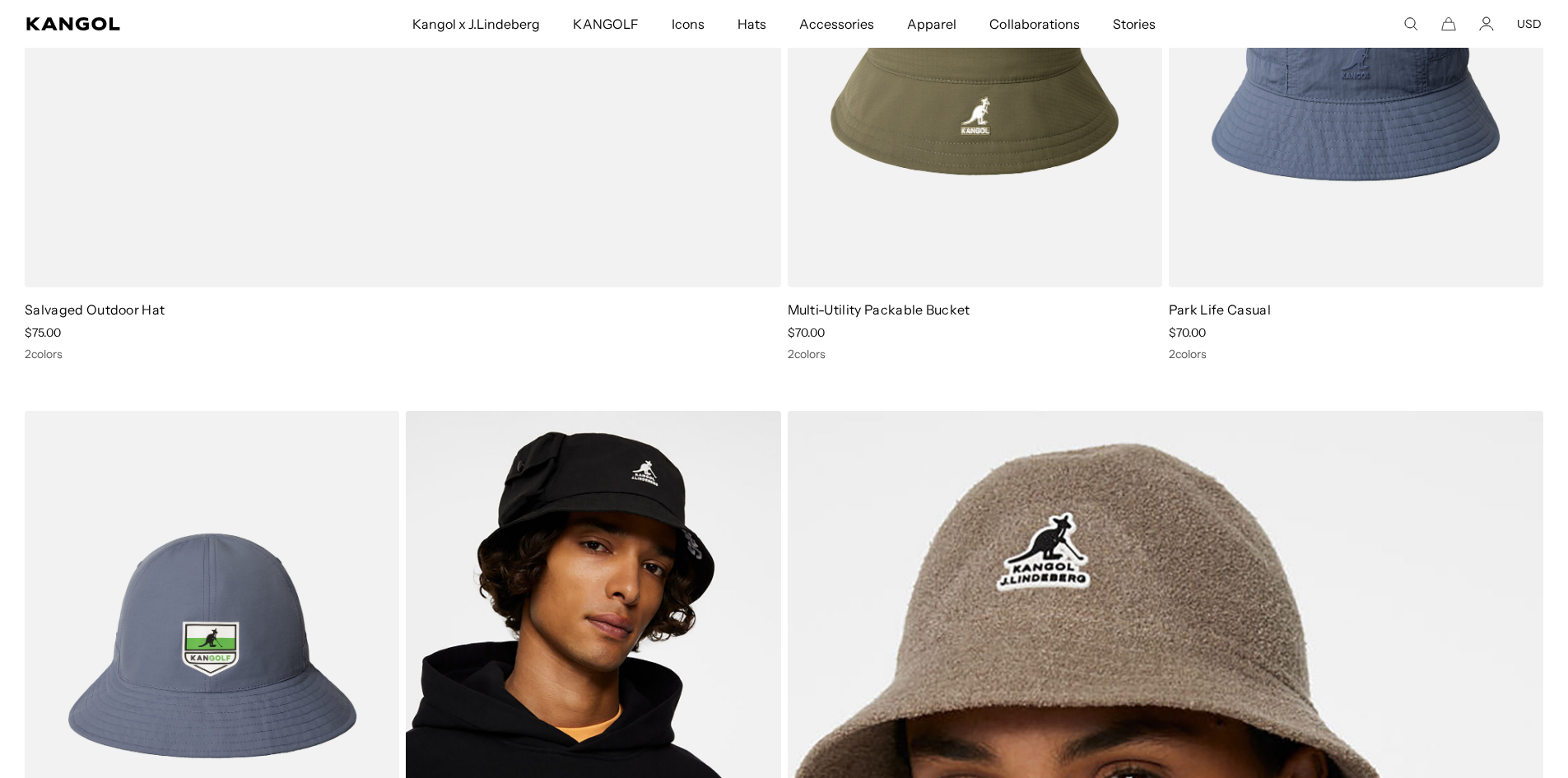
scroll to position [0, 0]
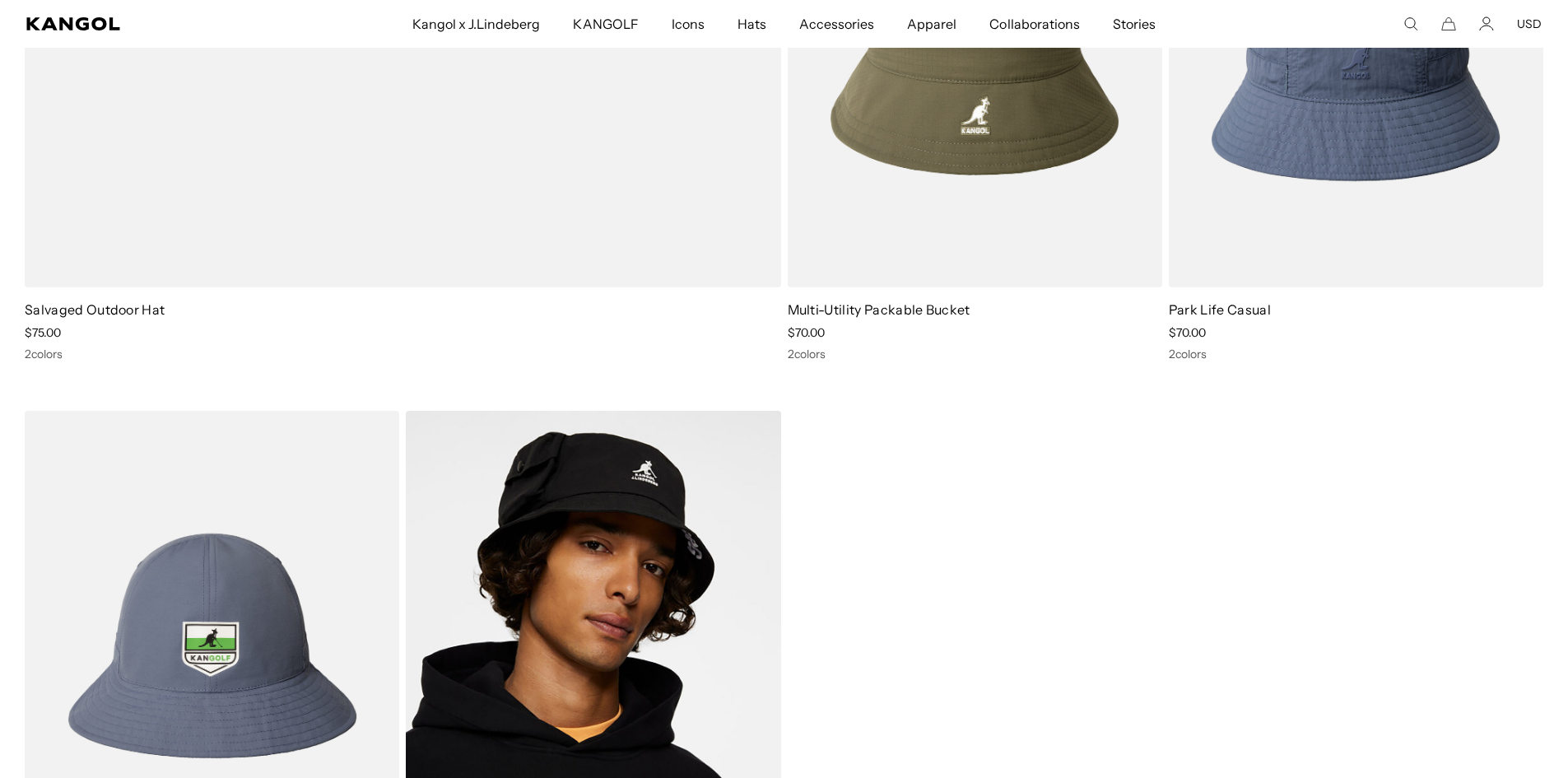
scroll to position [0, 339]
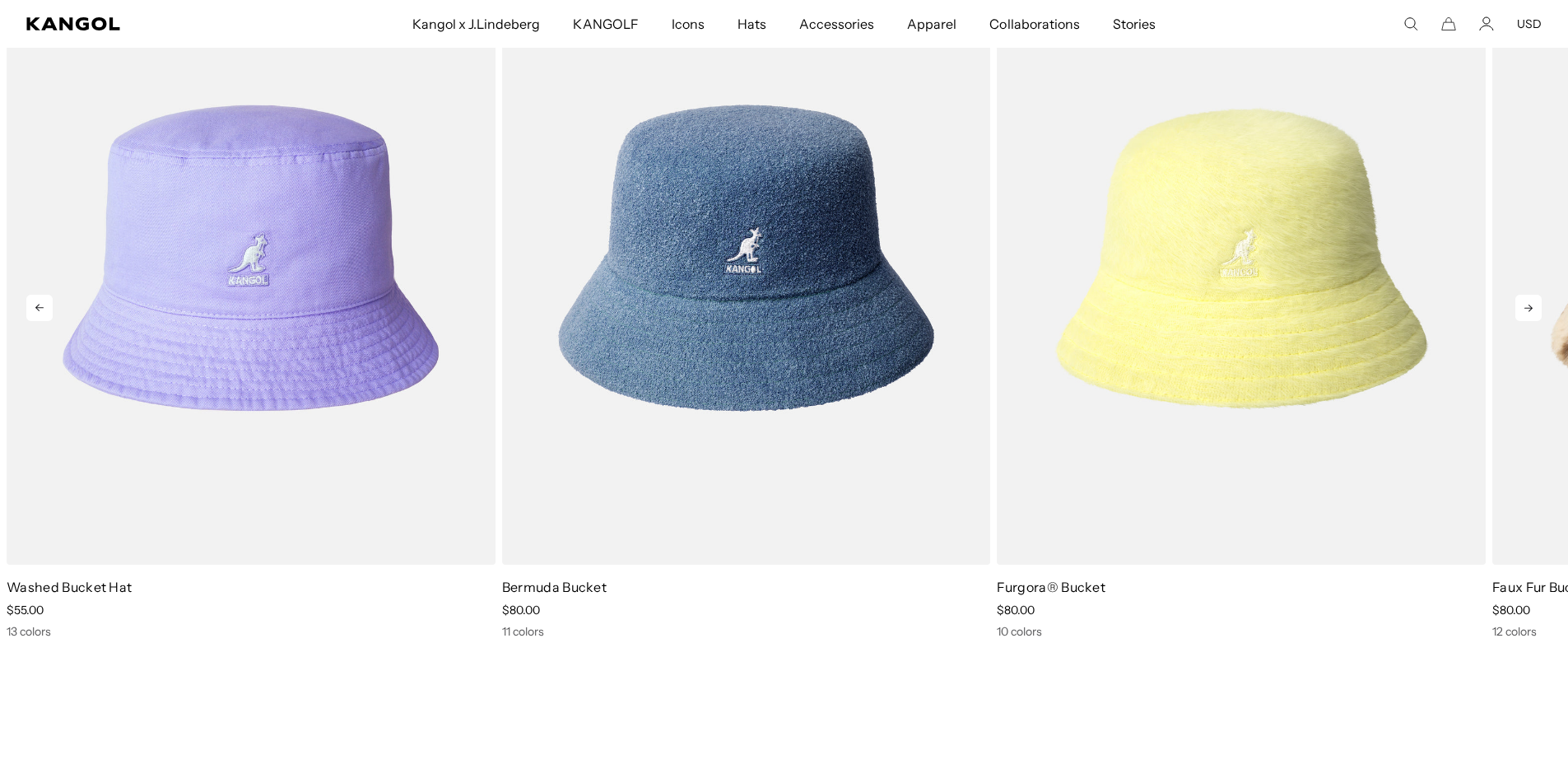
click at [1527, 310] on icon at bounding box center [1528, 308] width 27 height 27
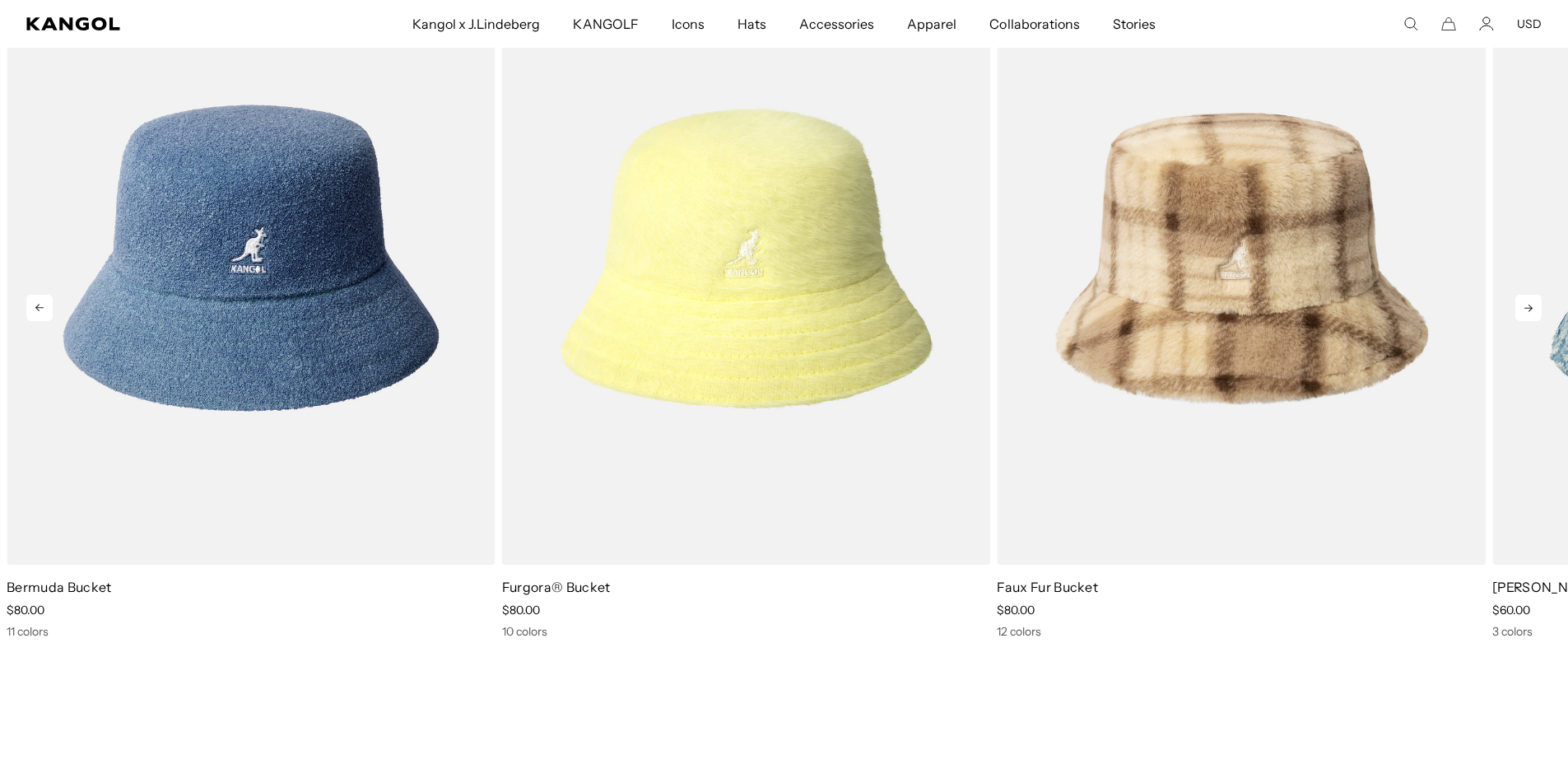
click at [1522, 311] on icon at bounding box center [1528, 308] width 27 height 27
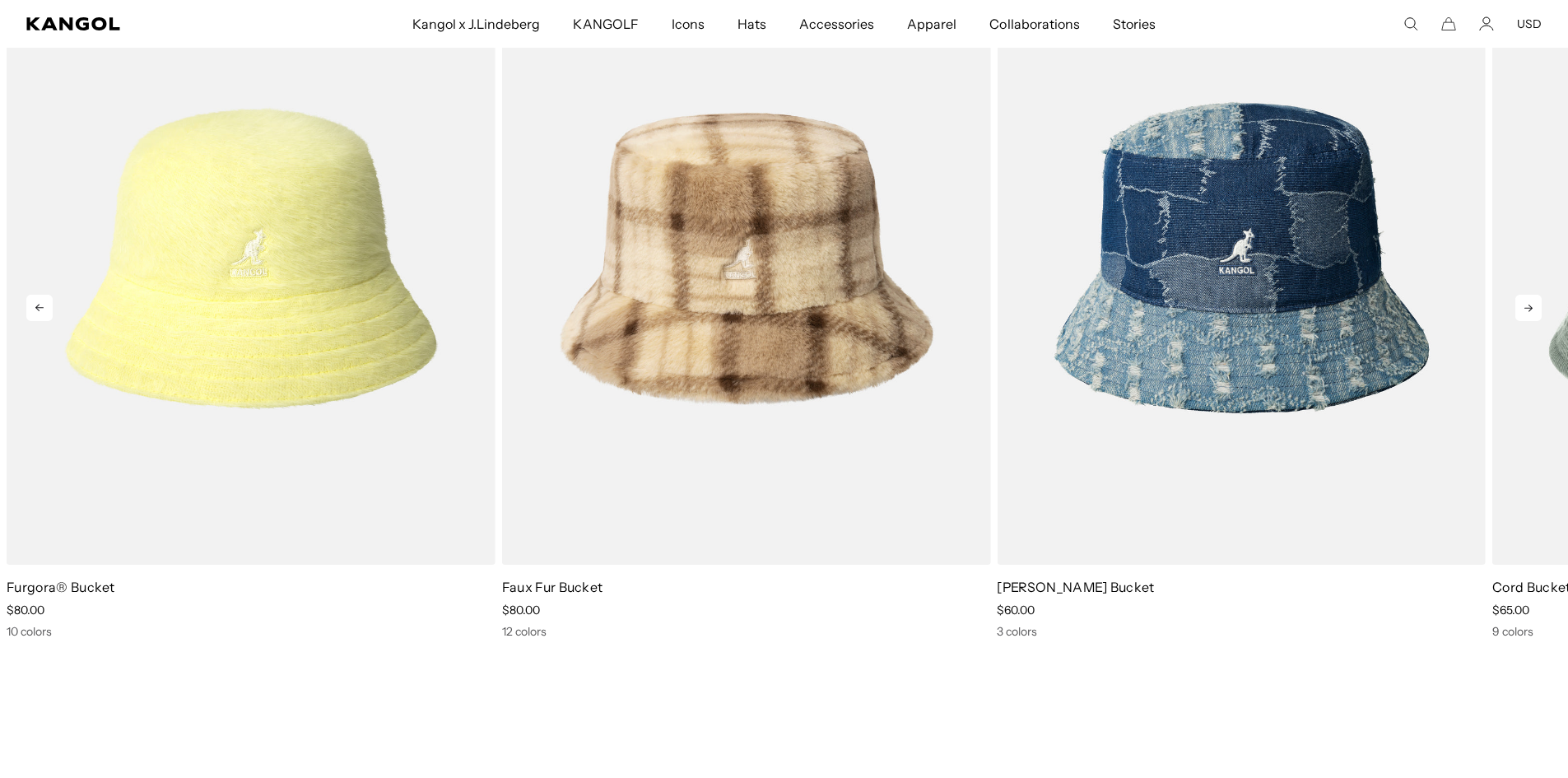
click at [1522, 311] on icon at bounding box center [1528, 308] width 27 height 27
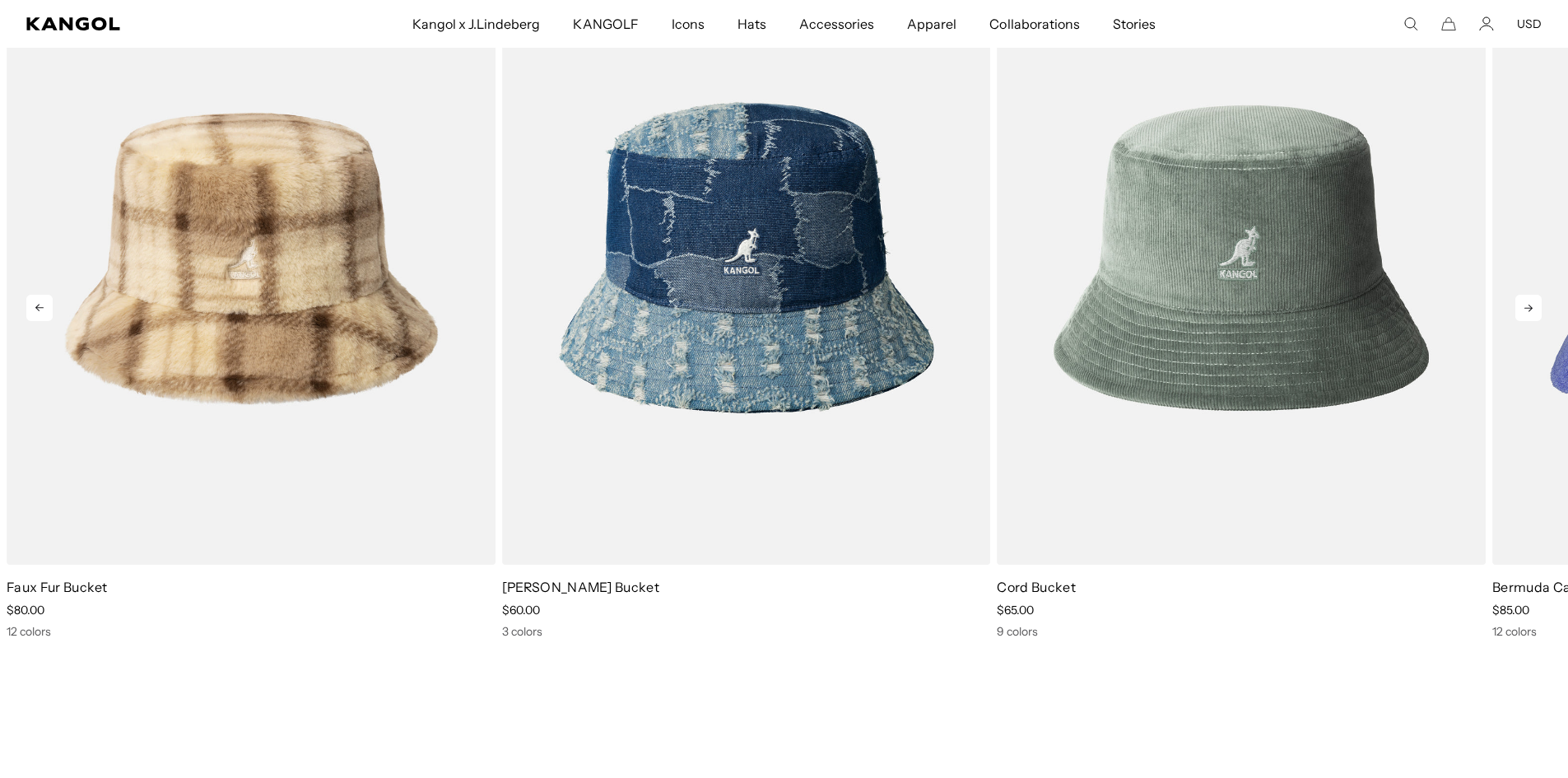
click at [1522, 311] on icon at bounding box center [1528, 308] width 27 height 27
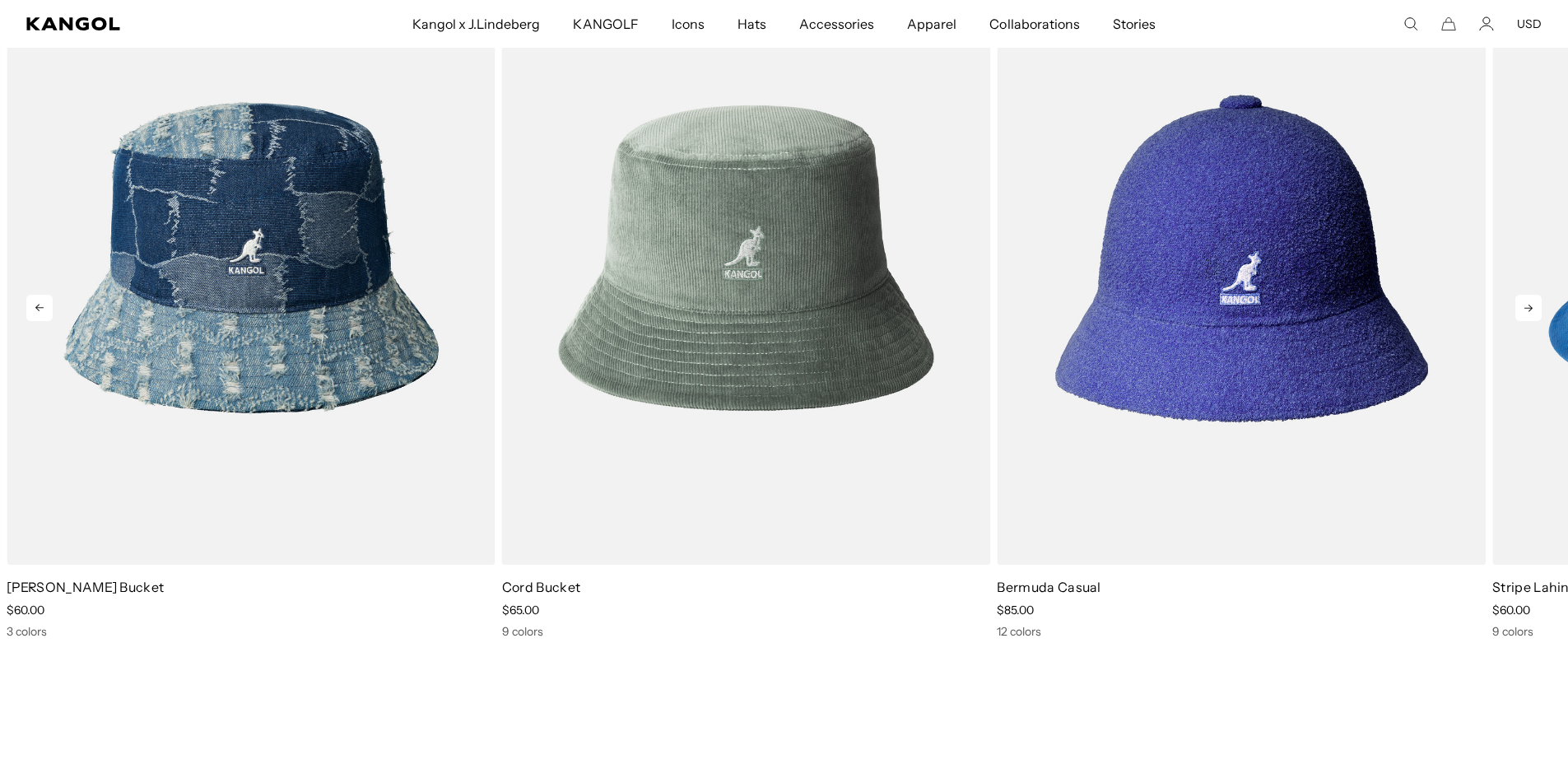
click at [1522, 311] on icon at bounding box center [1528, 308] width 27 height 27
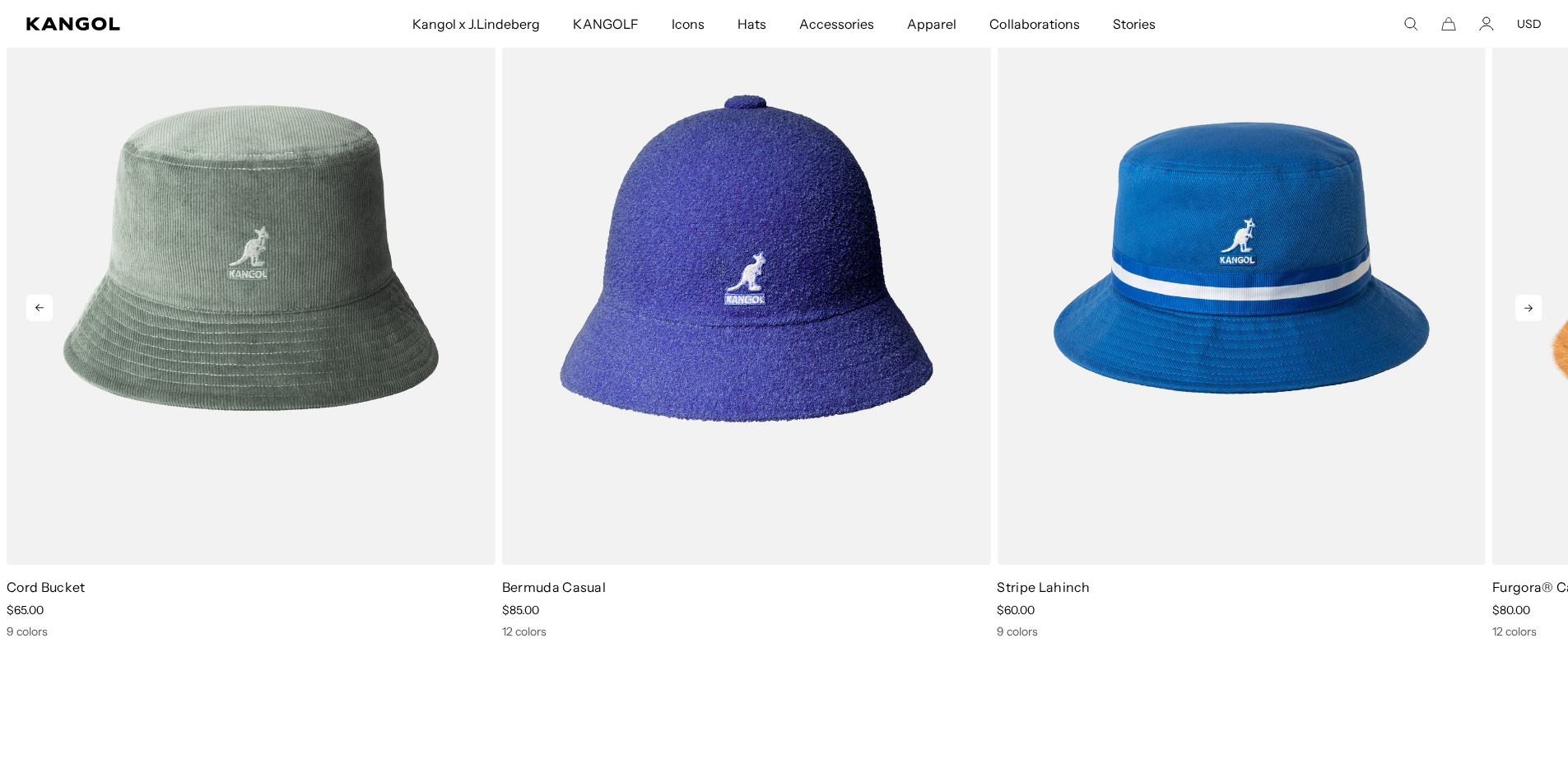
click at [1522, 311] on icon at bounding box center [1528, 308] width 27 height 27
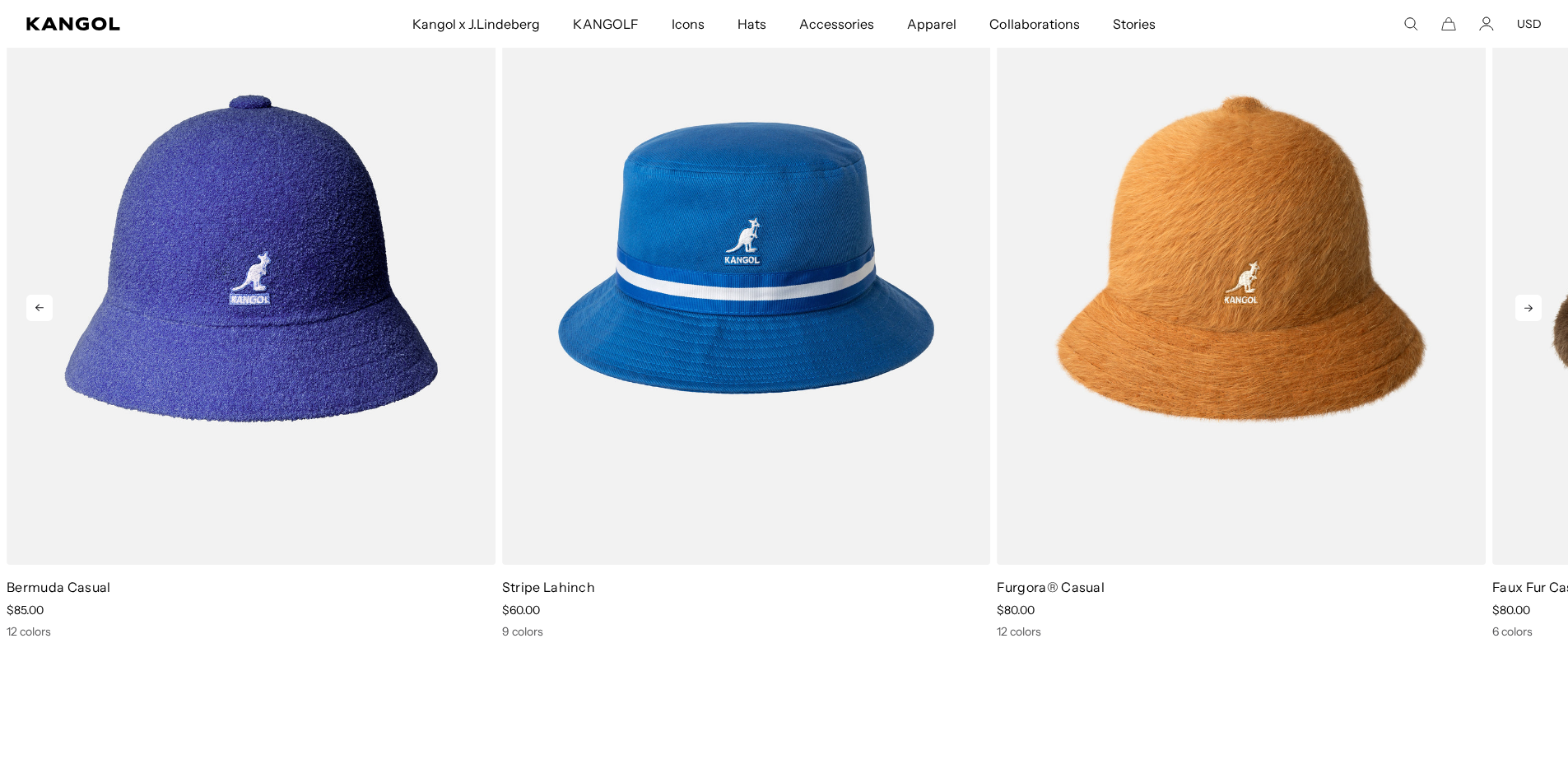
click at [1522, 312] on icon at bounding box center [1528, 308] width 27 height 27
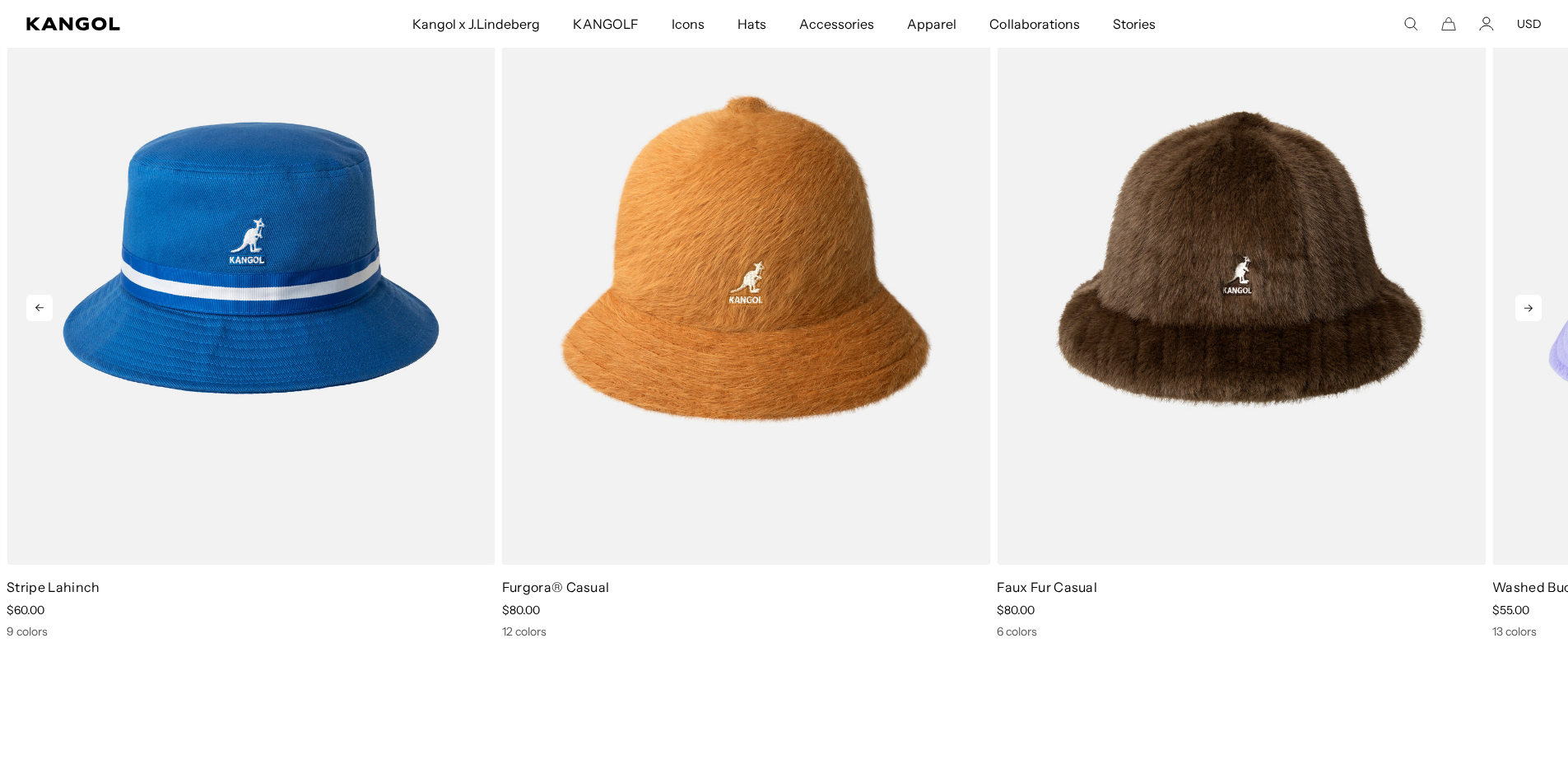
click at [1522, 312] on icon at bounding box center [1528, 308] width 27 height 27
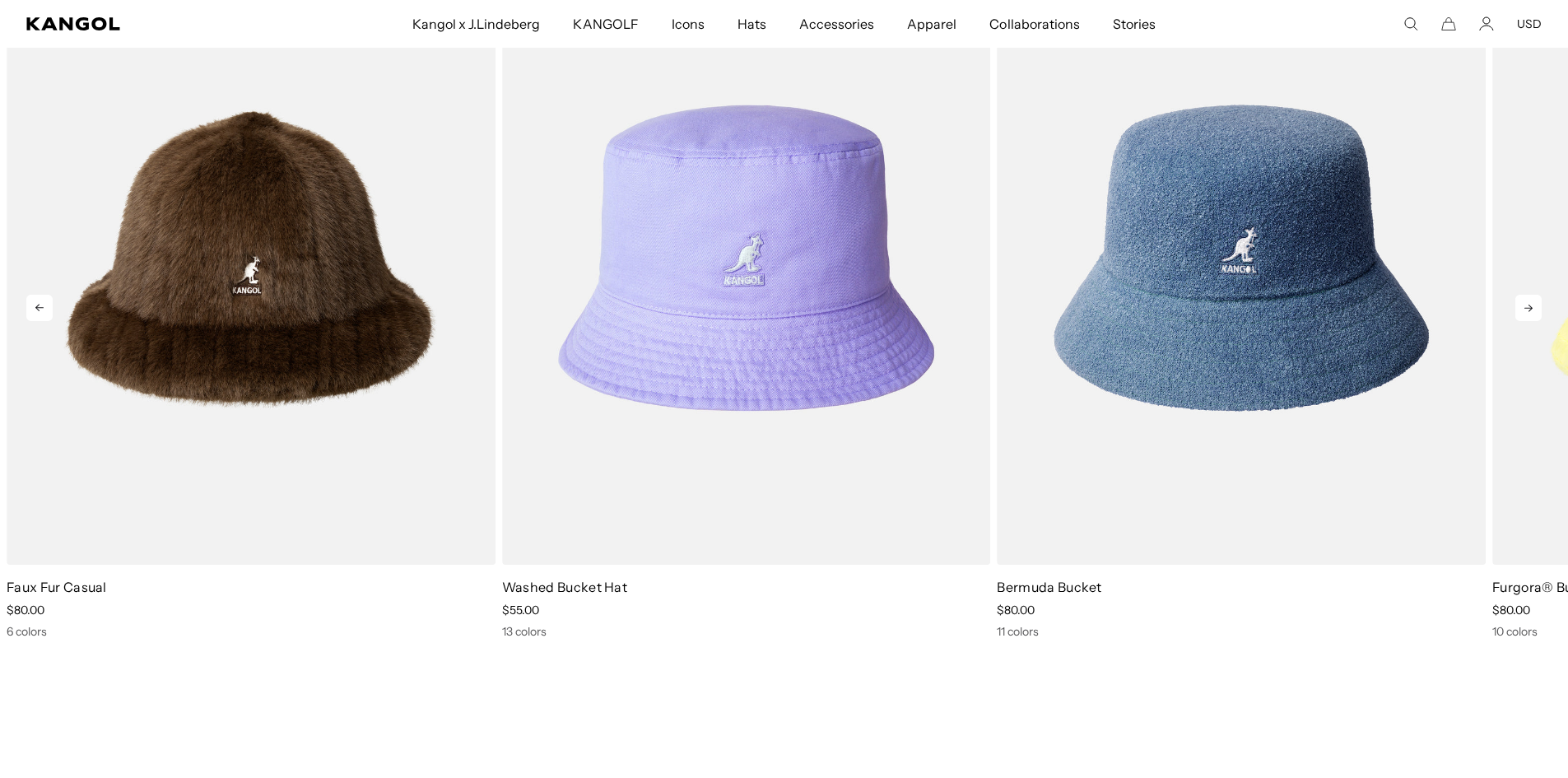
click at [1520, 313] on icon at bounding box center [1528, 308] width 27 height 27
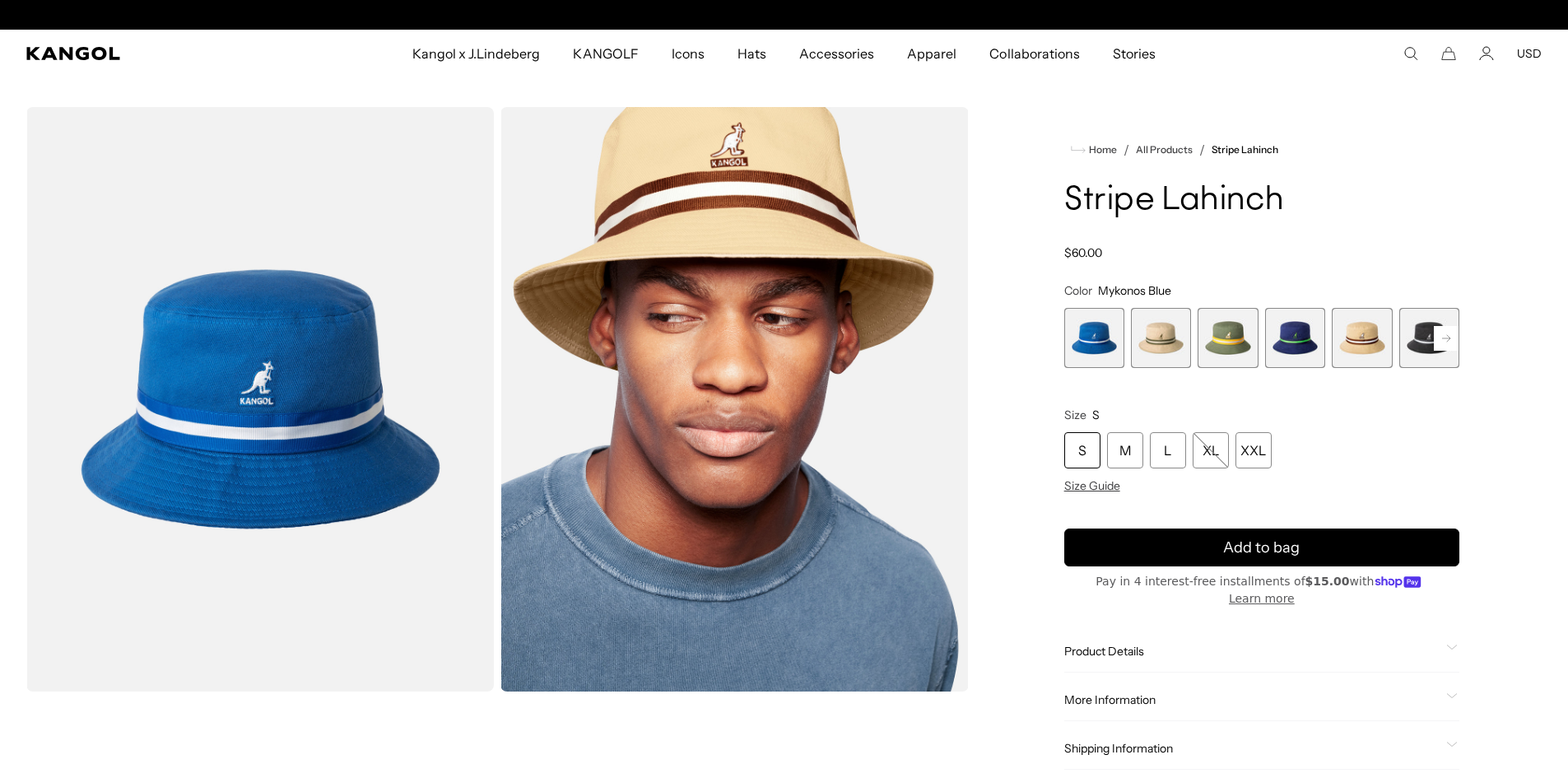
scroll to position [0, 339]
click at [1089, 347] on span "1 of 9" at bounding box center [1093, 338] width 60 height 60
click at [1440, 347] on rect at bounding box center [1445, 338] width 25 height 25
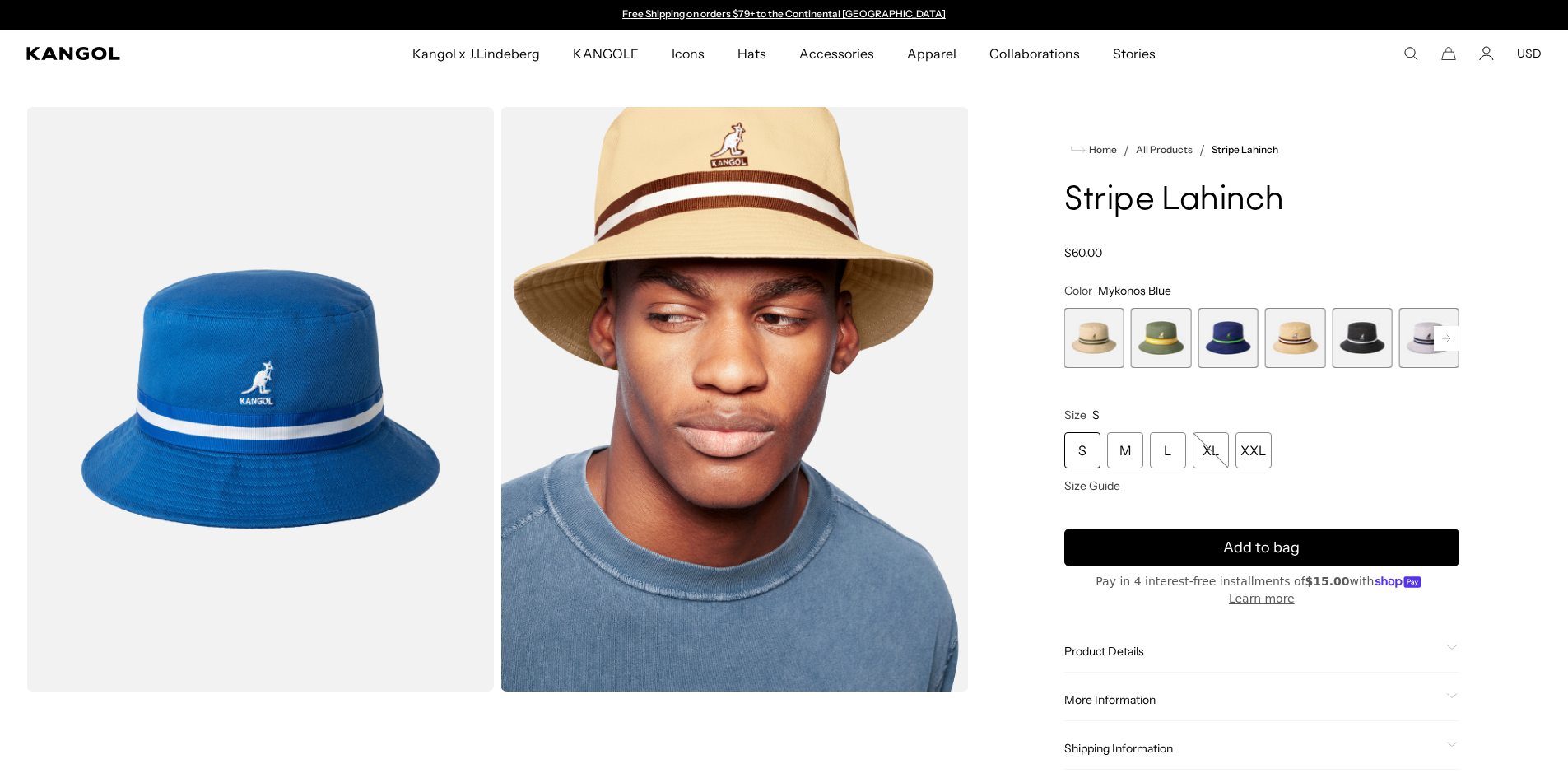
click at [1440, 347] on rect at bounding box center [1445, 338] width 25 height 25
click at [1440, 344] on rect at bounding box center [1445, 338] width 25 height 25
click at [1441, 346] on rect at bounding box center [1445, 338] width 25 height 25
click at [1441, 346] on div "Previous Next Mykonos Blue Variant sold out or unavailable Beige Variant sold o…" at bounding box center [1261, 338] width 395 height 60
click at [1359, 349] on span "8 of 9" at bounding box center [1361, 338] width 60 height 60
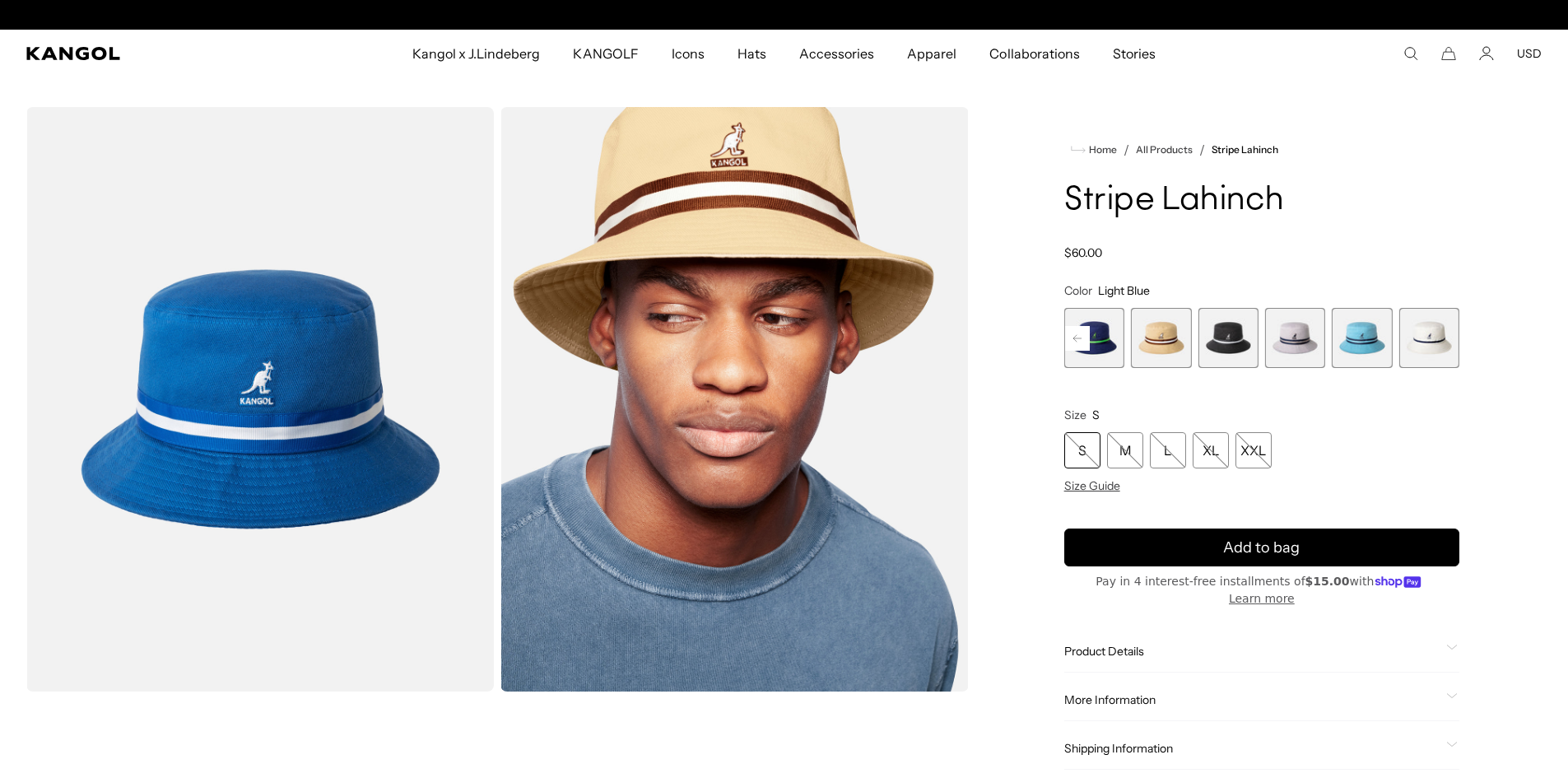
scroll to position [0, 339]
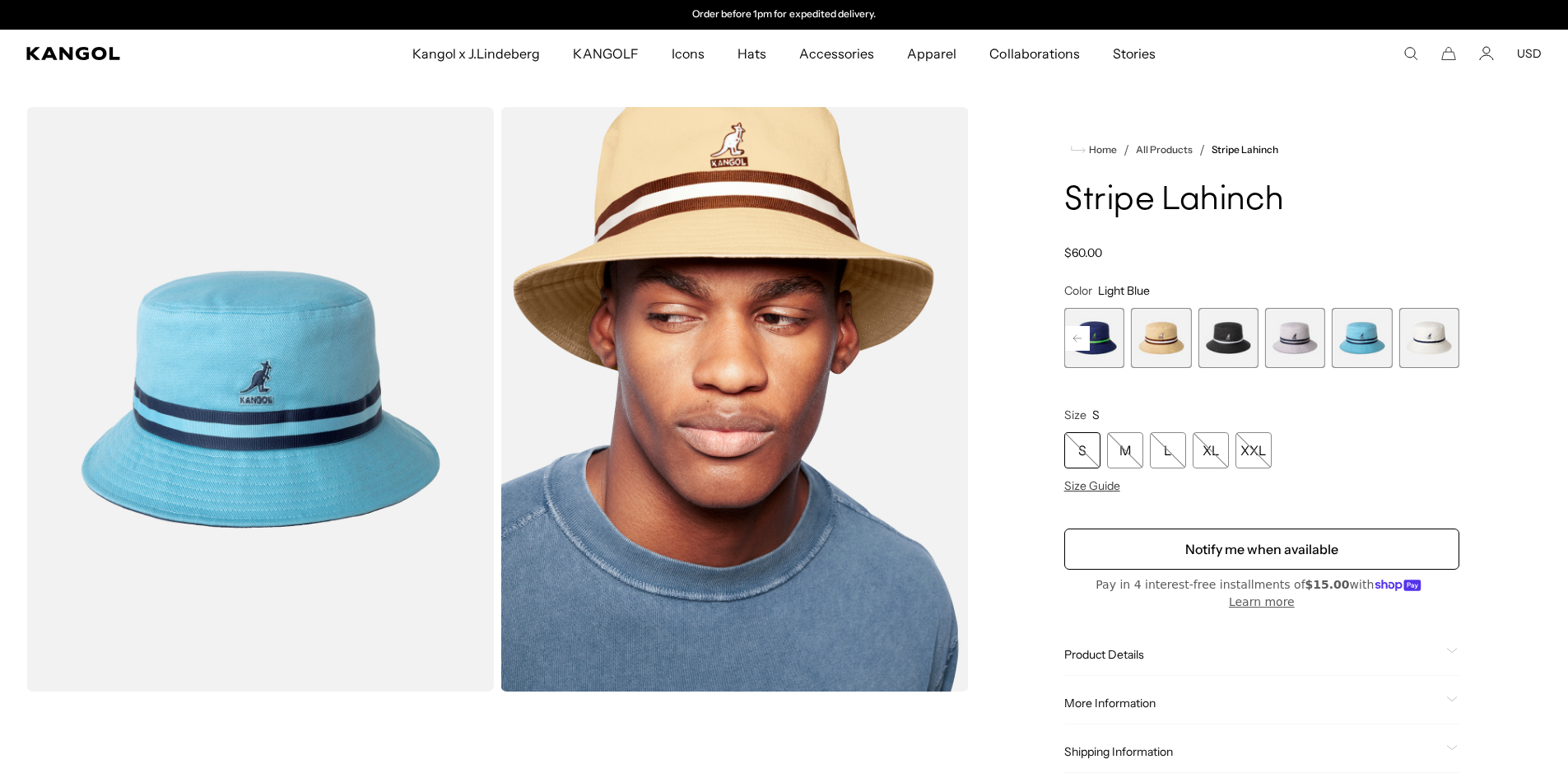
click at [1073, 335] on rect at bounding box center [1076, 338] width 25 height 25
click at [1075, 334] on rect at bounding box center [1076, 338] width 25 height 25
click at [1075, 335] on rect at bounding box center [1076, 338] width 25 height 25
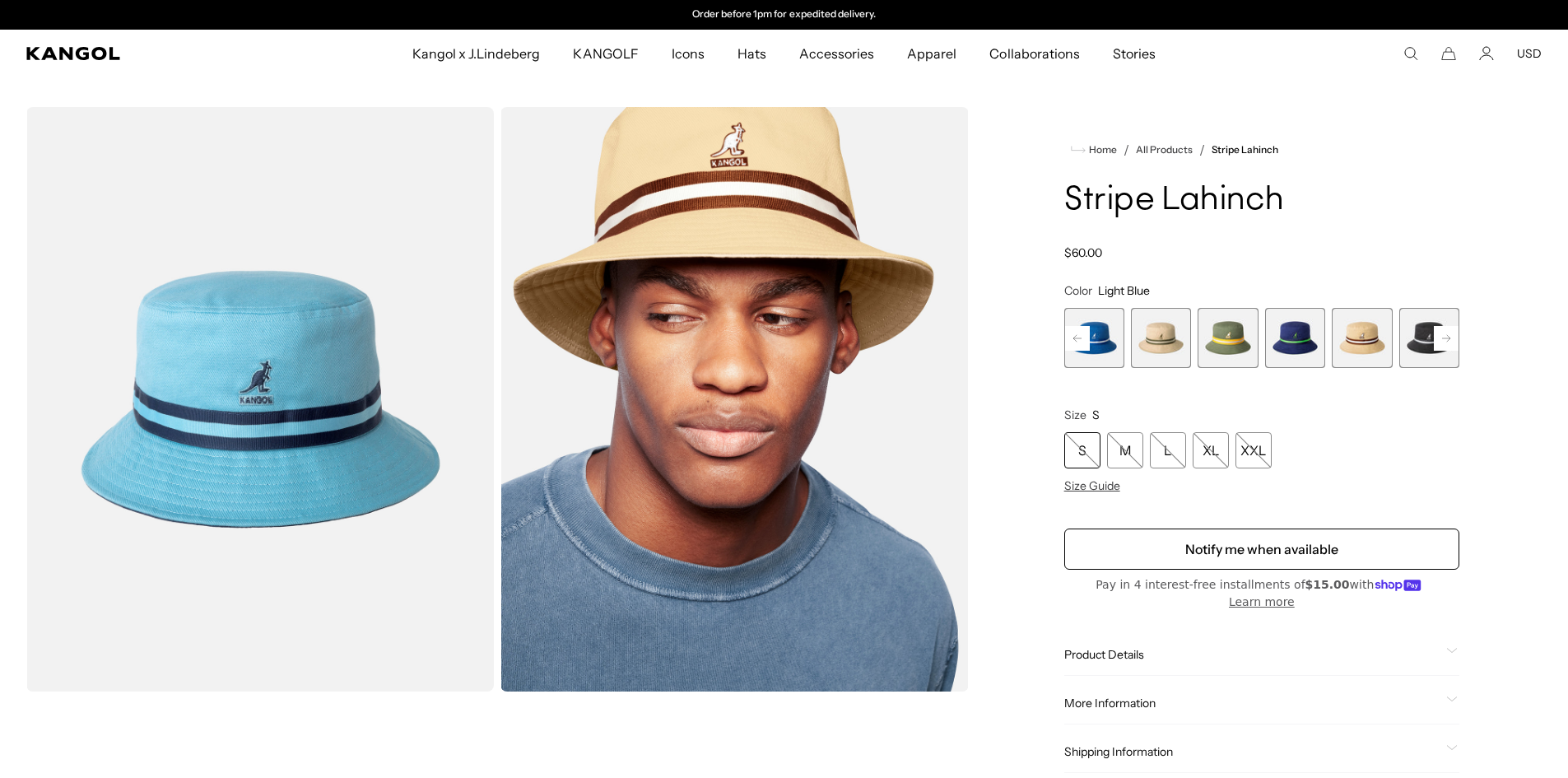
click at [1076, 335] on div "Previous Next Mykonos Blue Variant sold out or unavailable Beige Variant sold o…" at bounding box center [1261, 338] width 395 height 60
click at [1302, 338] on span "4 of 9" at bounding box center [1295, 338] width 60 height 60
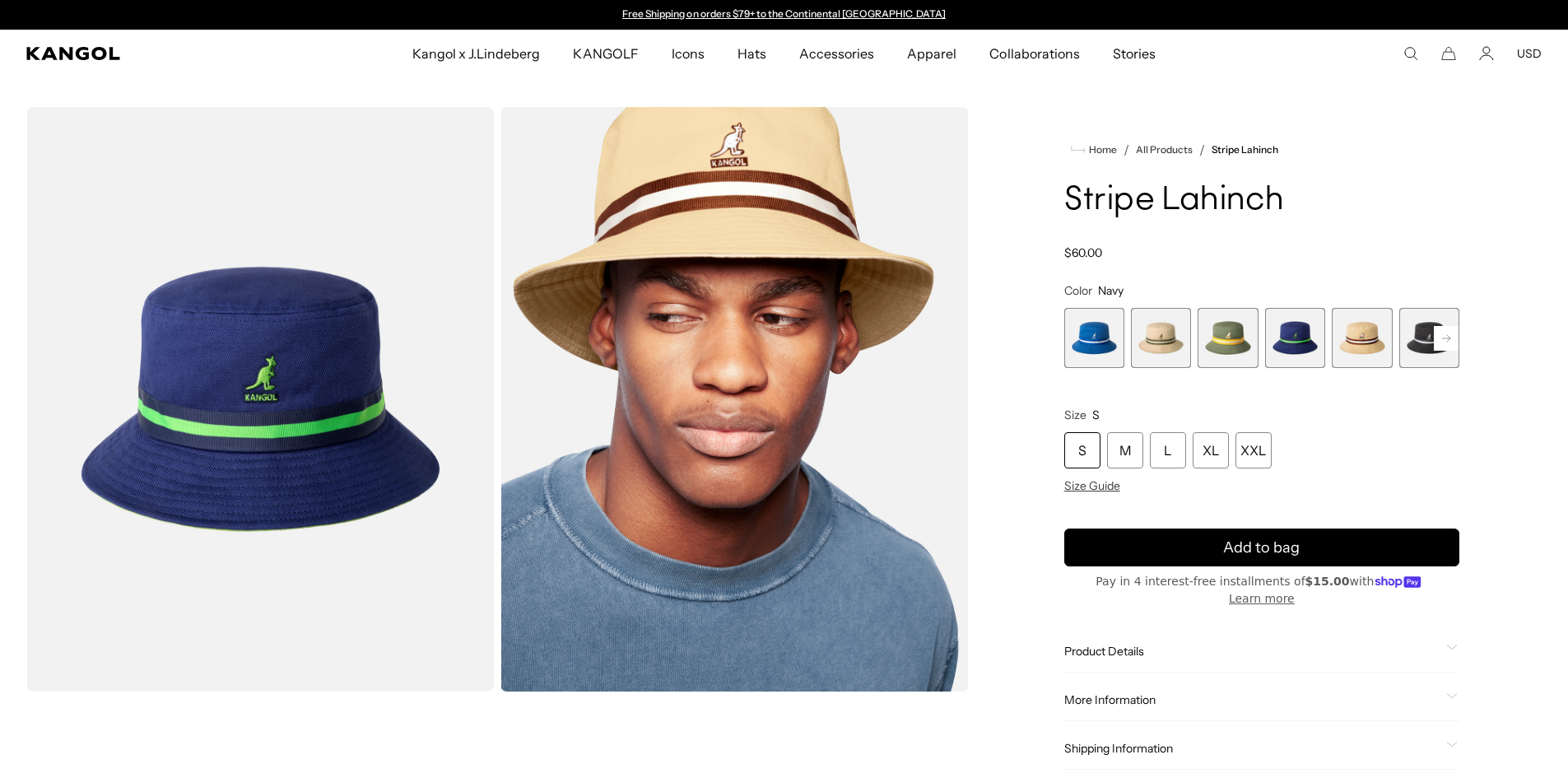
click at [1085, 344] on span "1 of 9" at bounding box center [1093, 338] width 60 height 60
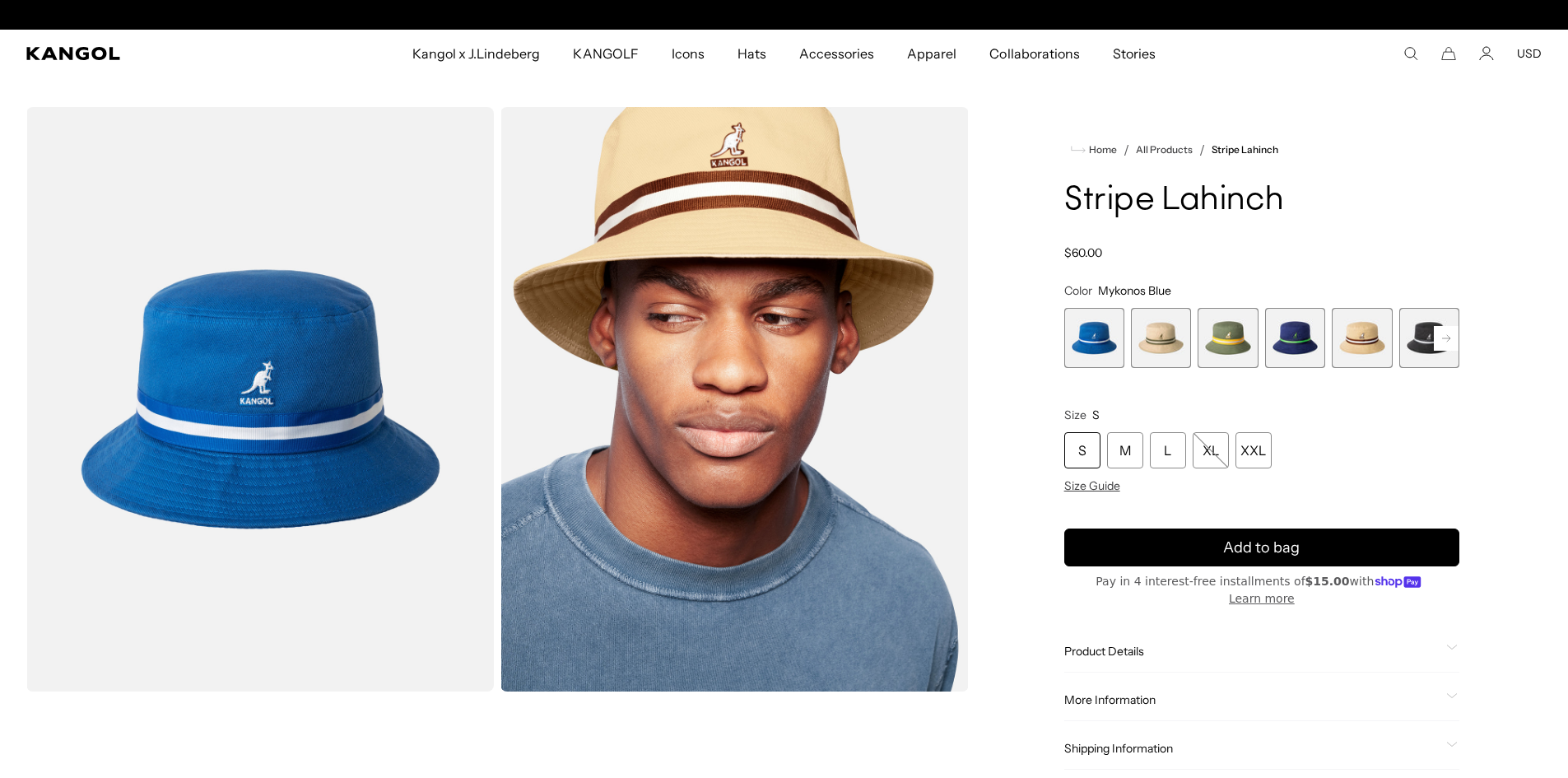
scroll to position [0, 339]
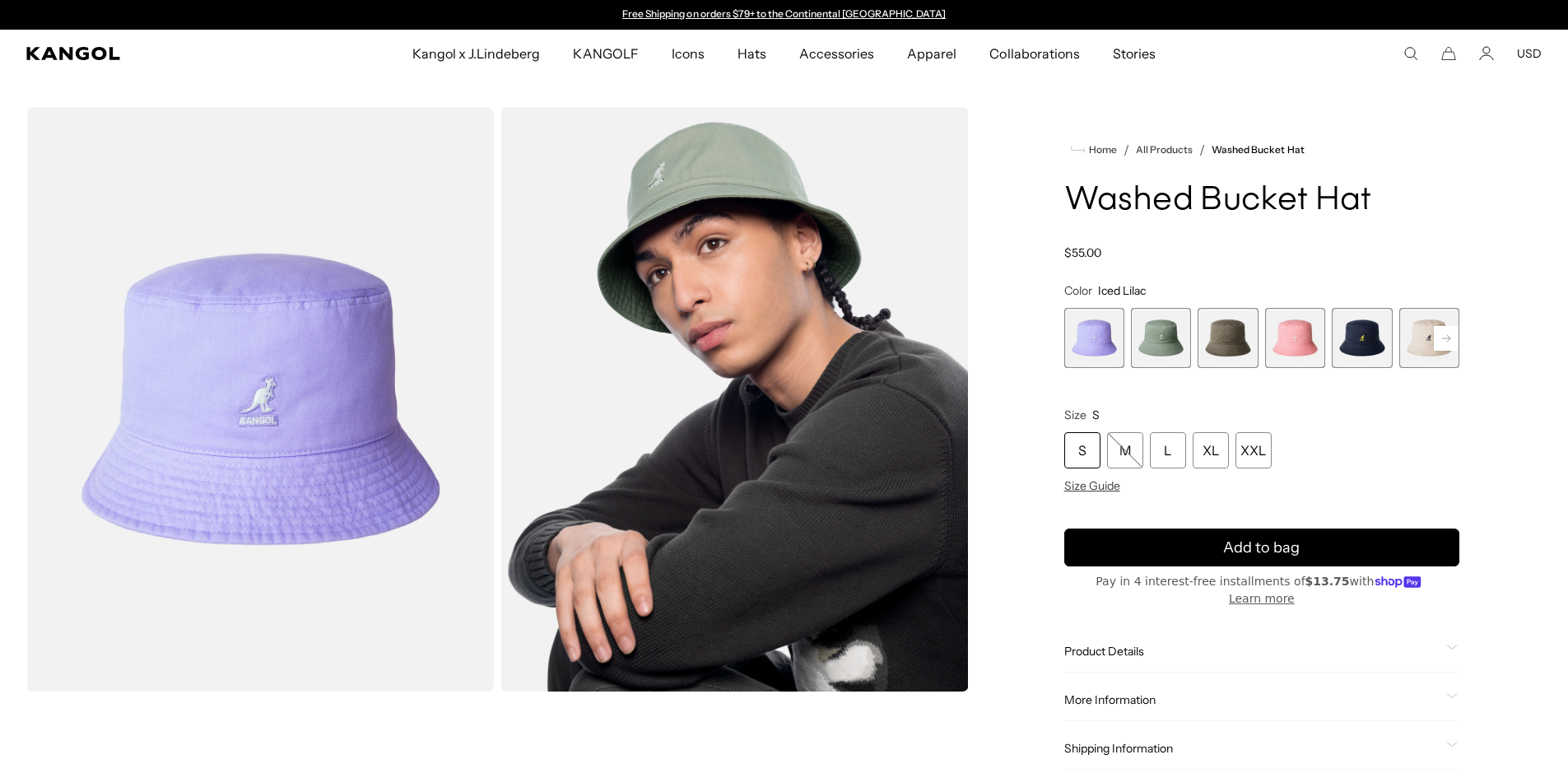
click at [1152, 337] on span "2 of 13" at bounding box center [1161, 338] width 60 height 60
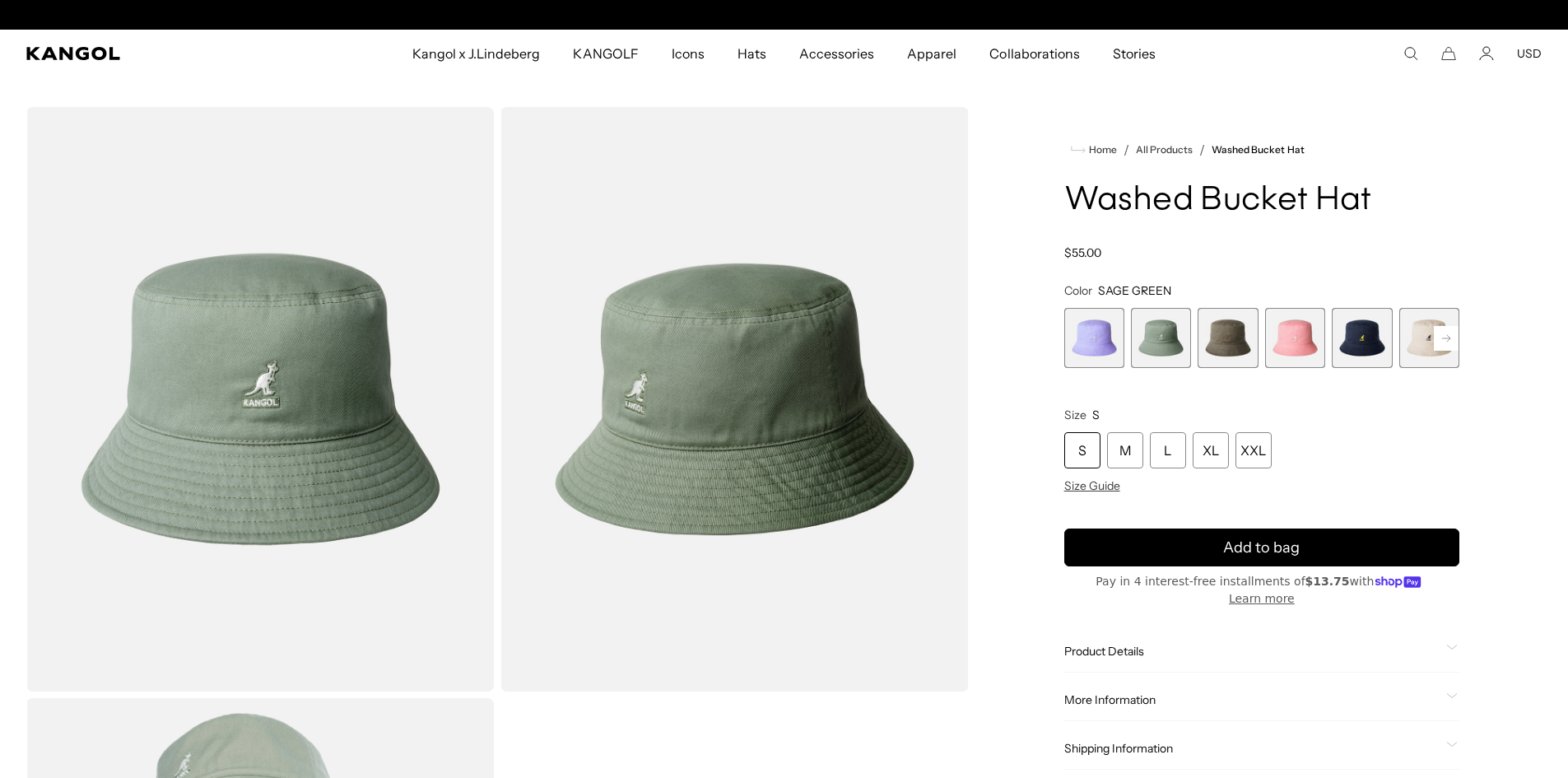
scroll to position [0, 339]
click at [1437, 339] on rect at bounding box center [1445, 338] width 25 height 25
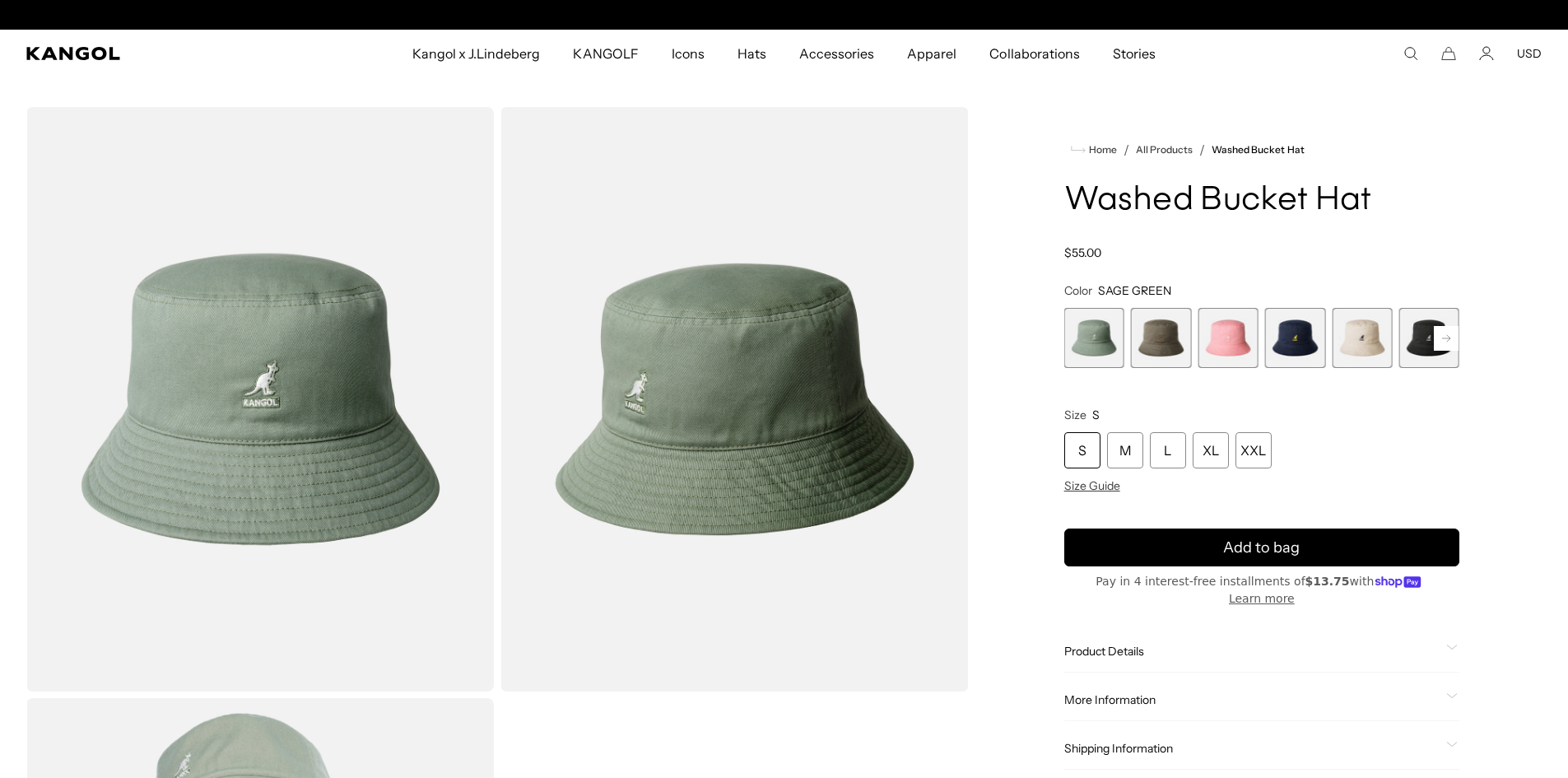
scroll to position [0, 0]
click at [1443, 335] on rect at bounding box center [1445, 338] width 25 height 25
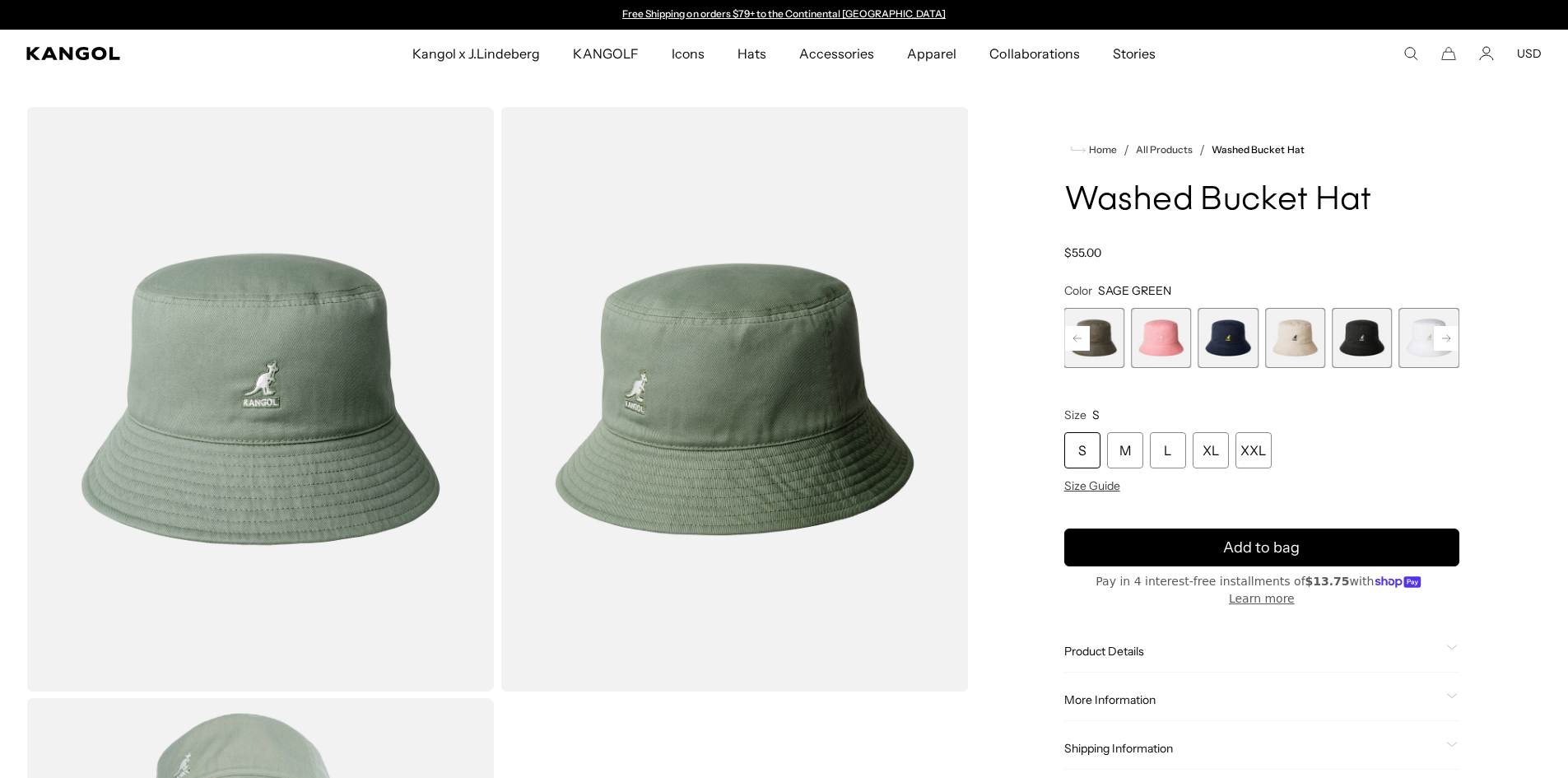
click at [1367, 360] on span "7 of 13" at bounding box center [1361, 338] width 60 height 60
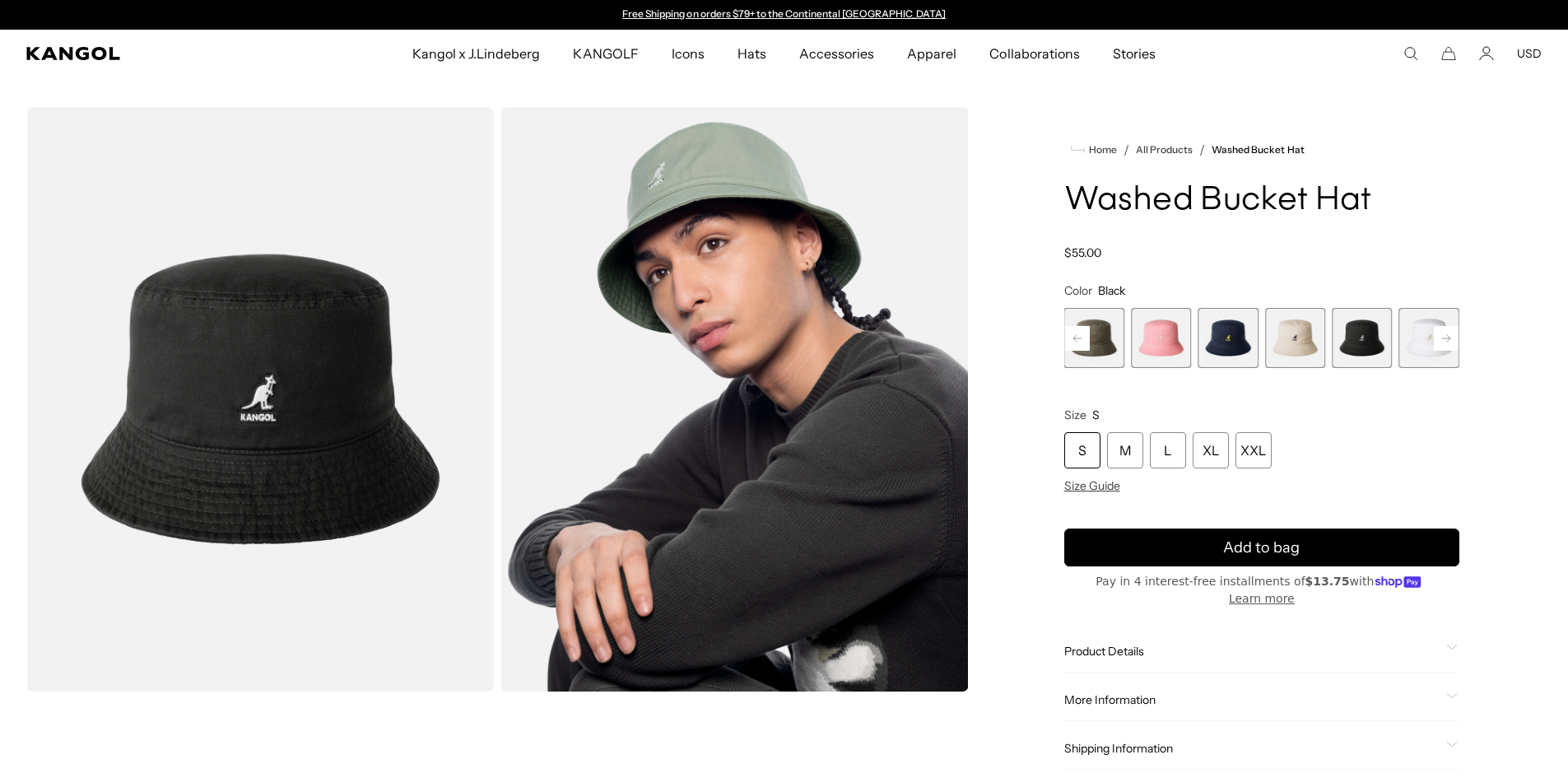
click at [1445, 344] on rect at bounding box center [1445, 338] width 25 height 25
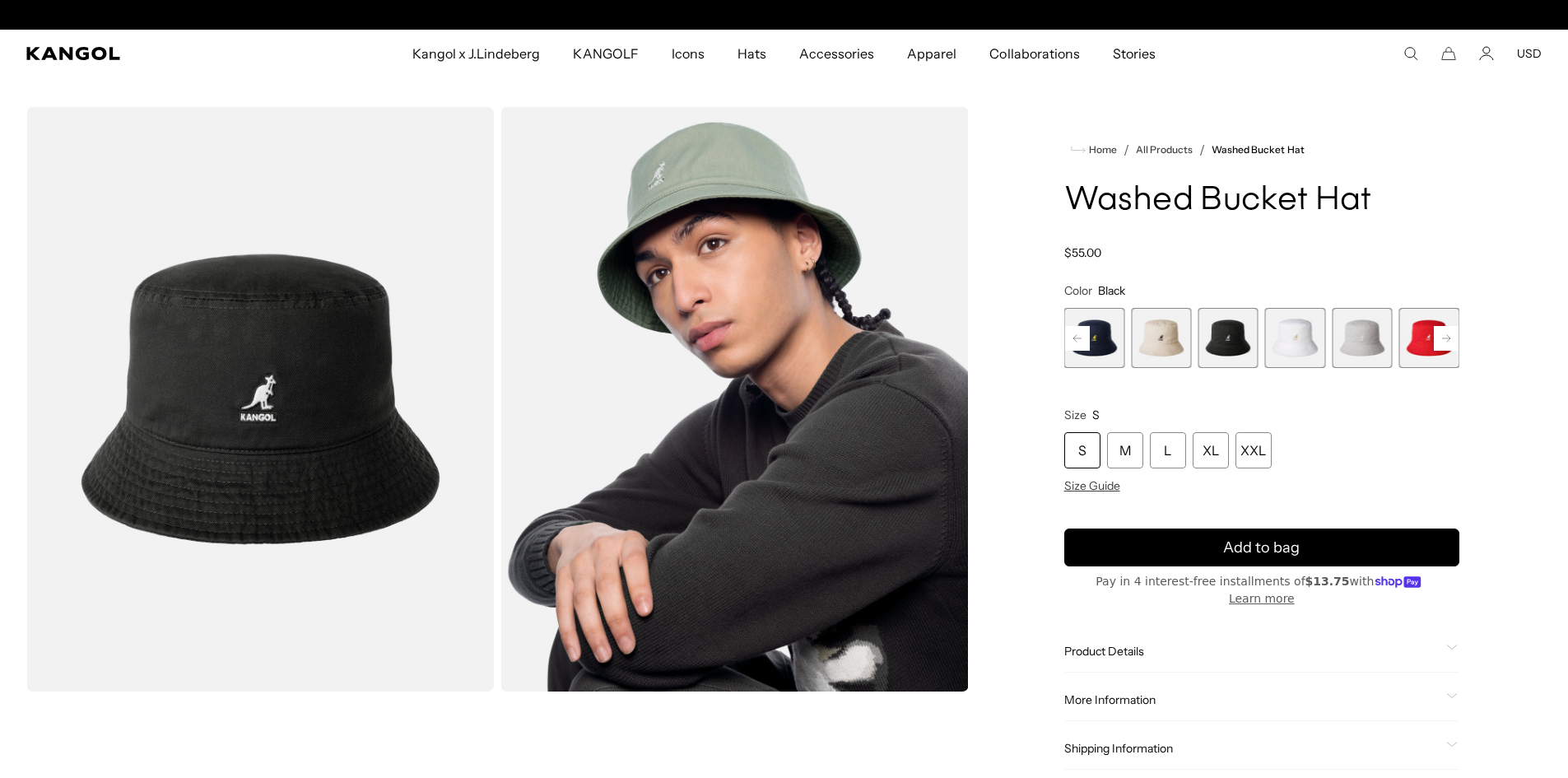
scroll to position [0, 339]
click at [1442, 347] on rect at bounding box center [1445, 338] width 25 height 25
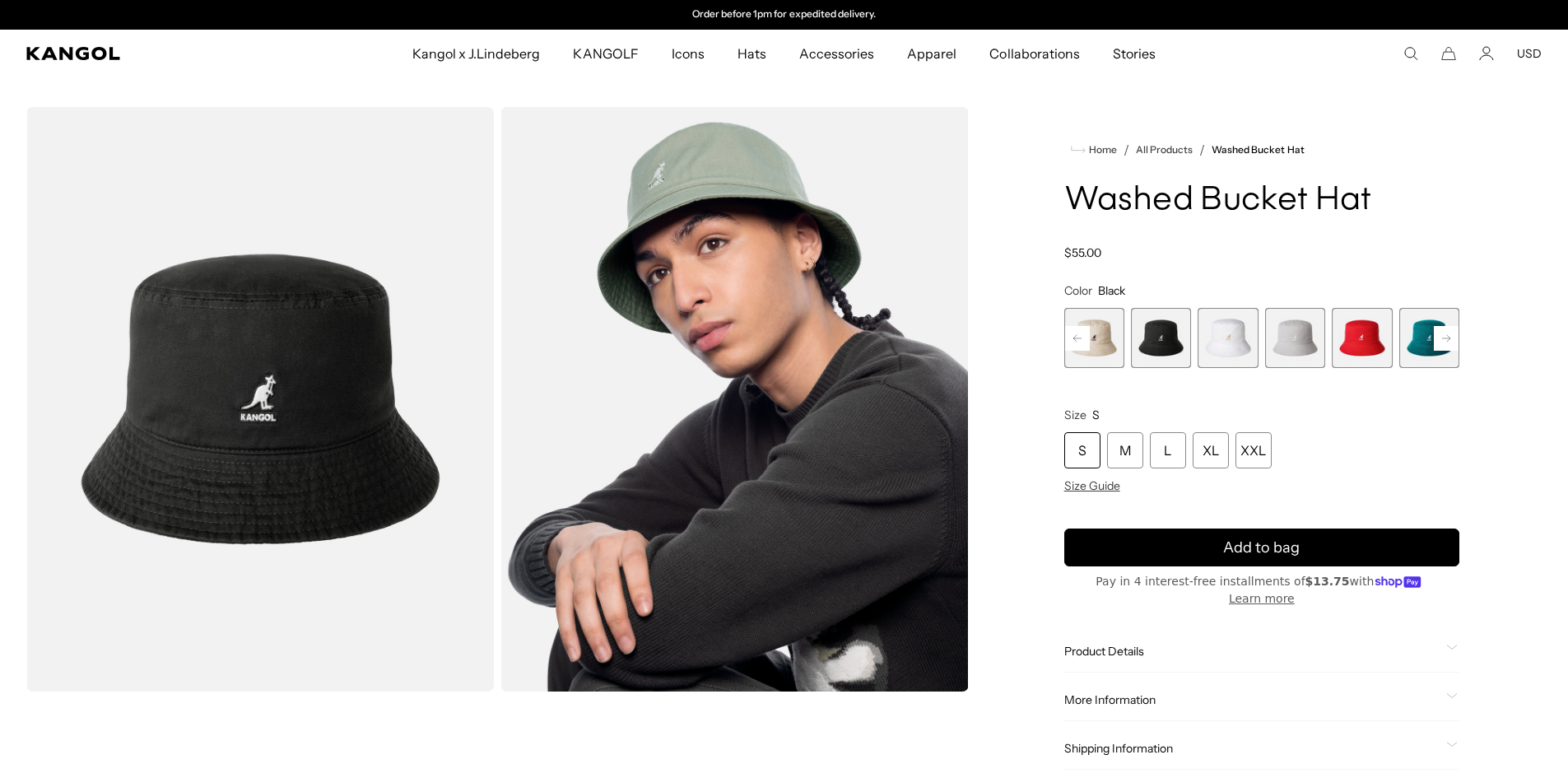
click at [1442, 347] on rect at bounding box center [1445, 338] width 25 height 25
click at [1372, 353] on span "11 of 13" at bounding box center [1361, 338] width 60 height 60
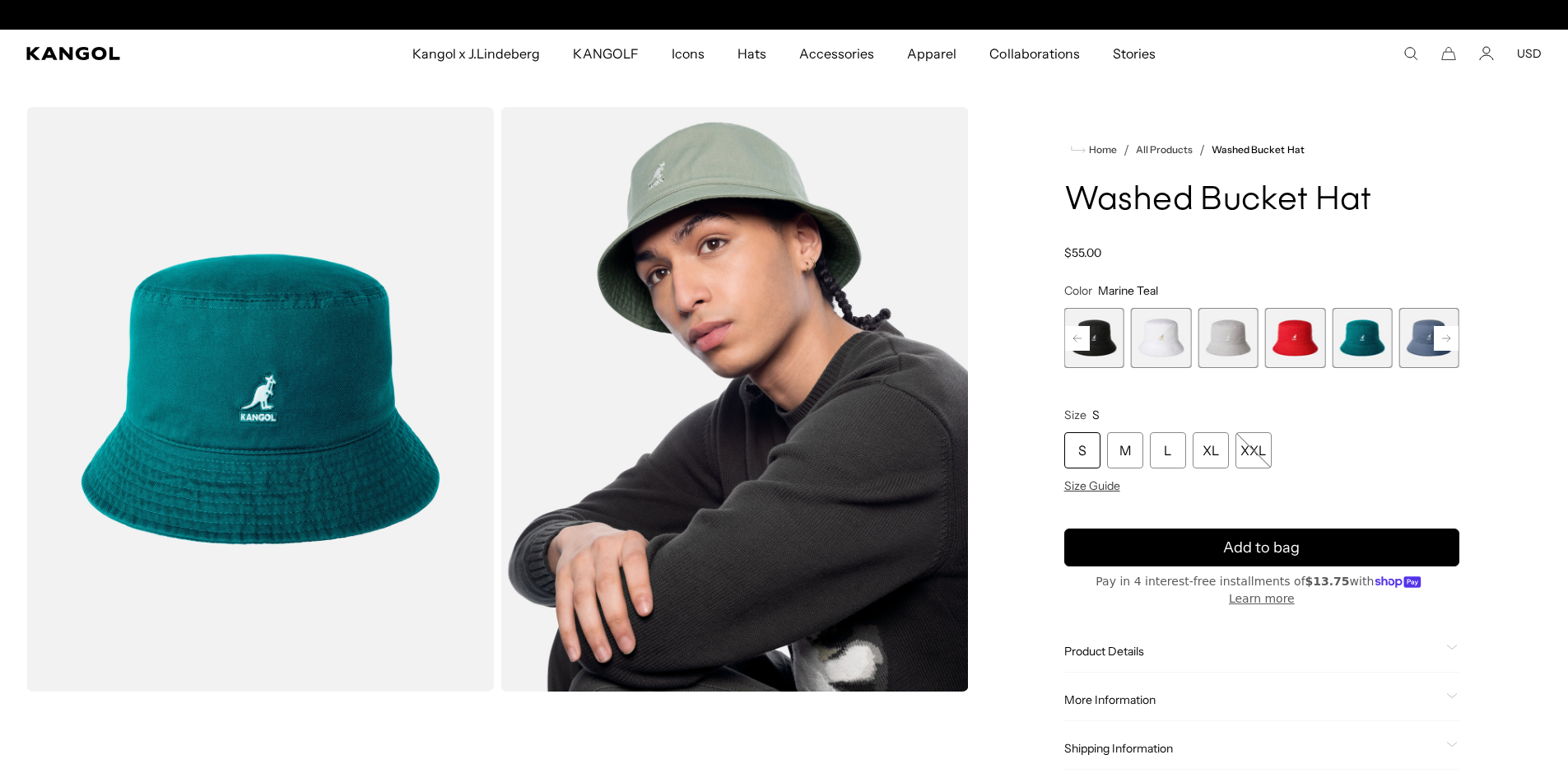
click at [1438, 342] on rect at bounding box center [1445, 338] width 25 height 25
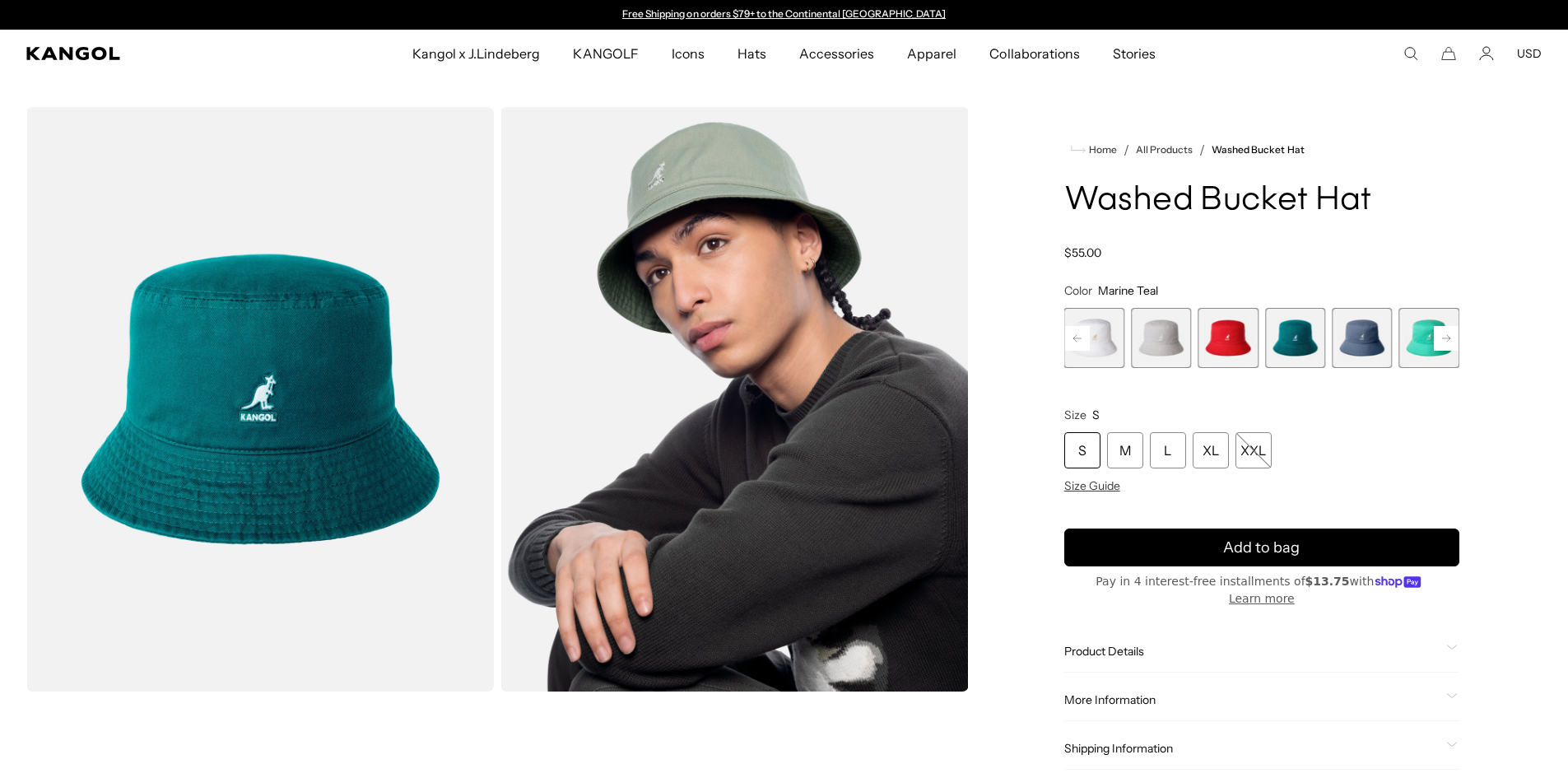
click at [1438, 342] on rect at bounding box center [1445, 338] width 25 height 25
click at [1433, 346] on span "13 of 13" at bounding box center [1429, 338] width 60 height 60
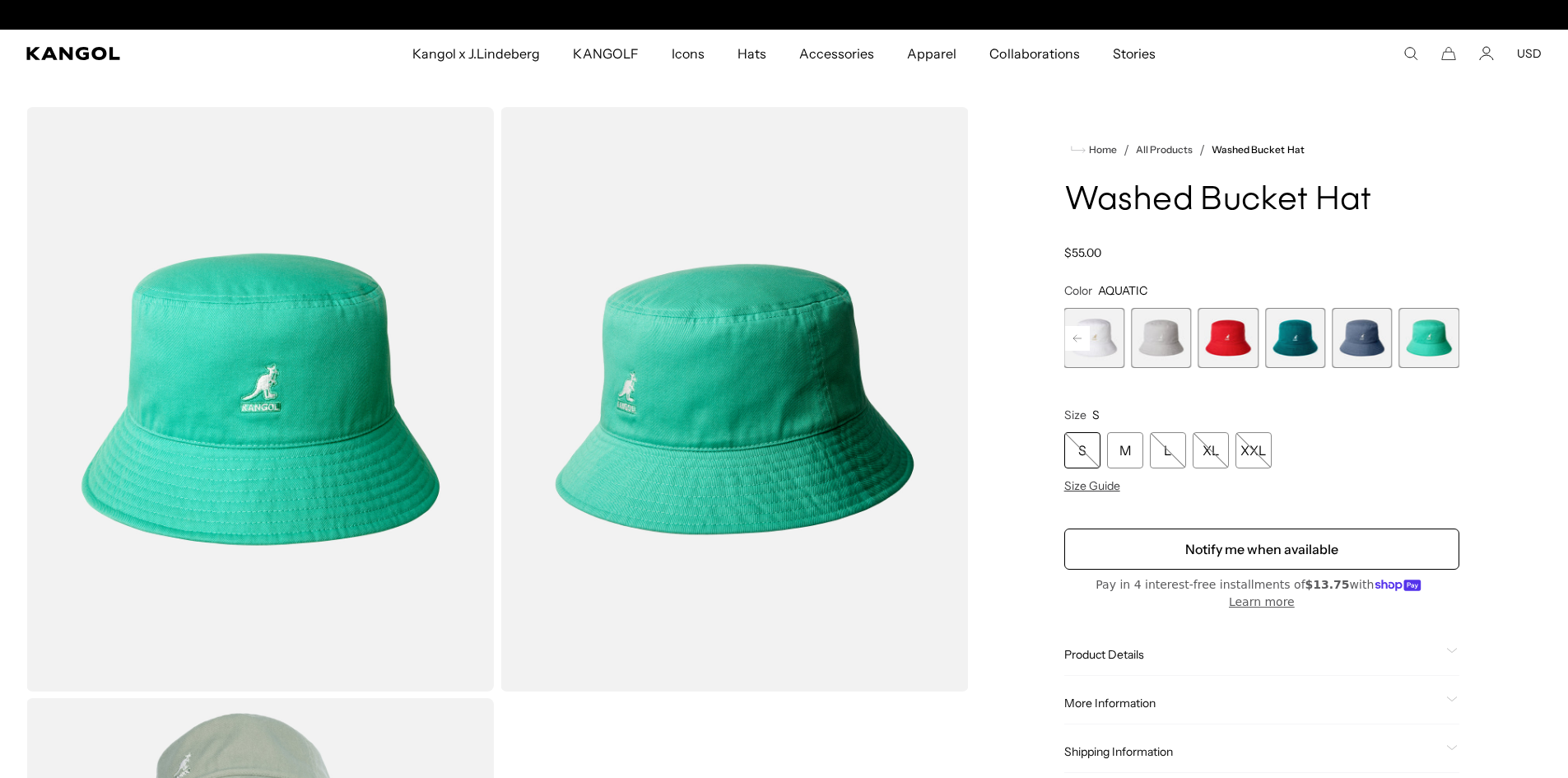
scroll to position [0, 339]
click at [1304, 373] on variant-selects "Color AQUATIC Previous Next Iced Lilac Variant sold out or unavailable SAGE GRE…" at bounding box center [1261, 388] width 395 height 210
click at [1299, 363] on span "11 of 13" at bounding box center [1295, 338] width 60 height 60
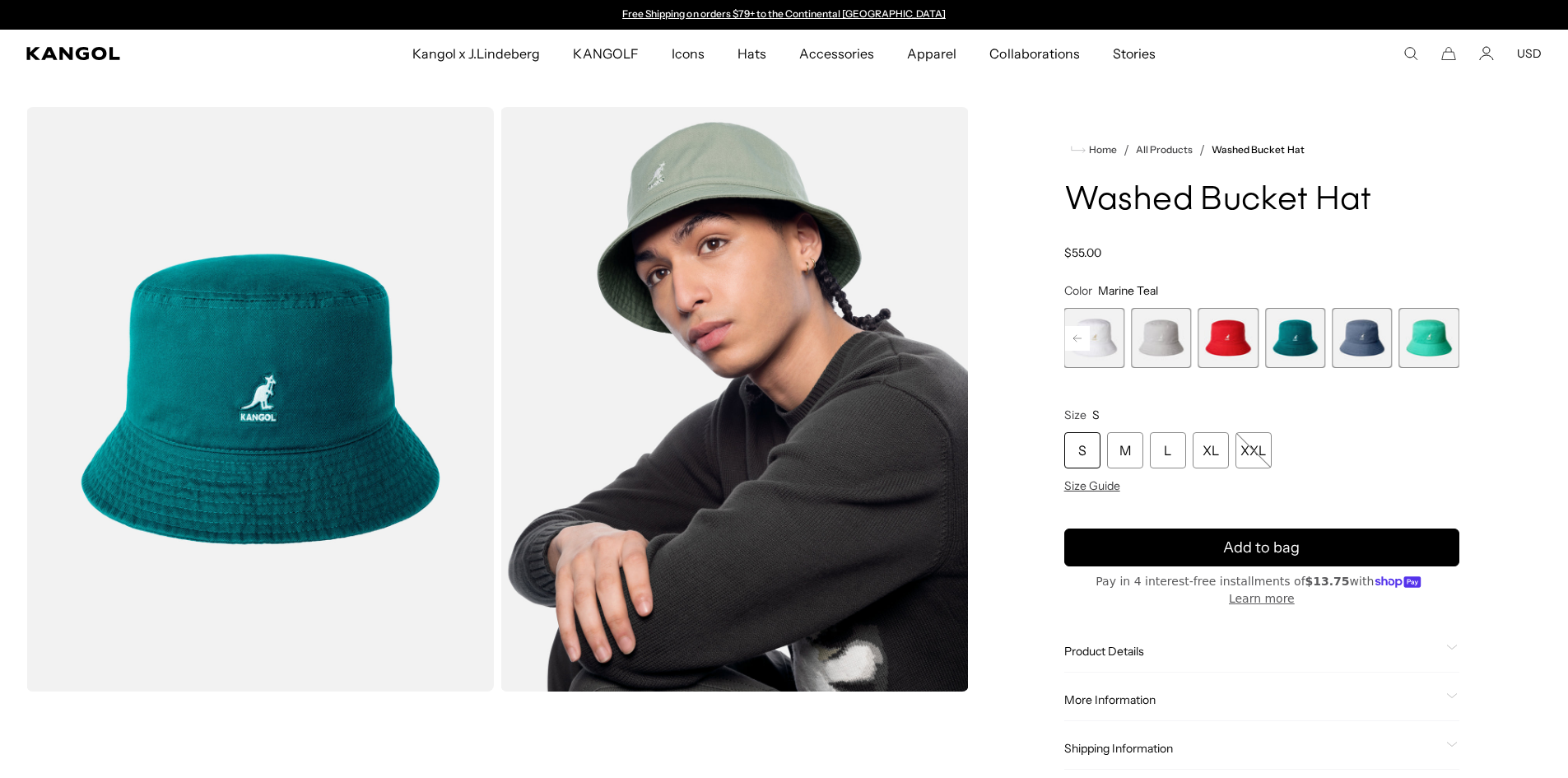
click at [1116, 339] on span "8 of 13" at bounding box center [1093, 338] width 60 height 60
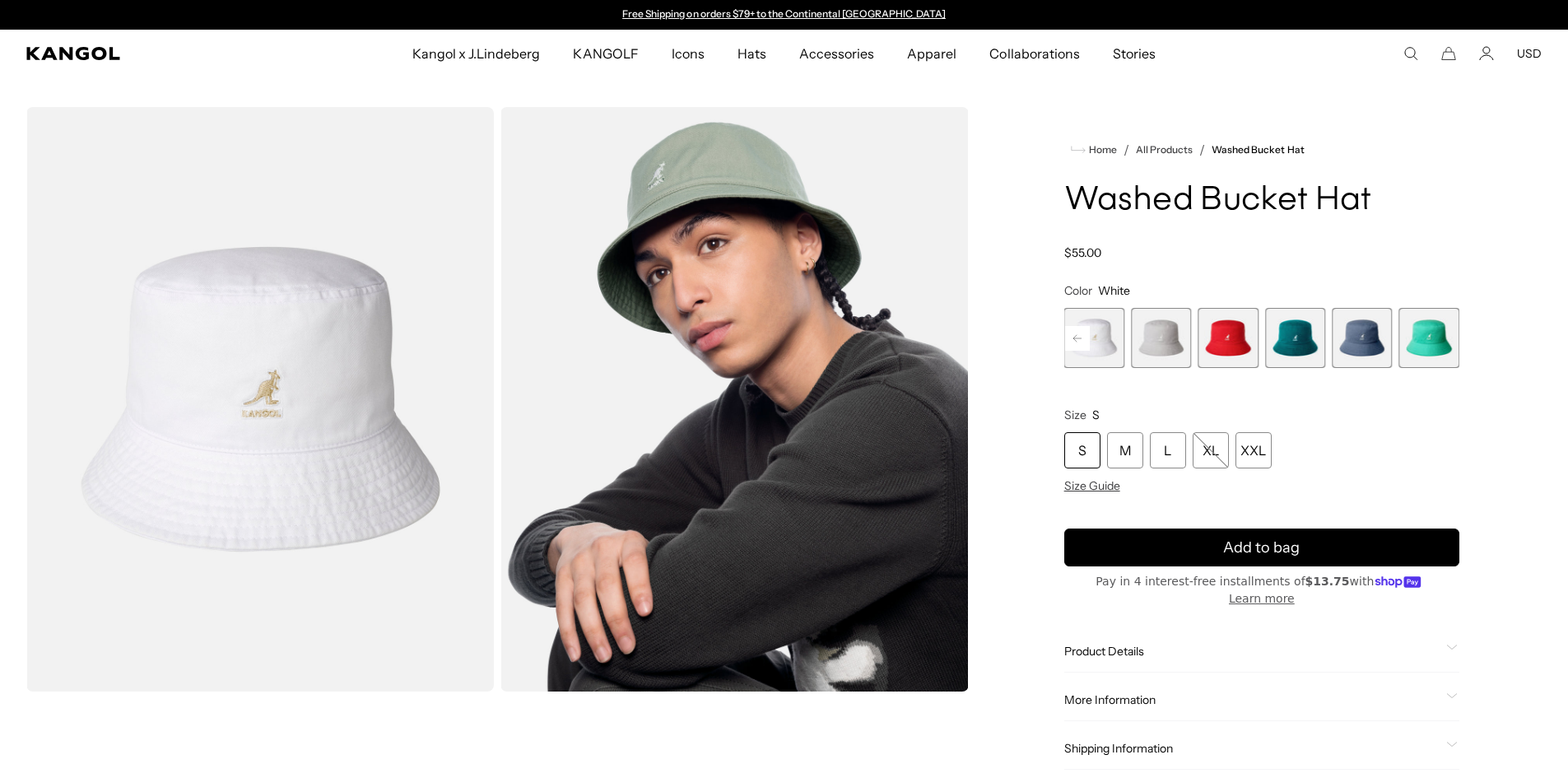
click at [1160, 337] on span "9 of 13" at bounding box center [1161, 338] width 60 height 60
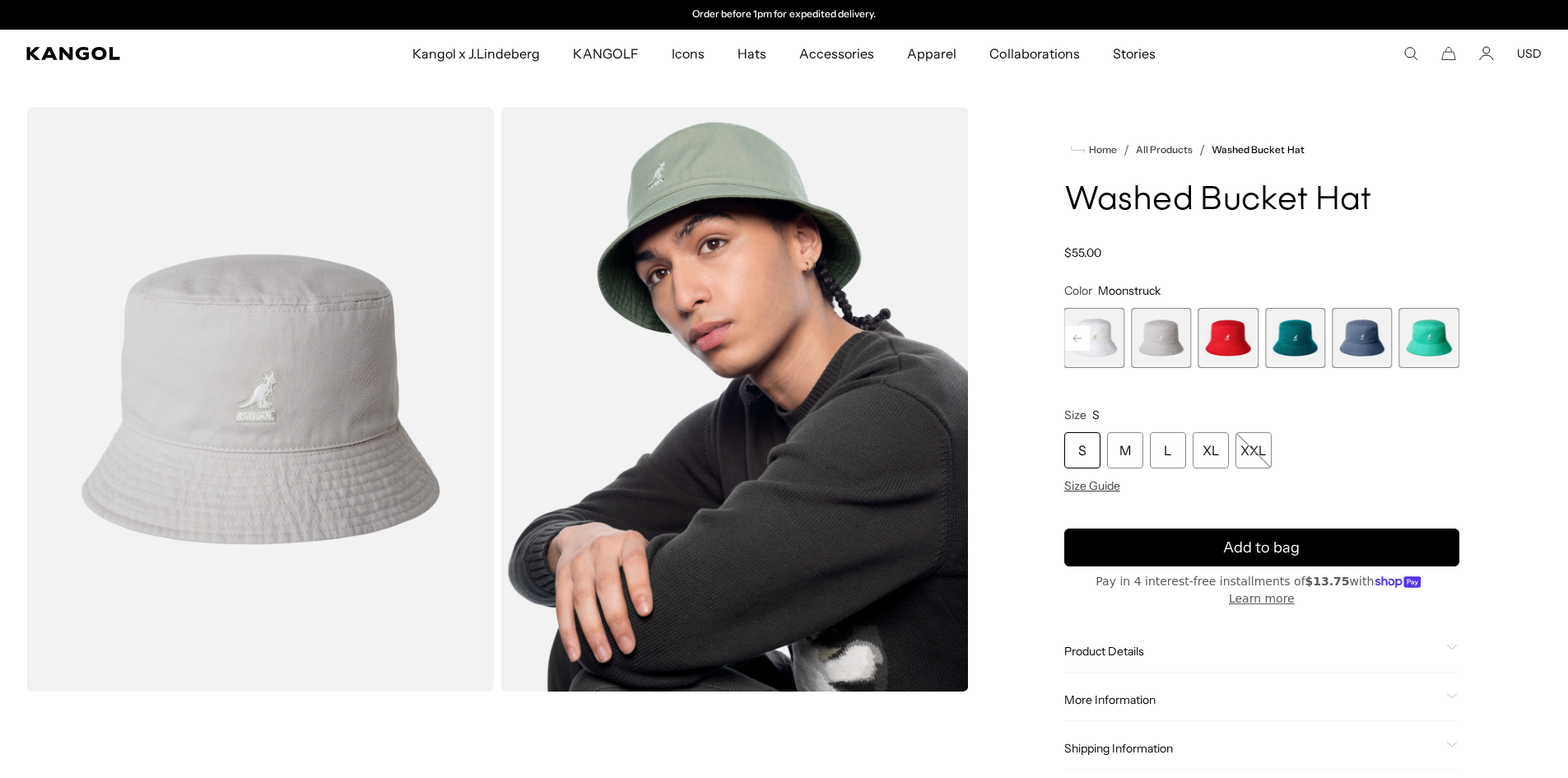
click at [1077, 339] on rect at bounding box center [1076, 338] width 25 height 25
click at [1077, 339] on icon at bounding box center [1077, 337] width 8 height 7
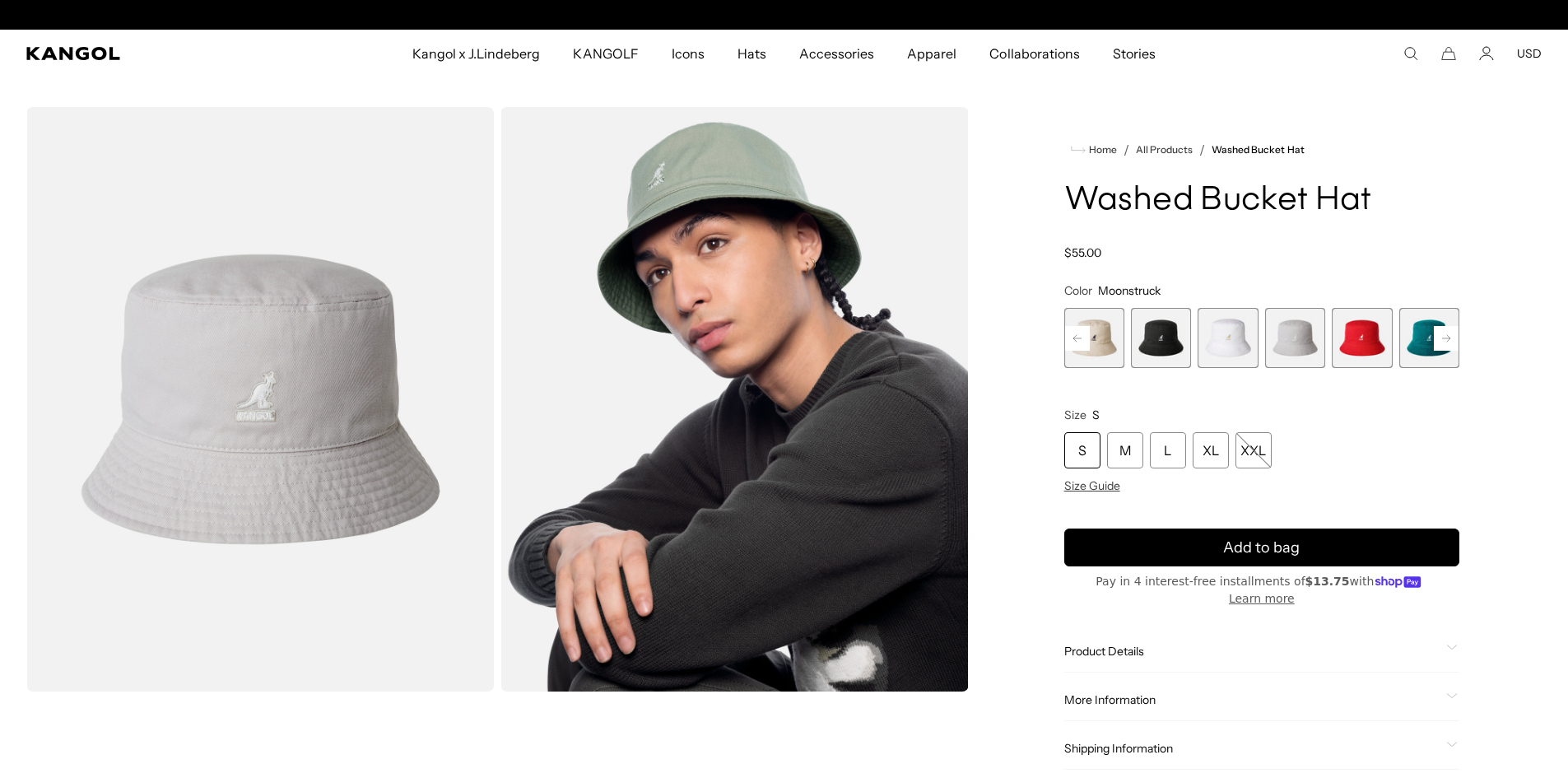
scroll to position [0, 0]
click at [1077, 339] on icon at bounding box center [1076, 338] width 25 height 27
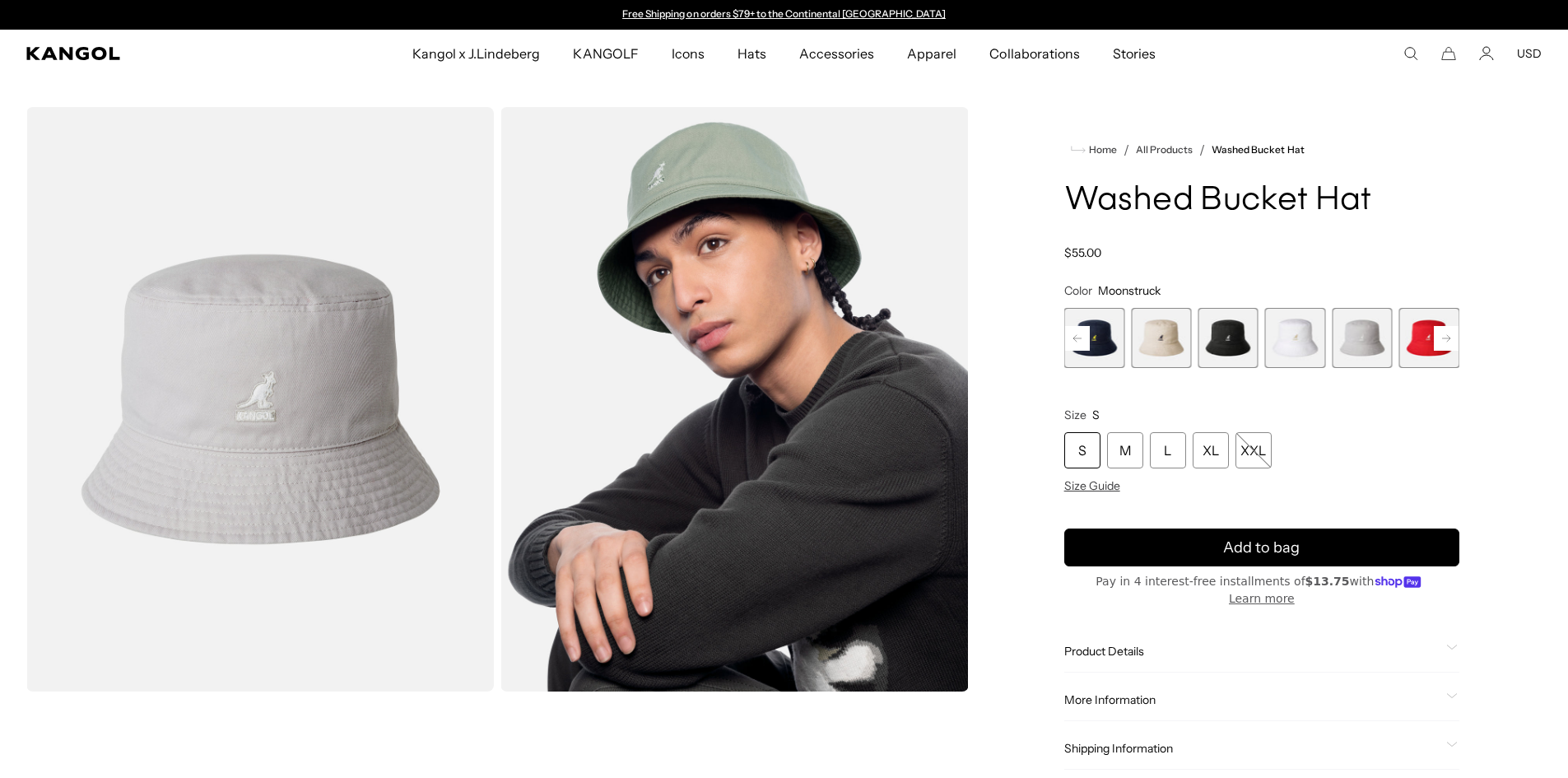
click at [1078, 339] on rect at bounding box center [1076, 338] width 25 height 25
click at [1368, 334] on span "5 of 13" at bounding box center [1361, 338] width 60 height 60
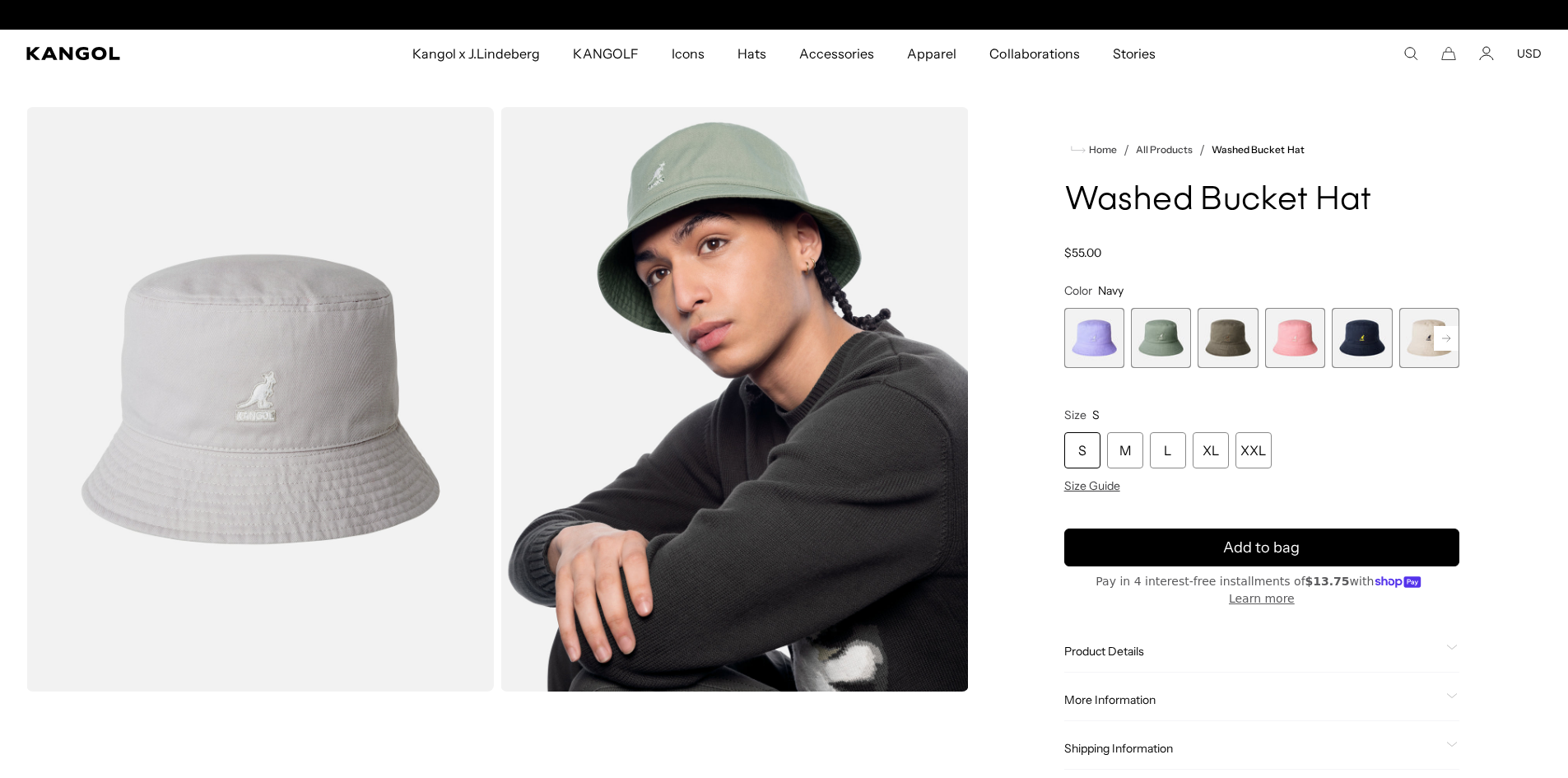
scroll to position [0, 339]
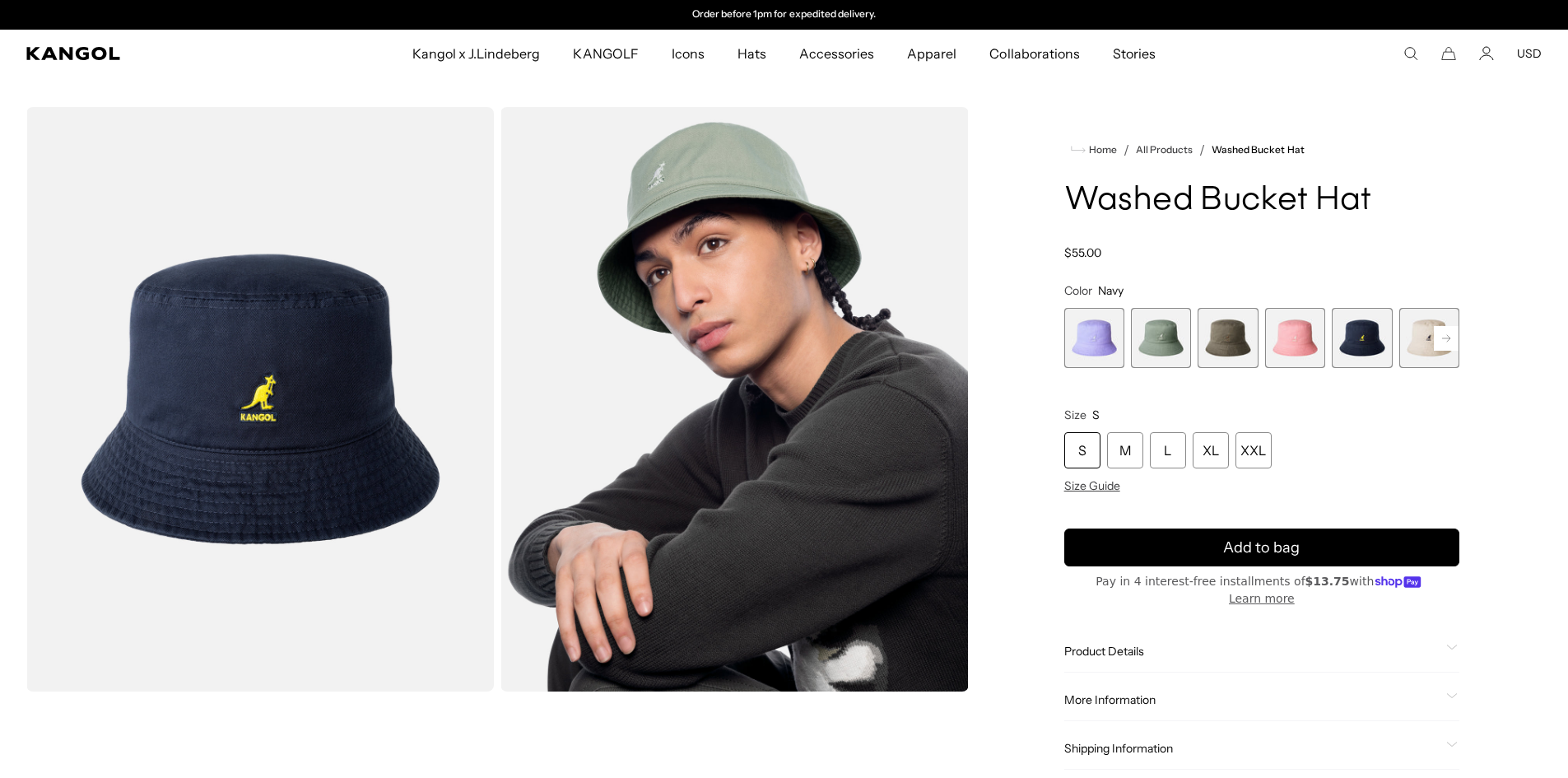
click at [1443, 340] on rect at bounding box center [1445, 338] width 25 height 25
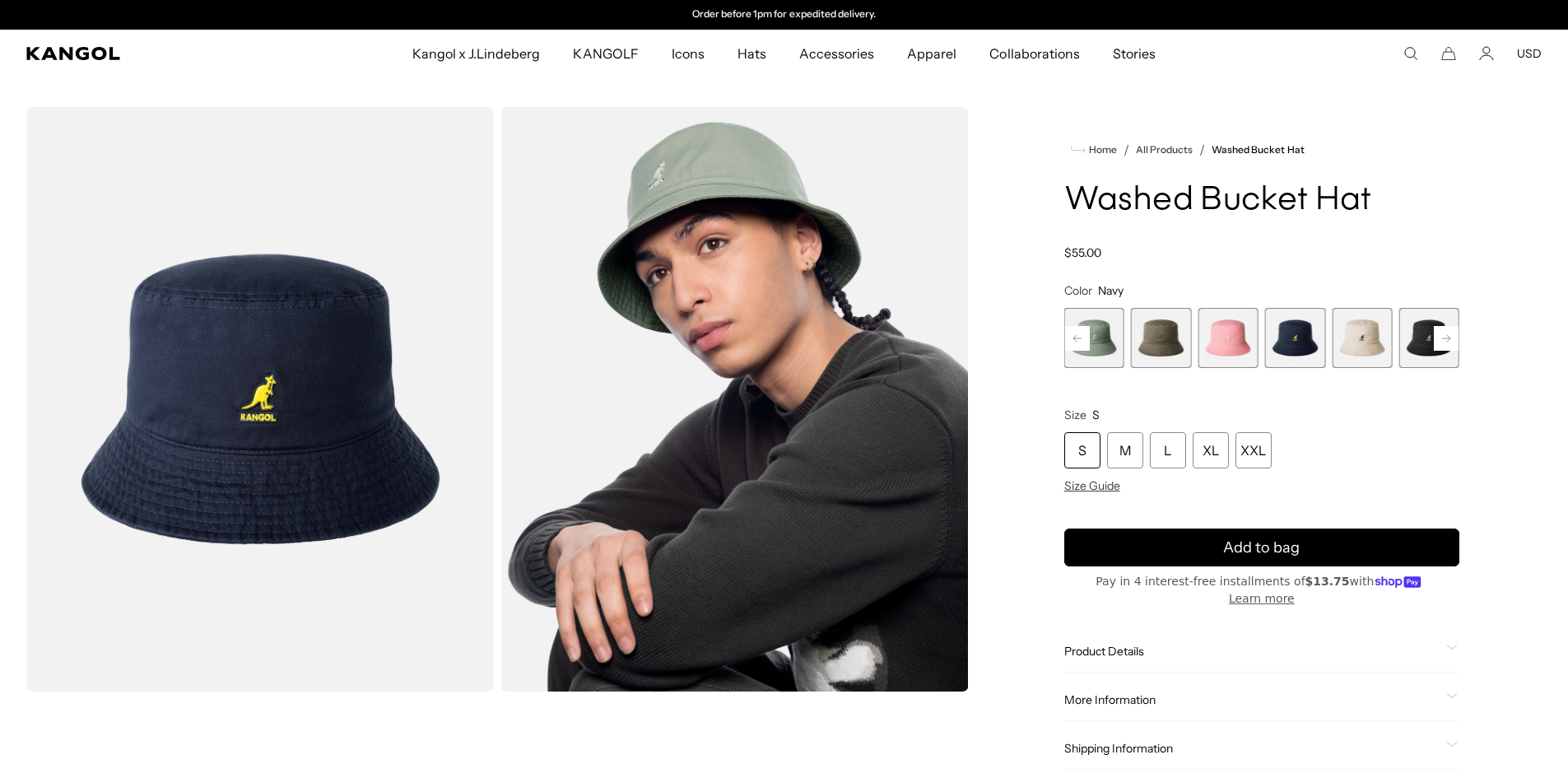
click at [1405, 345] on span "7 of 13" at bounding box center [1429, 338] width 60 height 60
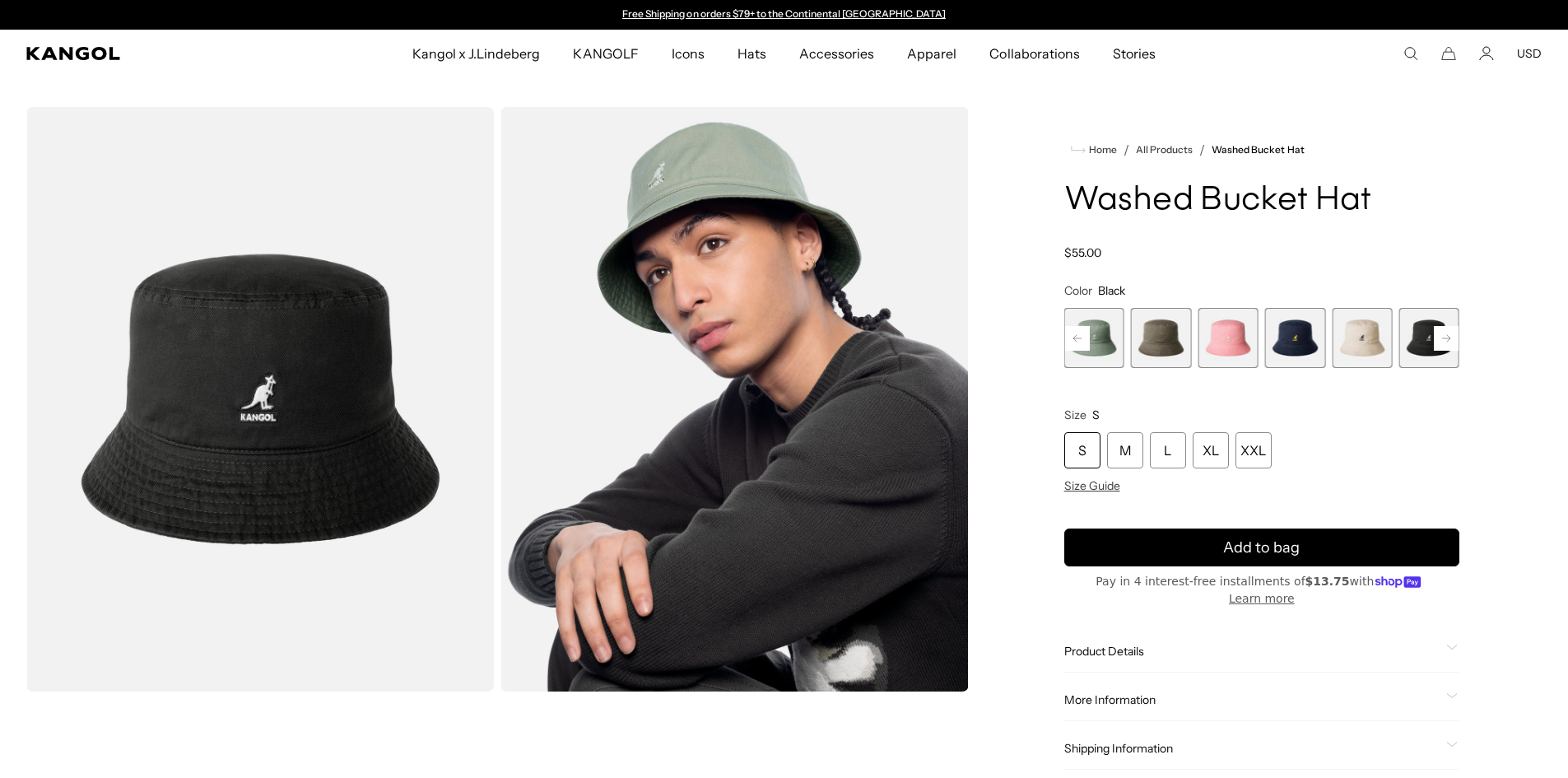
click at [1069, 343] on rect at bounding box center [1076, 338] width 25 height 25
click at [1069, 342] on rect at bounding box center [1076, 338] width 25 height 25
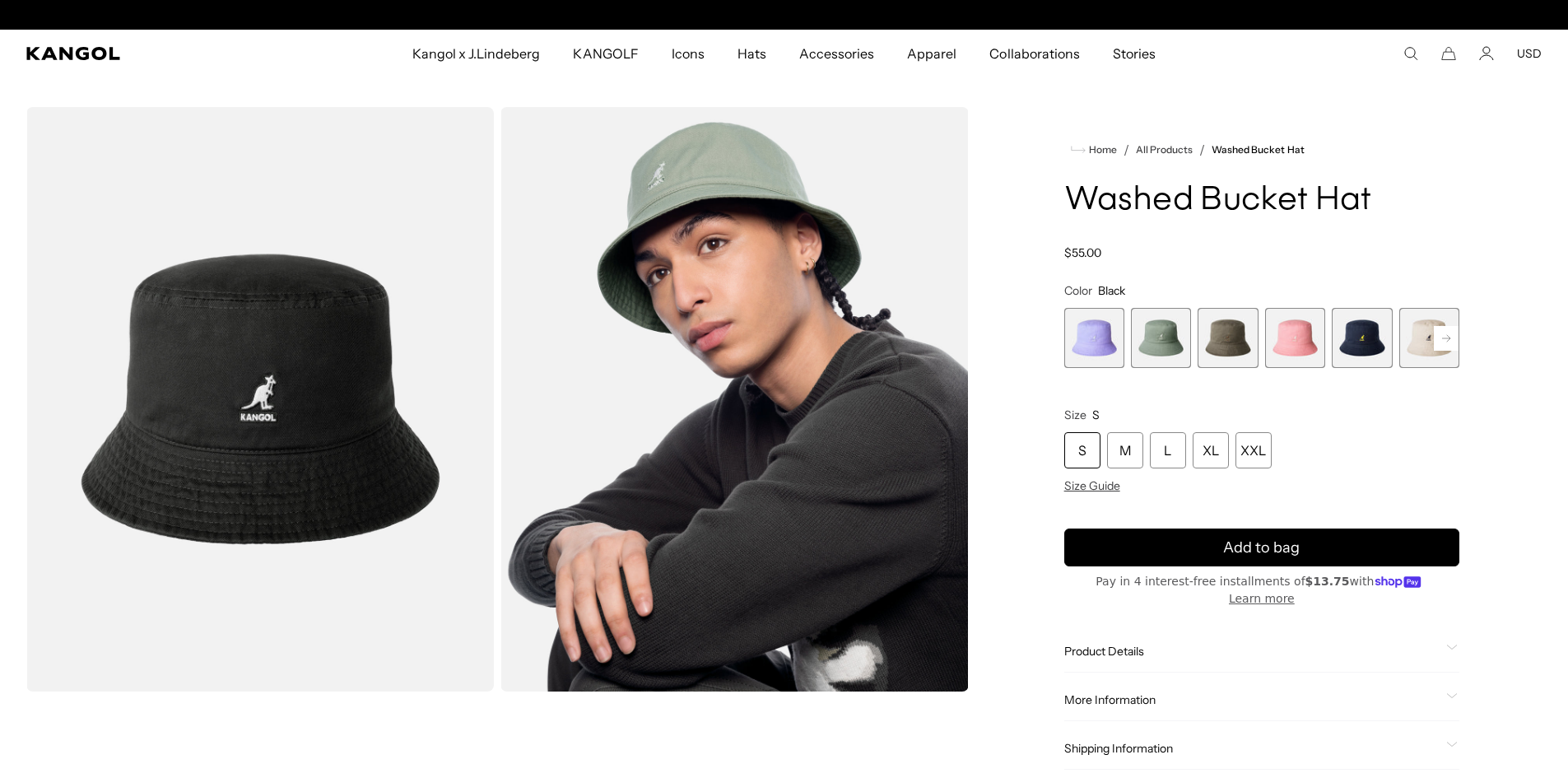
scroll to position [0, 339]
